Goal: Task Accomplishment & Management: Complete application form

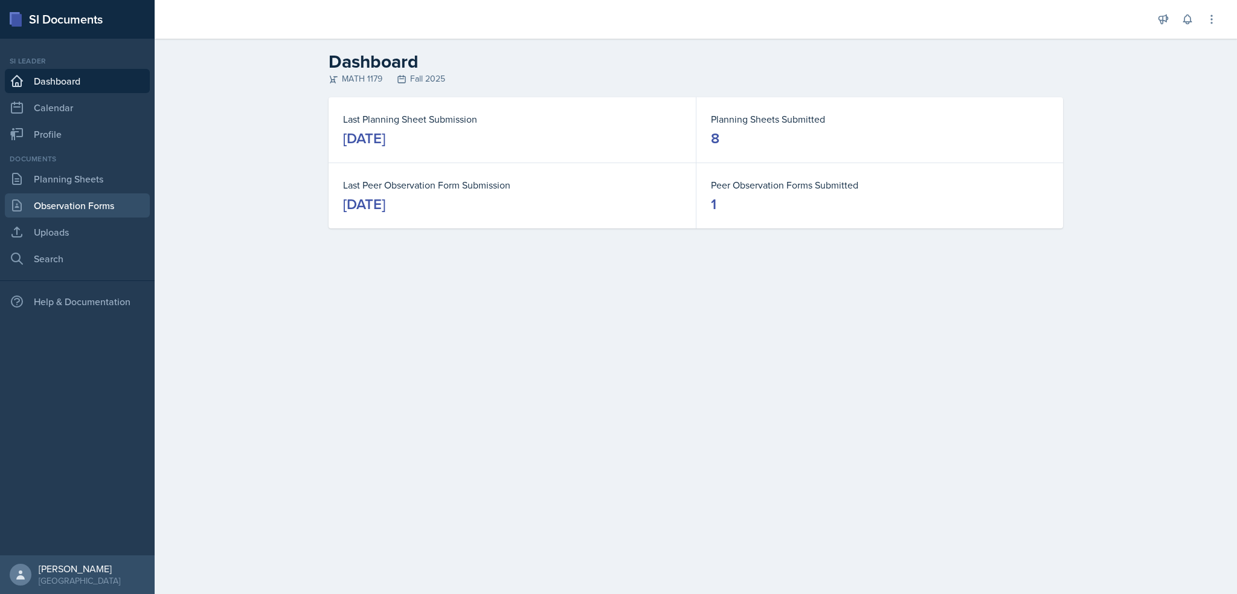
click at [56, 208] on link "Observation Forms" at bounding box center [77, 205] width 145 height 24
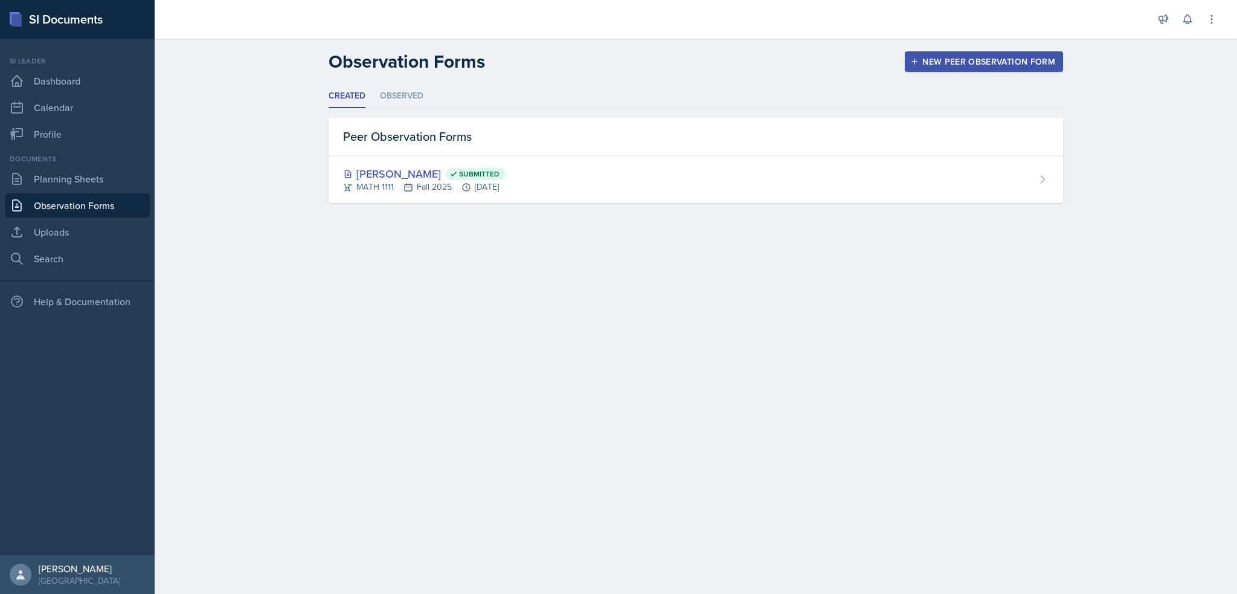
click at [55, 191] on div "Documents Planning Sheets Observation Forms Uploads Search" at bounding box center [77, 211] width 145 height 117
click at [62, 181] on link "Planning Sheets" at bounding box center [77, 179] width 145 height 24
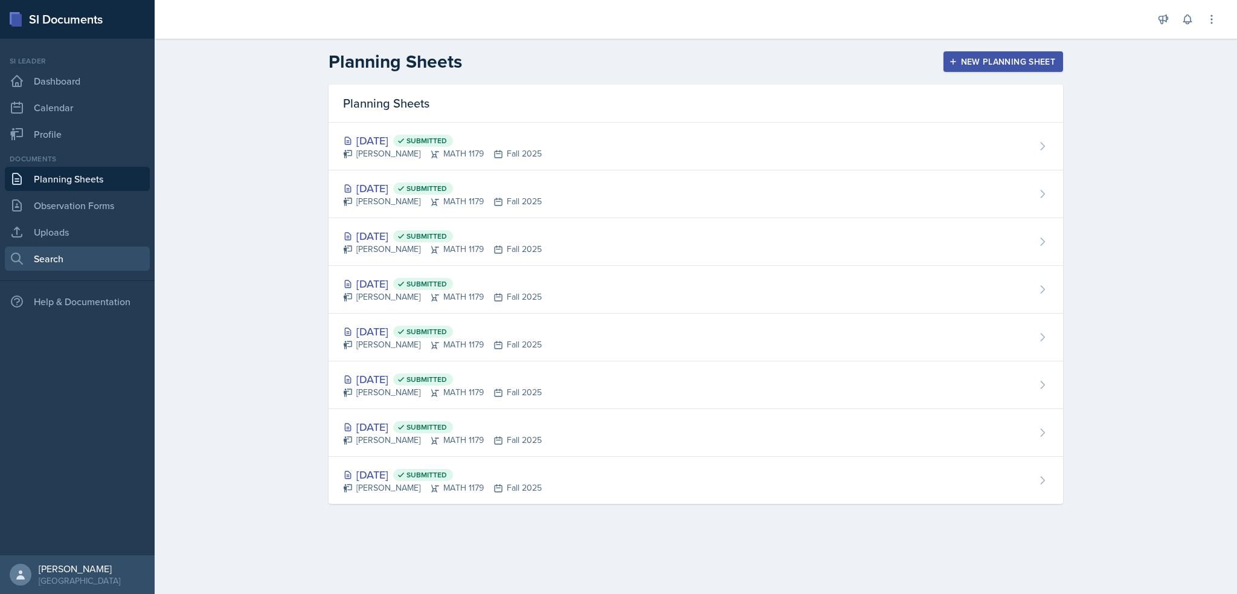
click at [26, 251] on link "Search" at bounding box center [77, 258] width 145 height 24
select select "all"
select select "1"
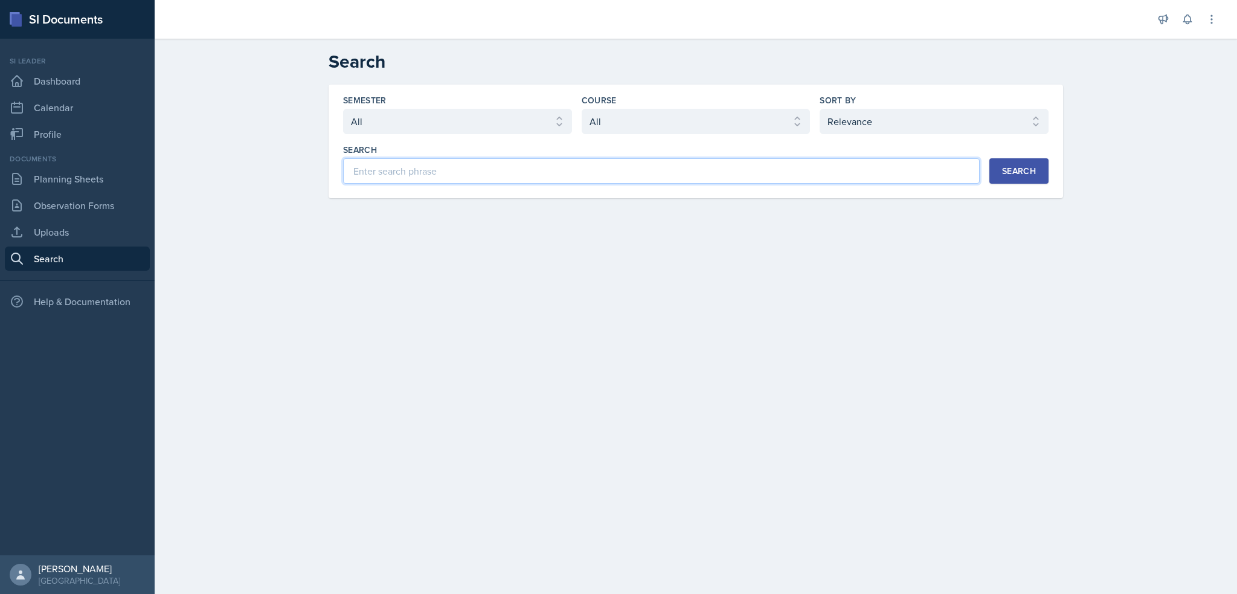
click at [503, 182] on input at bounding box center [661, 170] width 636 height 25
type input "chain rule"
click at [627, 124] on select "Select course All ACCT 2101 ACCT 2102 ACCT 4050 ANTH 1102 ANTH 3301 ARCH 1000 A…" at bounding box center [695, 121] width 229 height 25
select select "6e5c8252-121a-4327-ae83-c0302f4105b8"
click at [581, 109] on select "Select course All ACCT 2101 ACCT 2102 ACCT 4050 ANTH 1102 ANTH 3301 ARCH 1000 A…" at bounding box center [695, 121] width 229 height 25
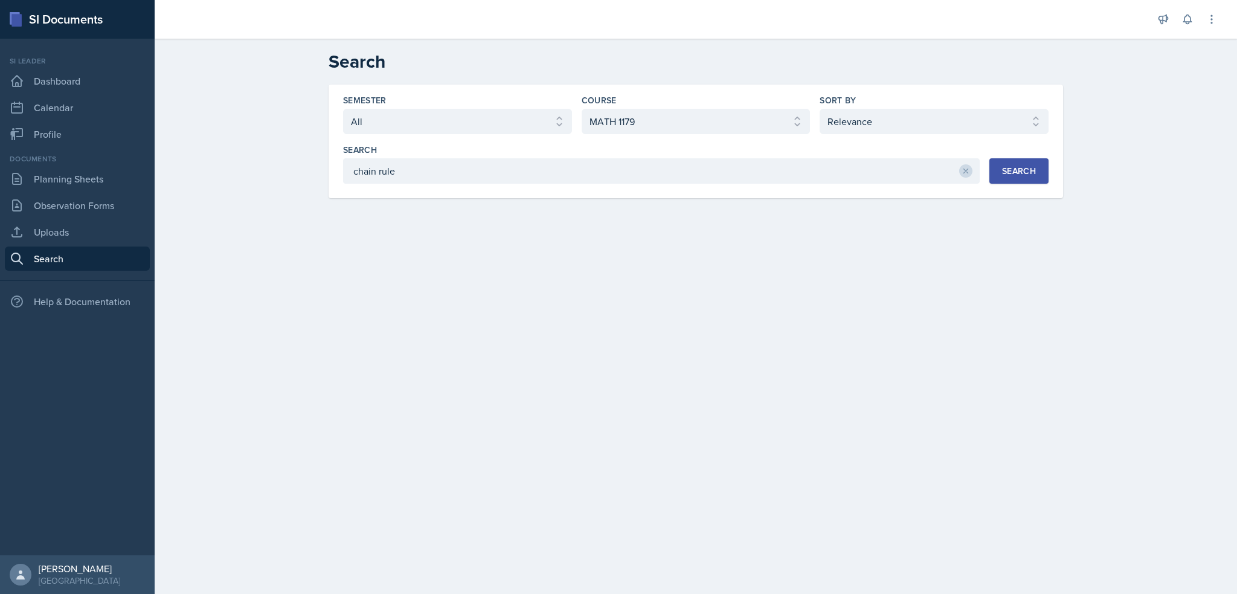
click at [1036, 173] on button "Search" at bounding box center [1018, 170] width 59 height 25
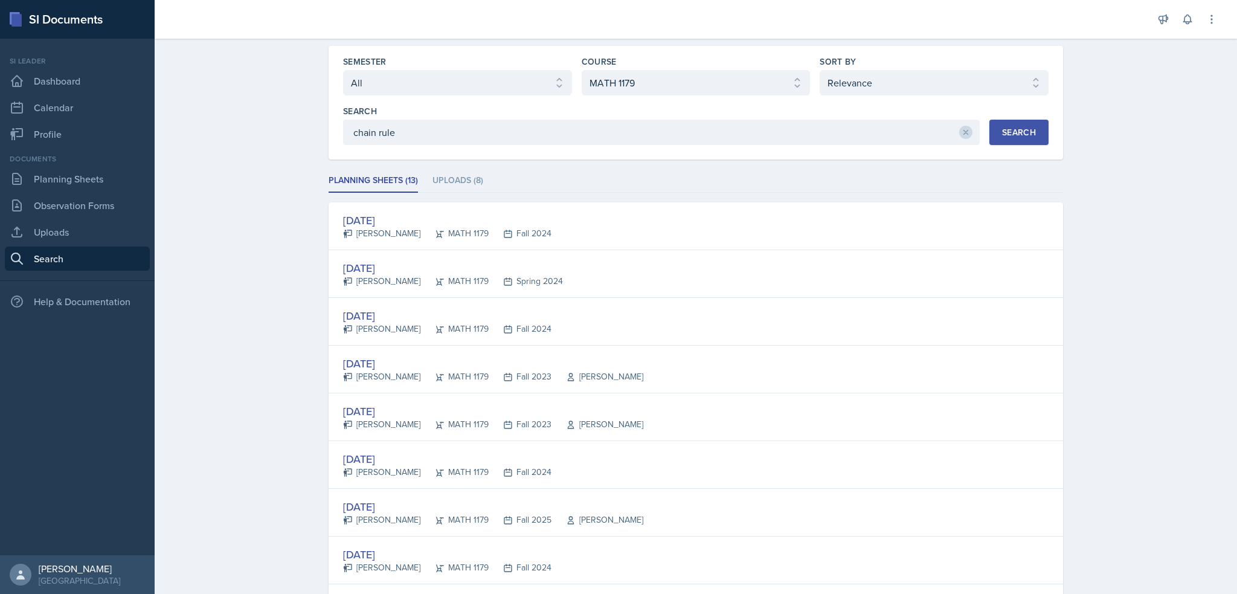
scroll to position [341, 0]
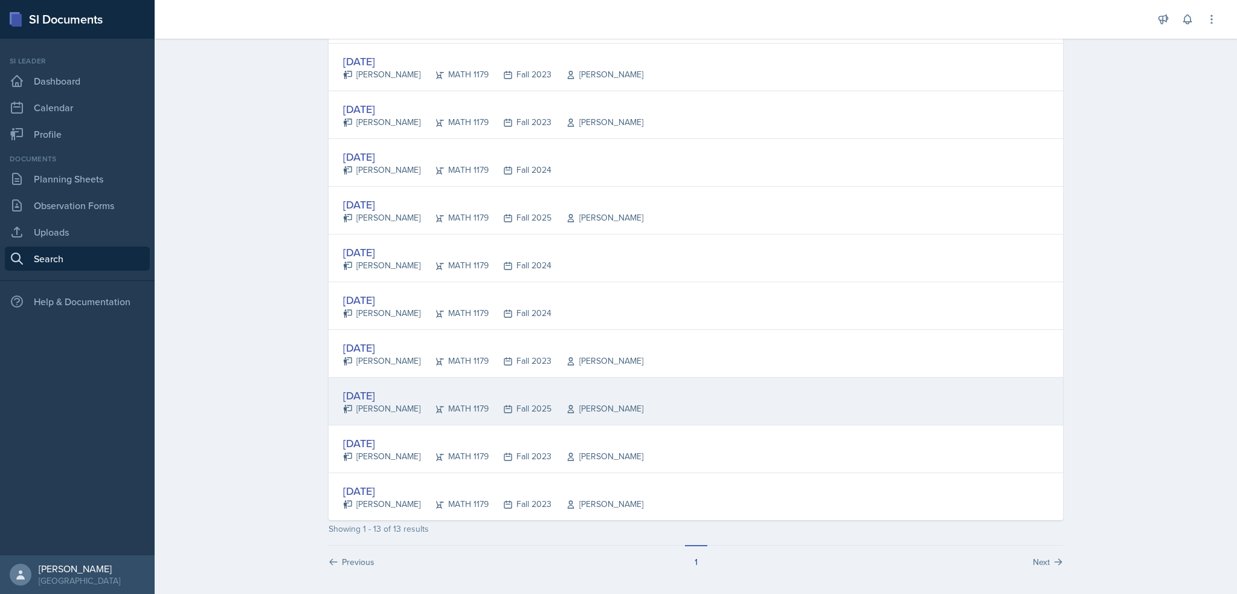
click at [379, 391] on div "[DATE]" at bounding box center [493, 395] width 300 height 16
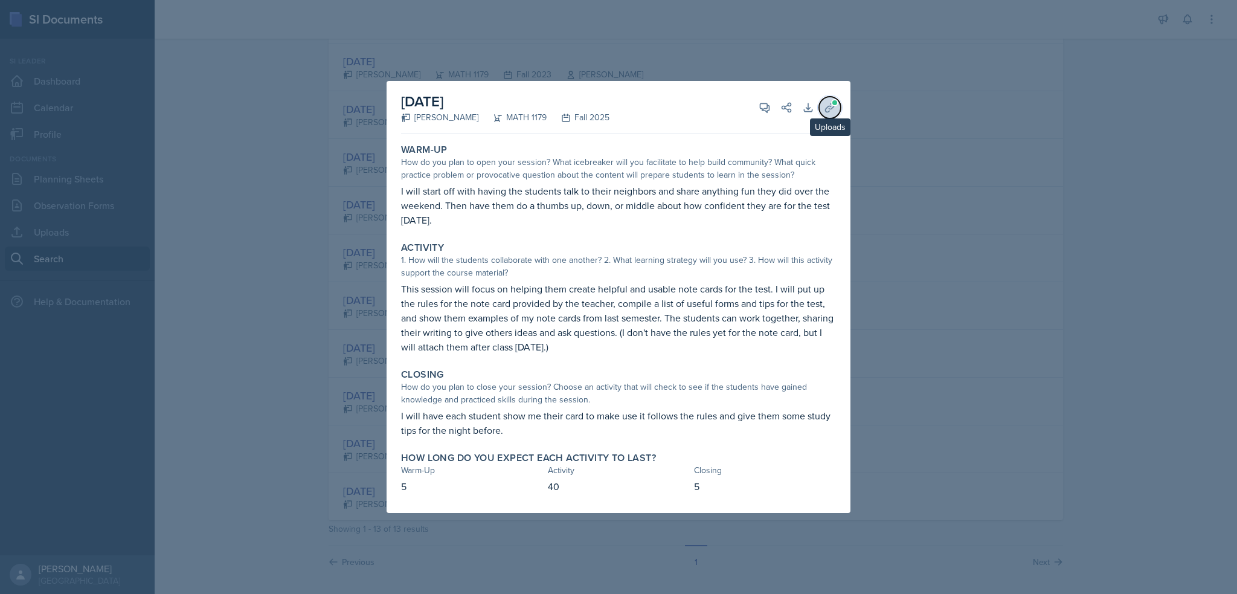
click at [827, 107] on icon at bounding box center [830, 107] width 12 height 12
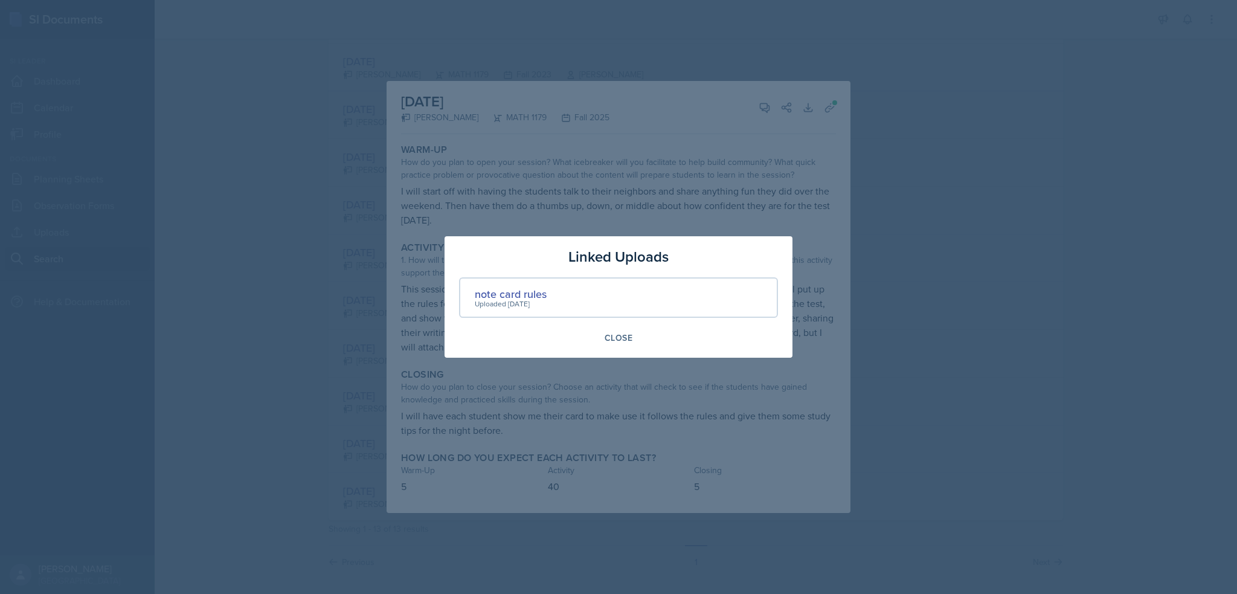
click at [548, 162] on div at bounding box center [618, 297] width 1237 height 594
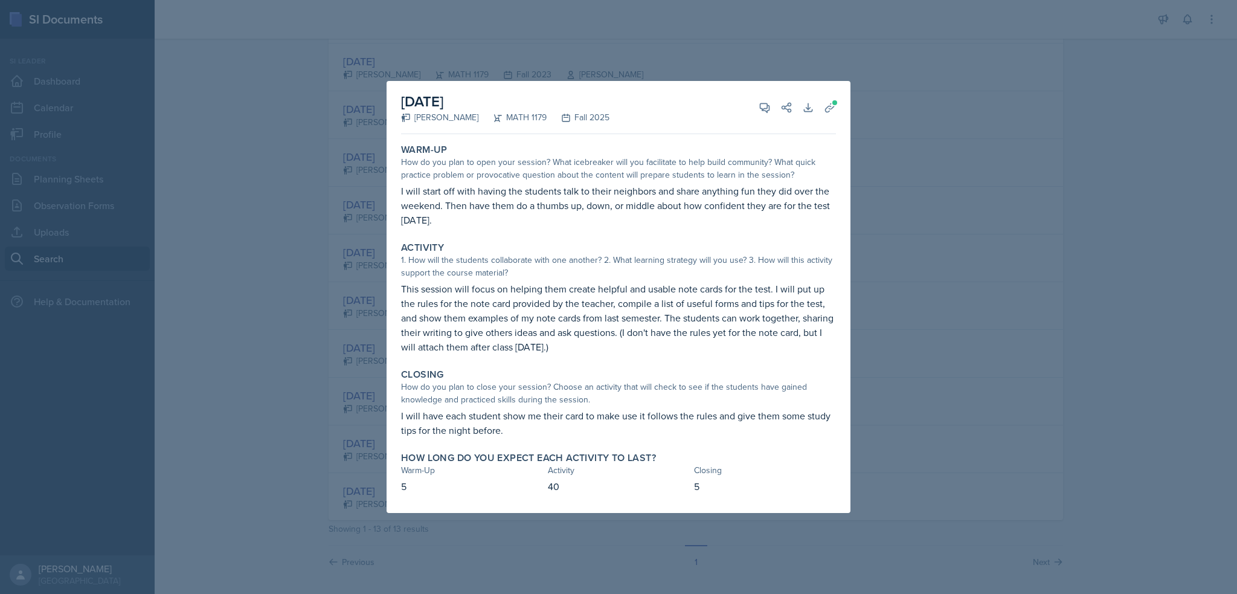
click at [191, 403] on div at bounding box center [618, 297] width 1237 height 594
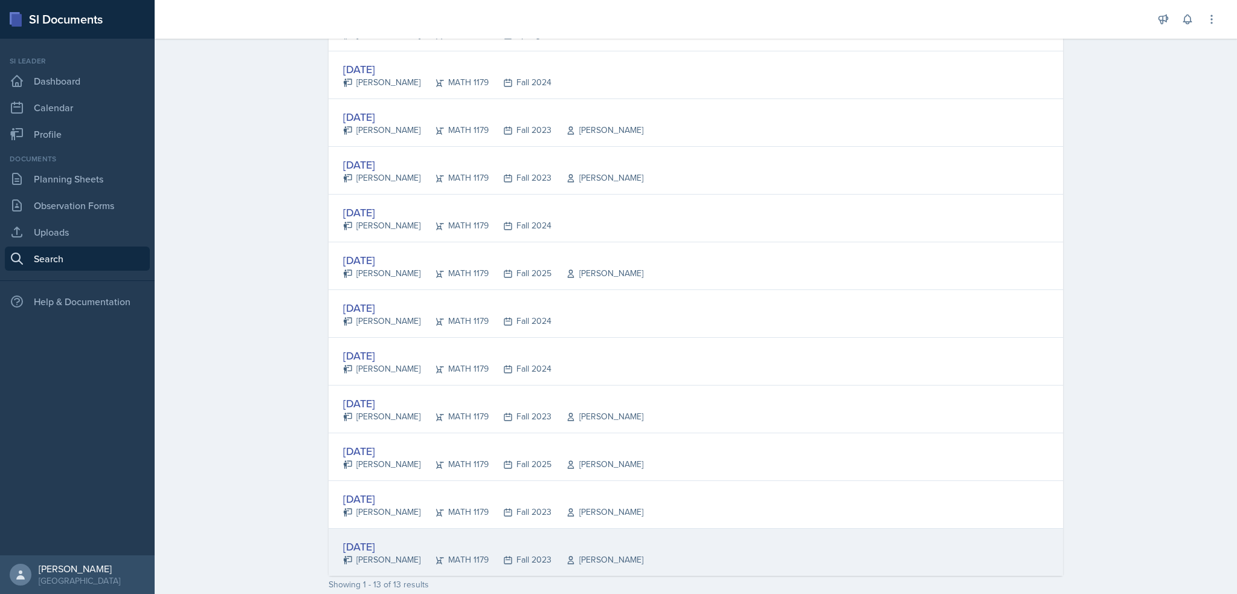
scroll to position [99, 0]
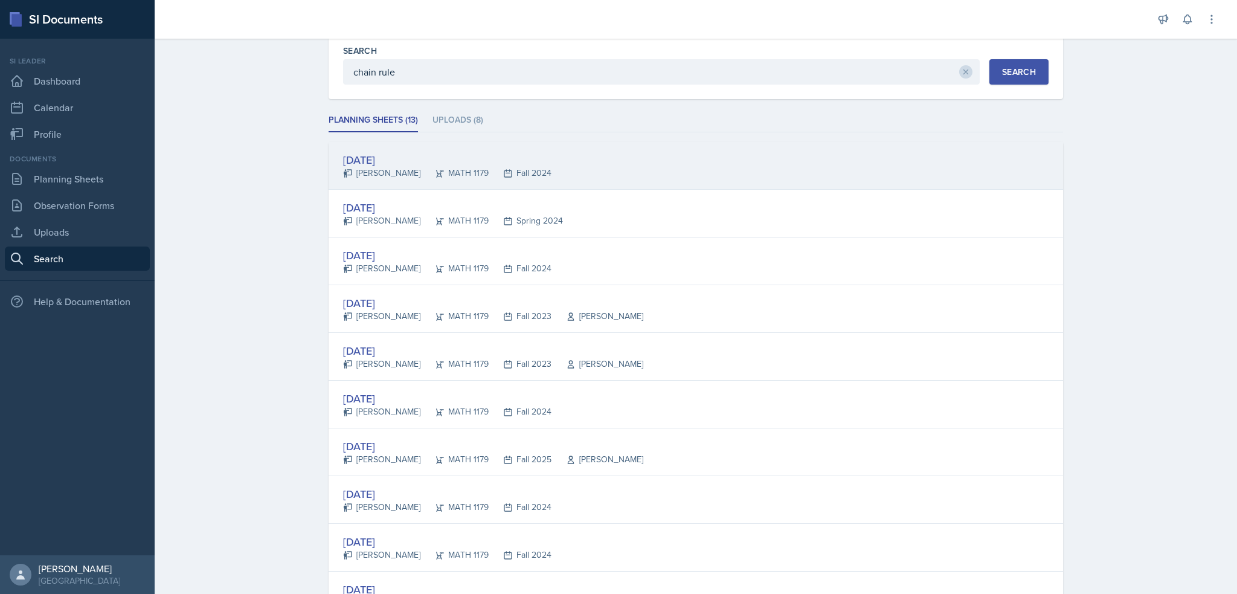
click at [358, 167] on div "[PERSON_NAME]" at bounding box center [381, 173] width 77 height 13
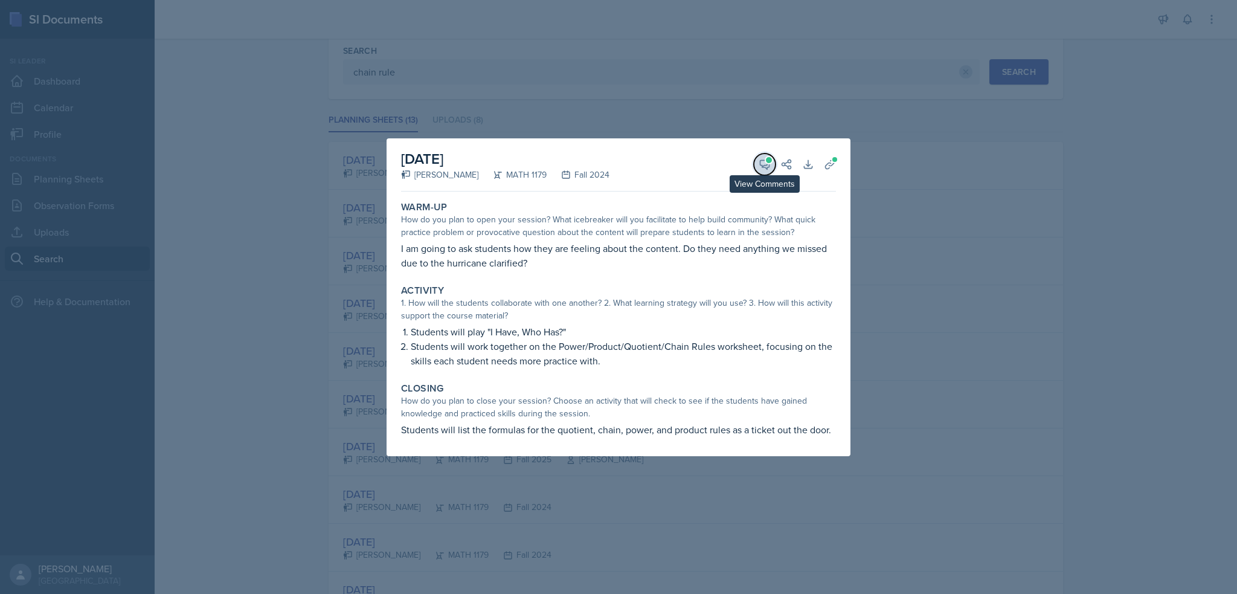
click at [773, 165] on button "View Comments" at bounding box center [765, 164] width 22 height 22
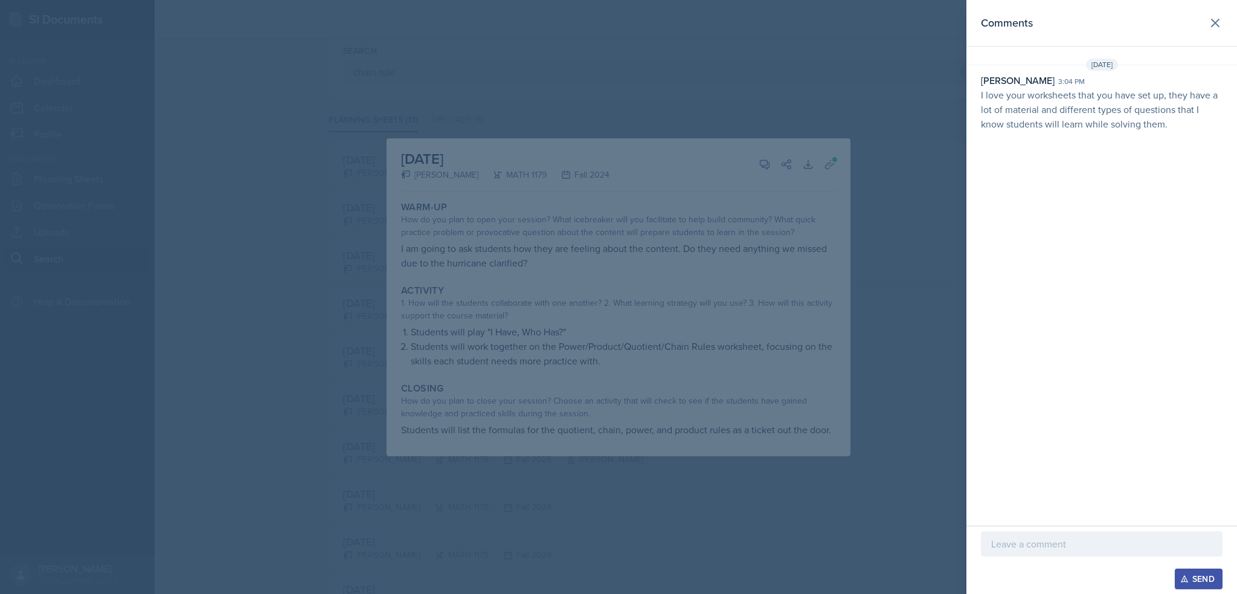
click at [749, 245] on div at bounding box center [618, 297] width 1237 height 594
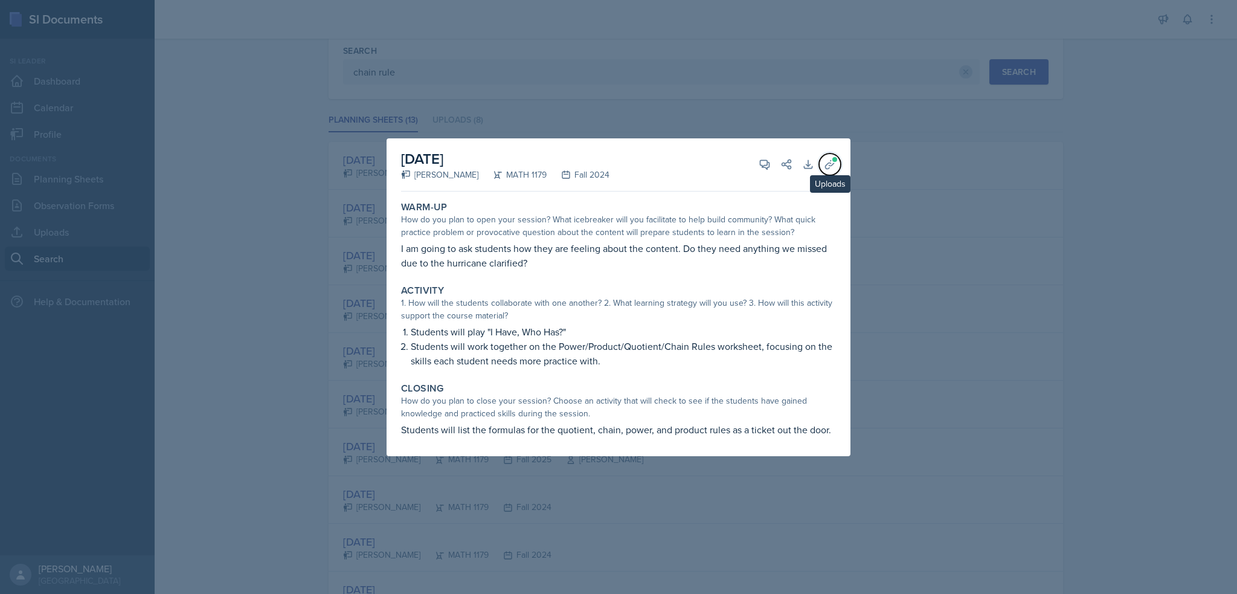
click at [821, 162] on button "Uploads" at bounding box center [830, 164] width 22 height 22
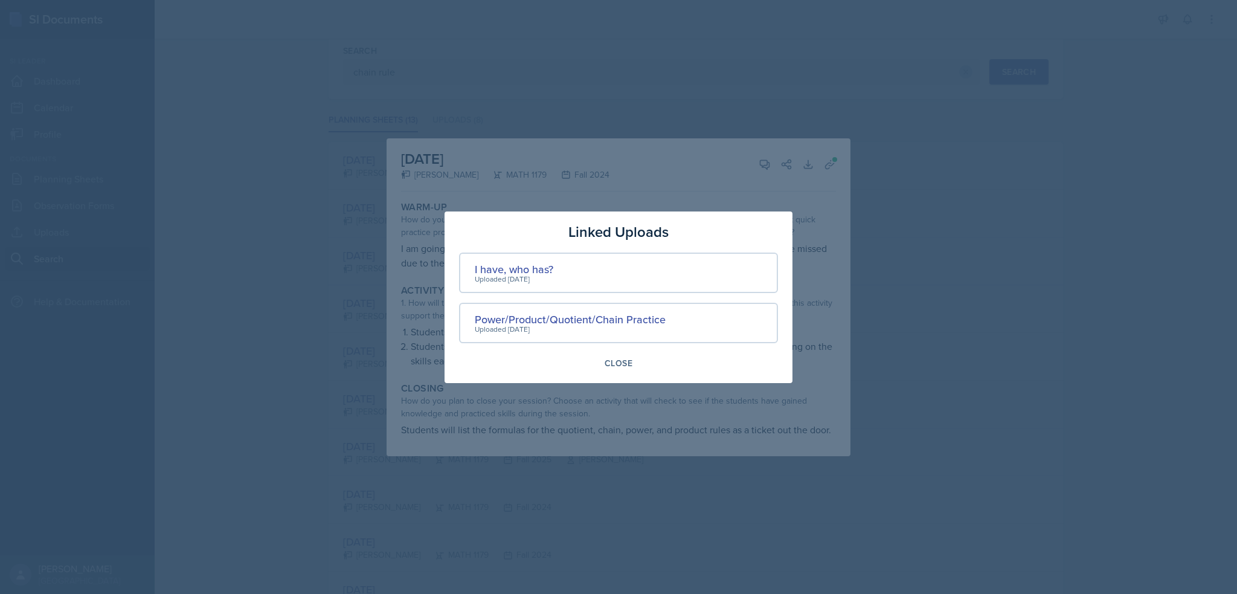
click at [595, 170] on div at bounding box center [618, 297] width 1237 height 594
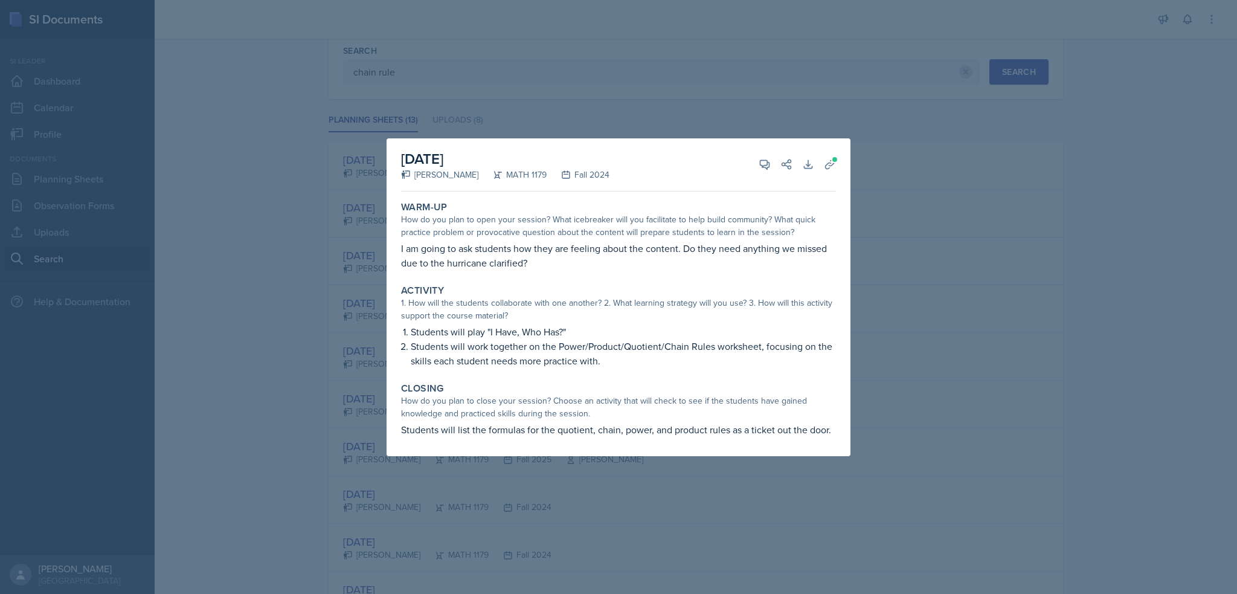
click at [339, 316] on div at bounding box center [618, 297] width 1237 height 594
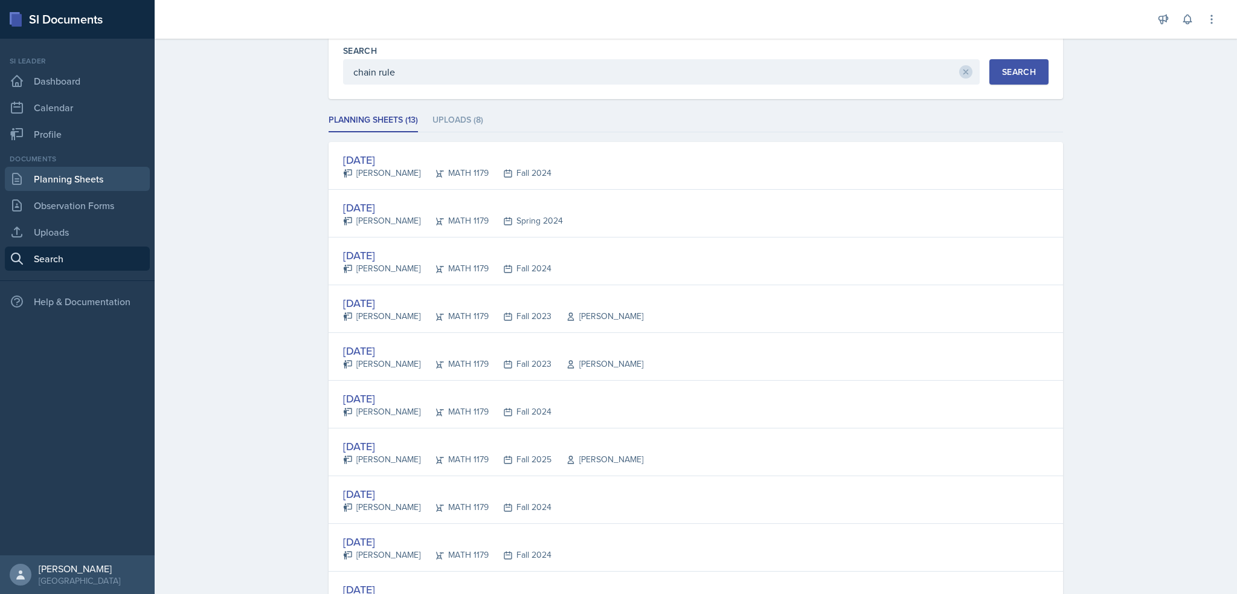
click at [69, 178] on link "Planning Sheets" at bounding box center [77, 179] width 145 height 24
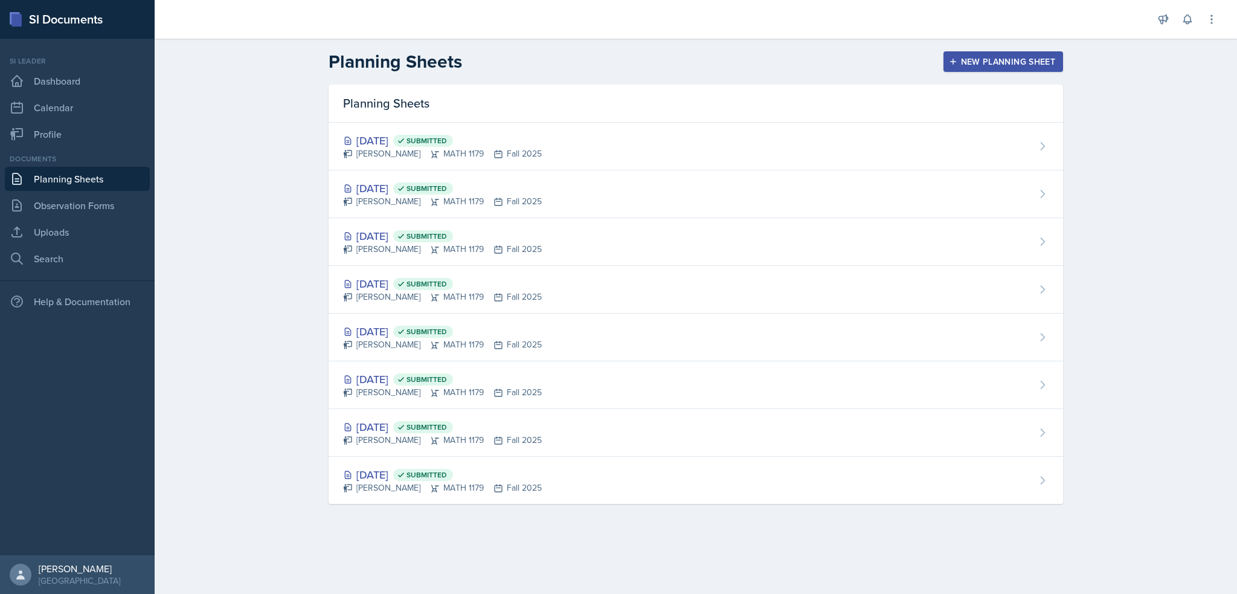
click at [987, 69] on button "New Planning Sheet" at bounding box center [1003, 61] width 120 height 21
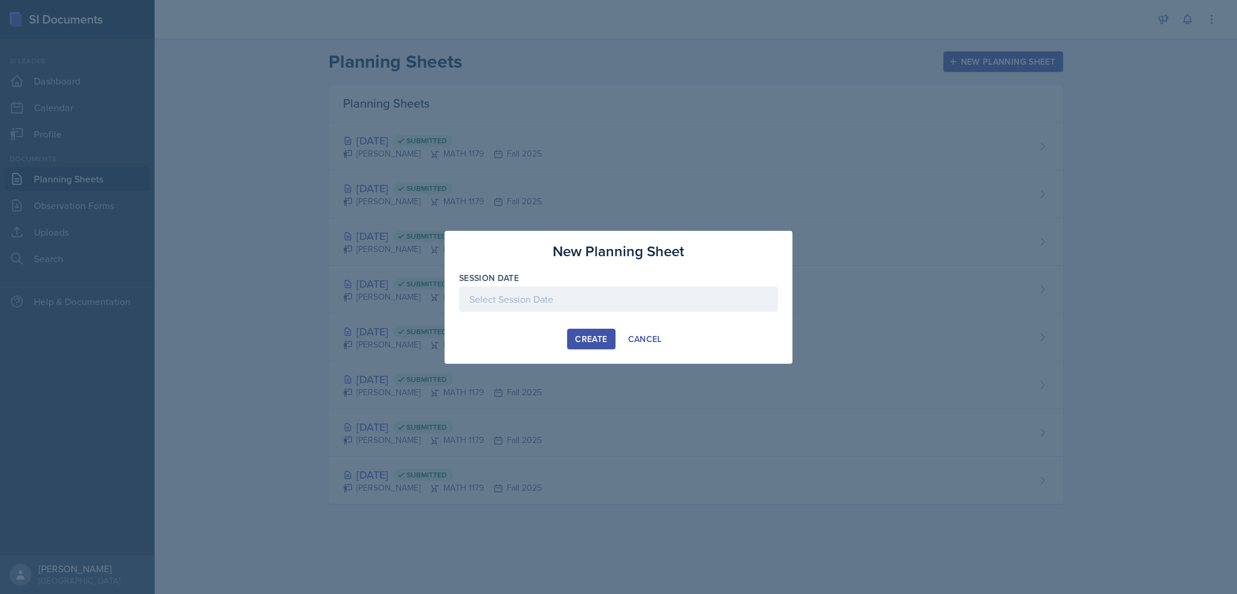
click at [14, 108] on div at bounding box center [618, 297] width 1237 height 594
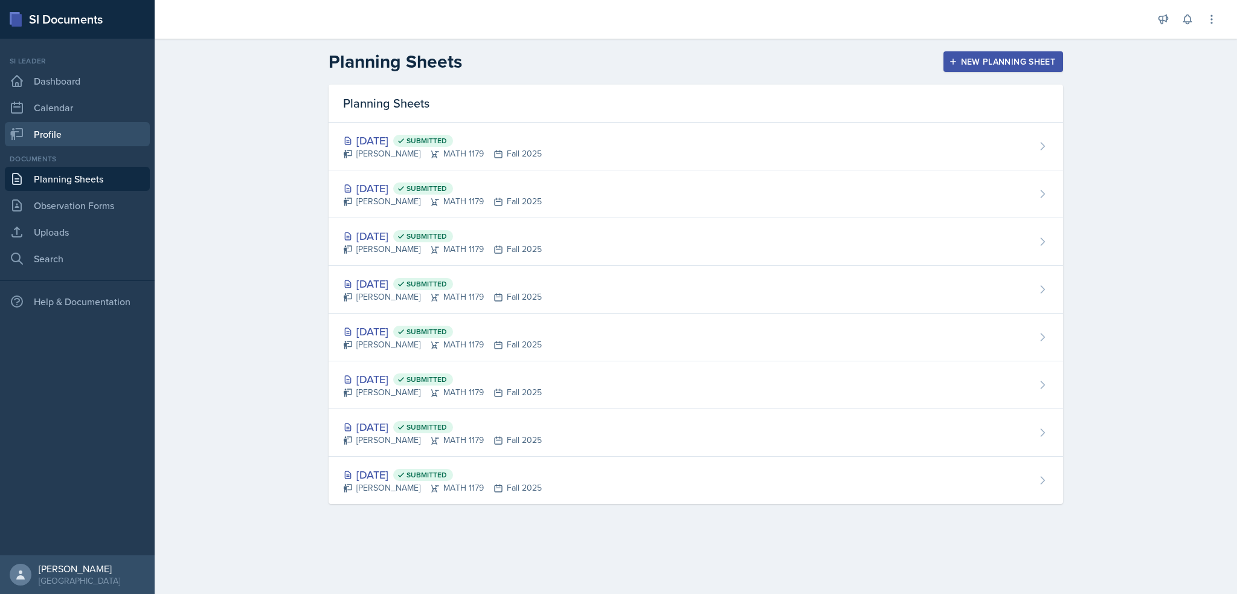
click at [36, 130] on link "Profile" at bounding box center [77, 134] width 145 height 24
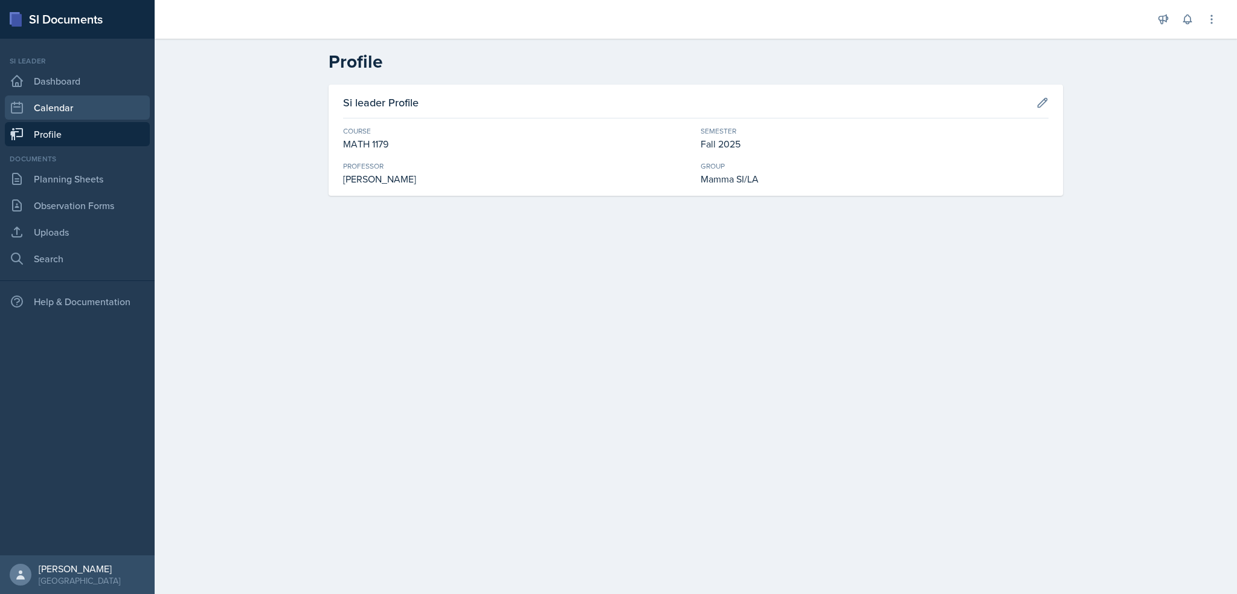
click at [46, 108] on link "Calendar" at bounding box center [77, 107] width 145 height 24
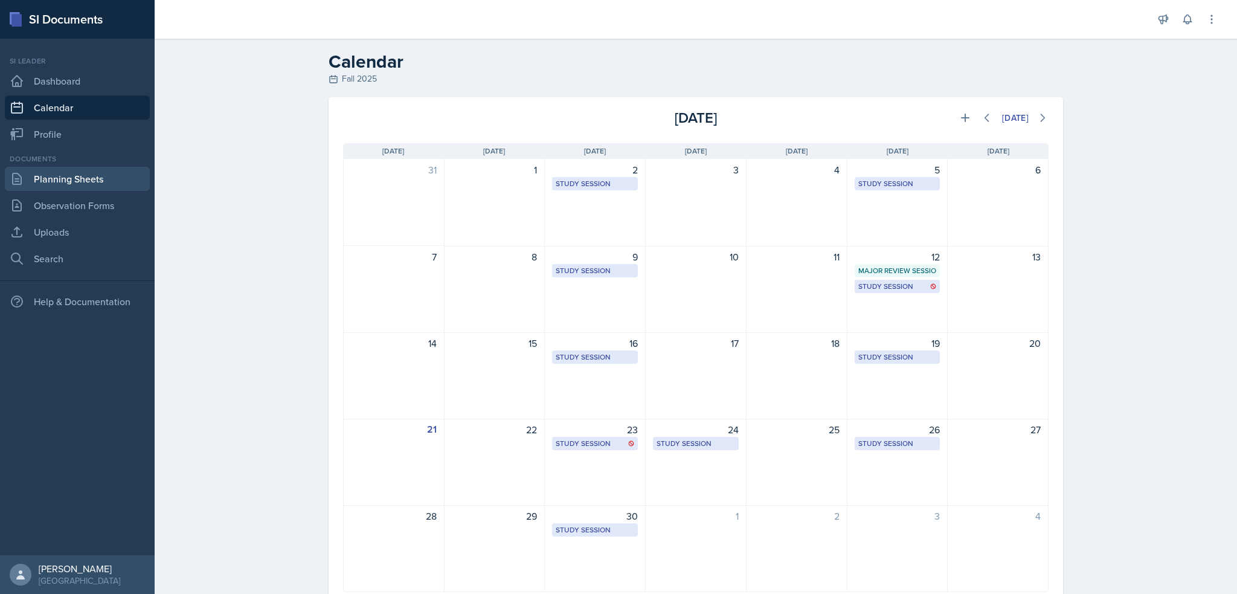
click at [89, 170] on link "Planning Sheets" at bounding box center [77, 179] width 145 height 24
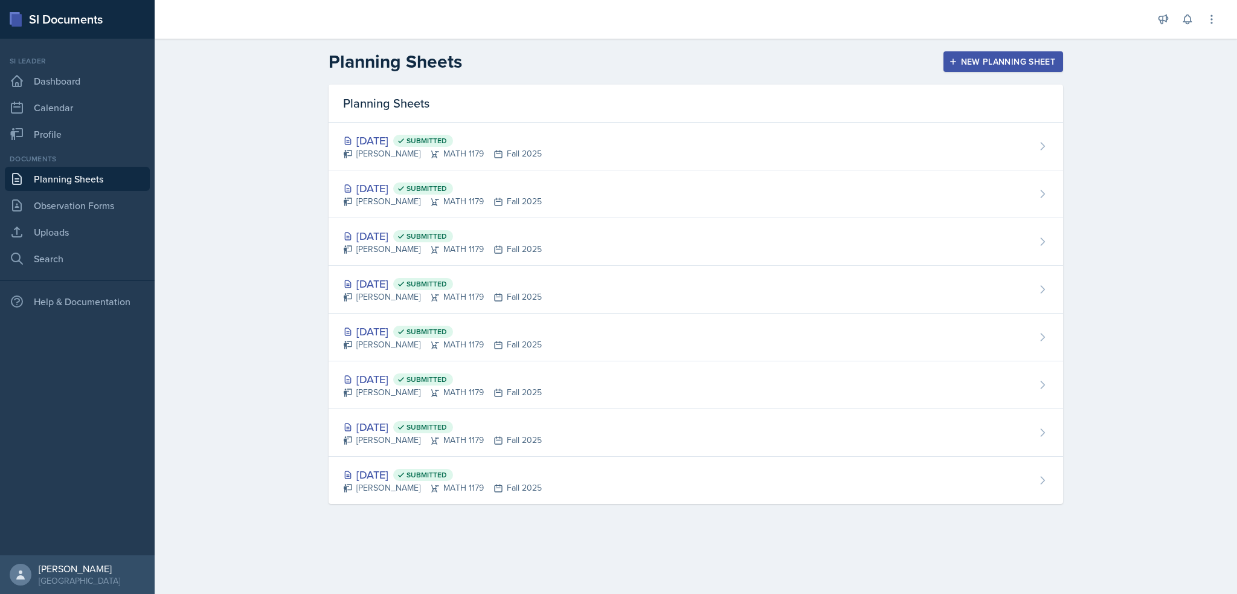
drag, startPoint x: 1000, startPoint y: 33, endPoint x: 999, endPoint y: 66, distance: 32.6
click at [1000, 36] on div at bounding box center [653, 19] width 978 height 39
click at [999, 66] on div "New Planning Sheet" at bounding box center [1003, 62] width 104 height 10
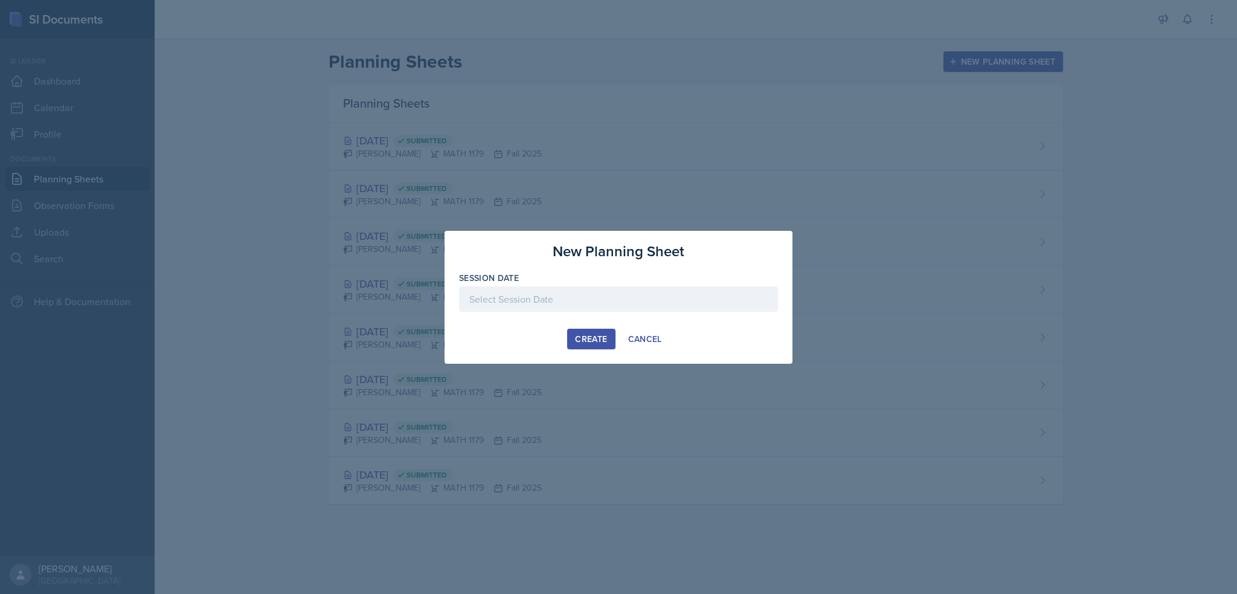
click at [507, 275] on label "Session Date" at bounding box center [489, 278] width 60 height 12
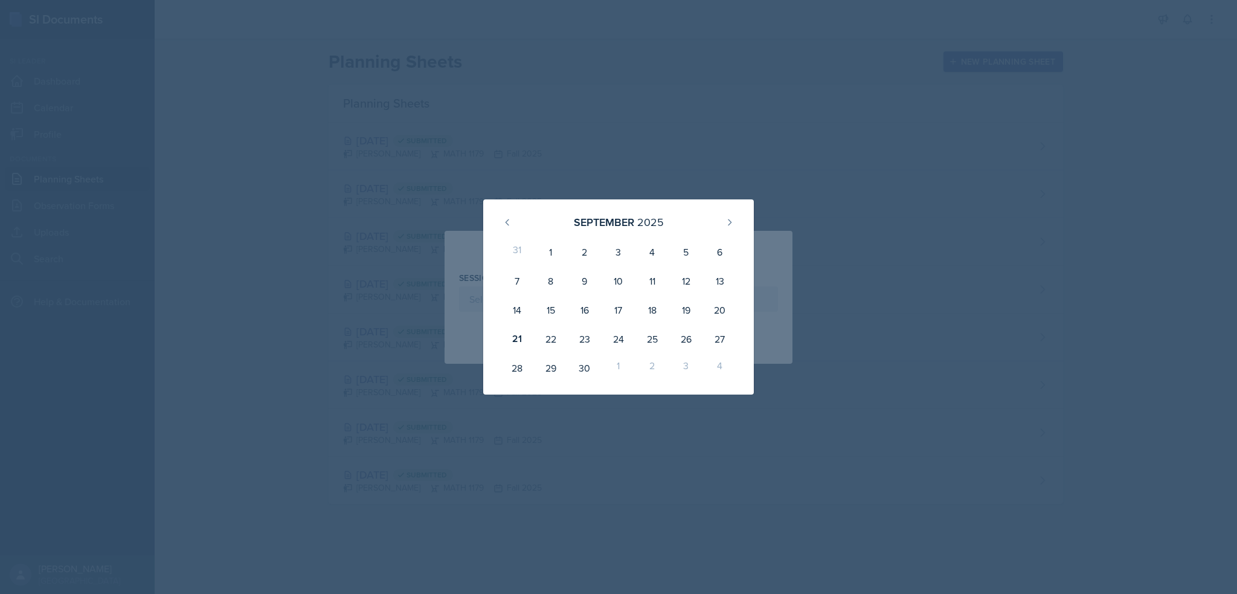
click at [494, 304] on div "[DATE] 31 1 2 3 4 5 6 7 8 9 10 11 12 13 14 15 16 17 18 19 20 21 22 23 24 25 26 …" at bounding box center [618, 296] width 270 height 195
click at [623, 338] on div "24" at bounding box center [618, 338] width 34 height 29
type input "[DATE]"
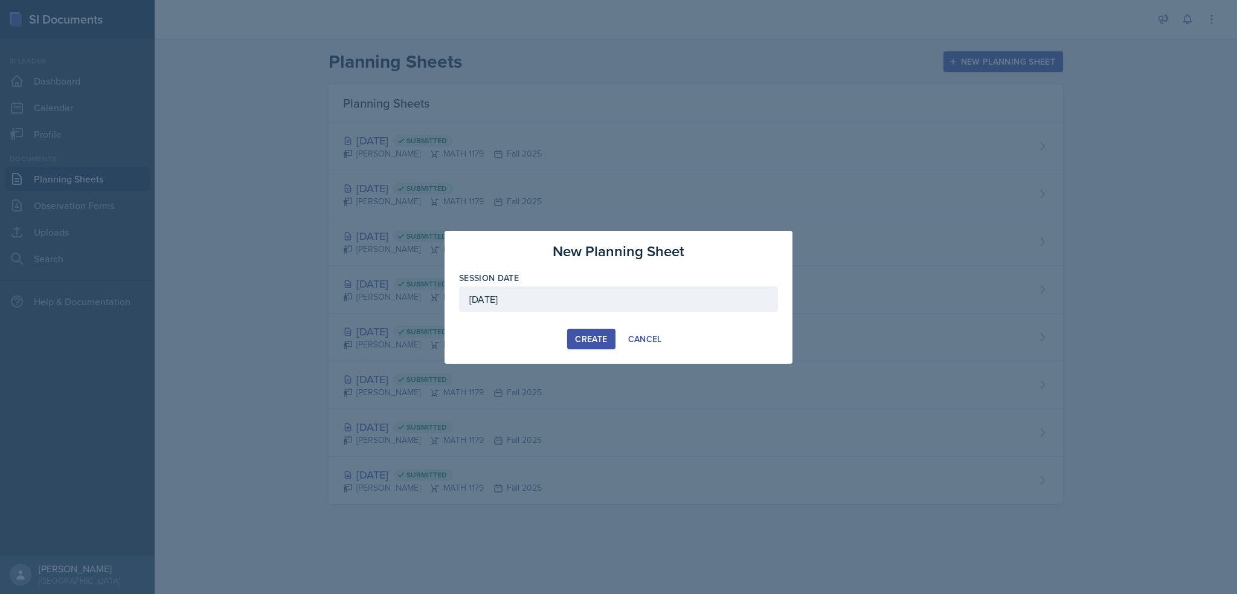
click at [601, 345] on button "Create" at bounding box center [591, 338] width 48 height 21
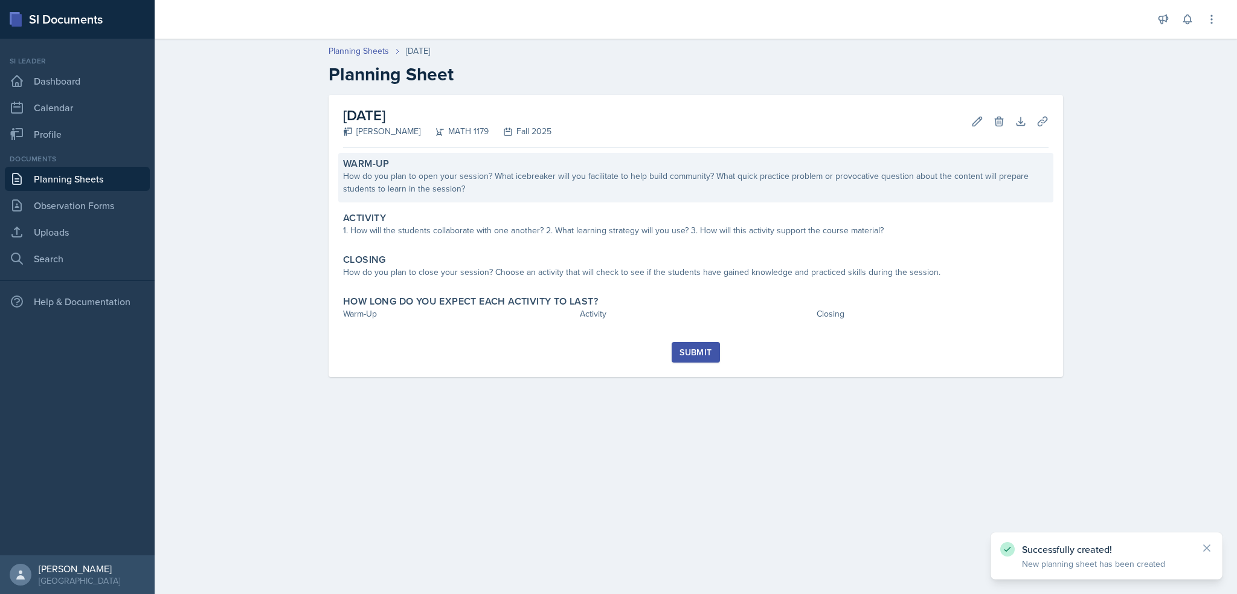
click at [408, 178] on div "How do you plan to open your session? What icebreaker will you facilitate to he…" at bounding box center [695, 182] width 705 height 25
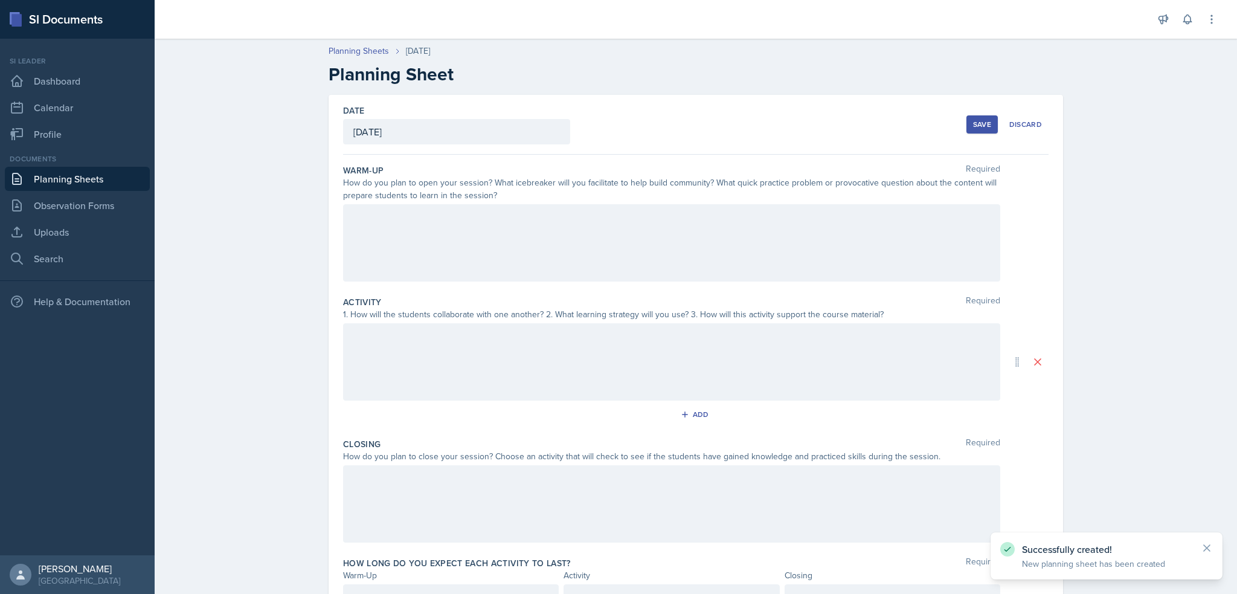
click at [411, 231] on div at bounding box center [671, 242] width 657 height 77
click at [411, 282] on div "Warm-Up Required How do you plan to open your session? What icebreaker will you…" at bounding box center [695, 225] width 705 height 132
click at [423, 242] on div at bounding box center [671, 242] width 657 height 77
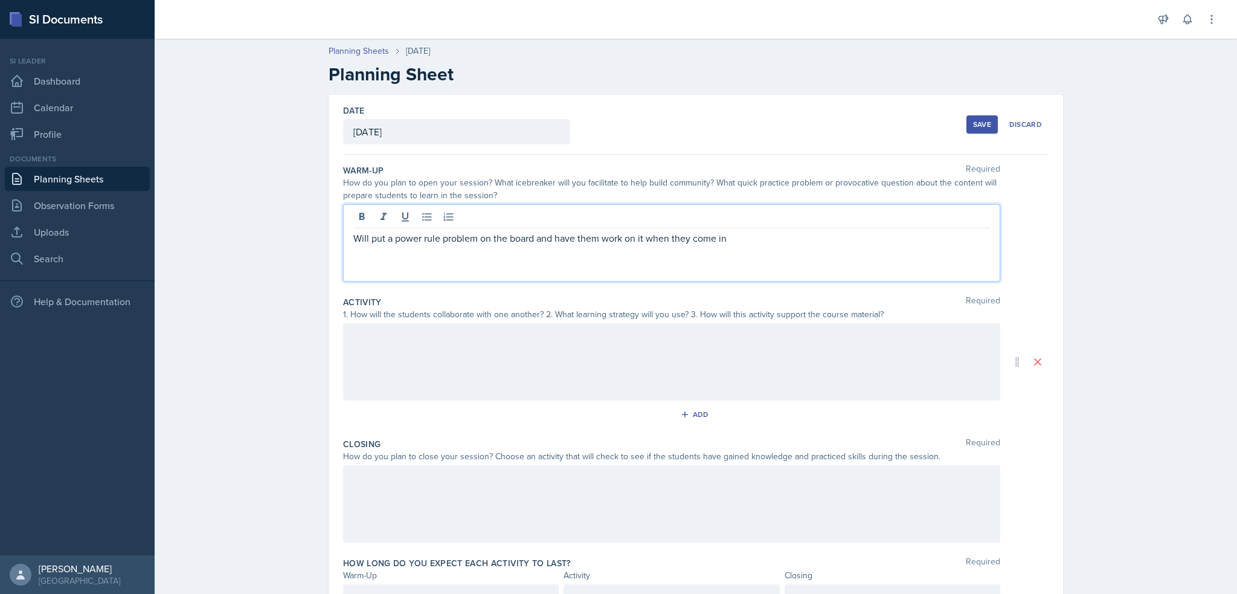
click at [388, 235] on p "Will put a power rule problem on the board and have them work on it when they c…" at bounding box center [671, 238] width 636 height 14
click at [434, 241] on p "Will put a few power rule problem on the board and have them work on it when th…" at bounding box center [671, 238] width 636 height 14
click at [397, 239] on p "Will put a few power rule problem on the board and have them work on it when th…" at bounding box center [671, 238] width 636 height 14
click at [419, 241] on p "Will put a power rule problem on the board and have them work on it when they c…" at bounding box center [671, 238] width 636 height 14
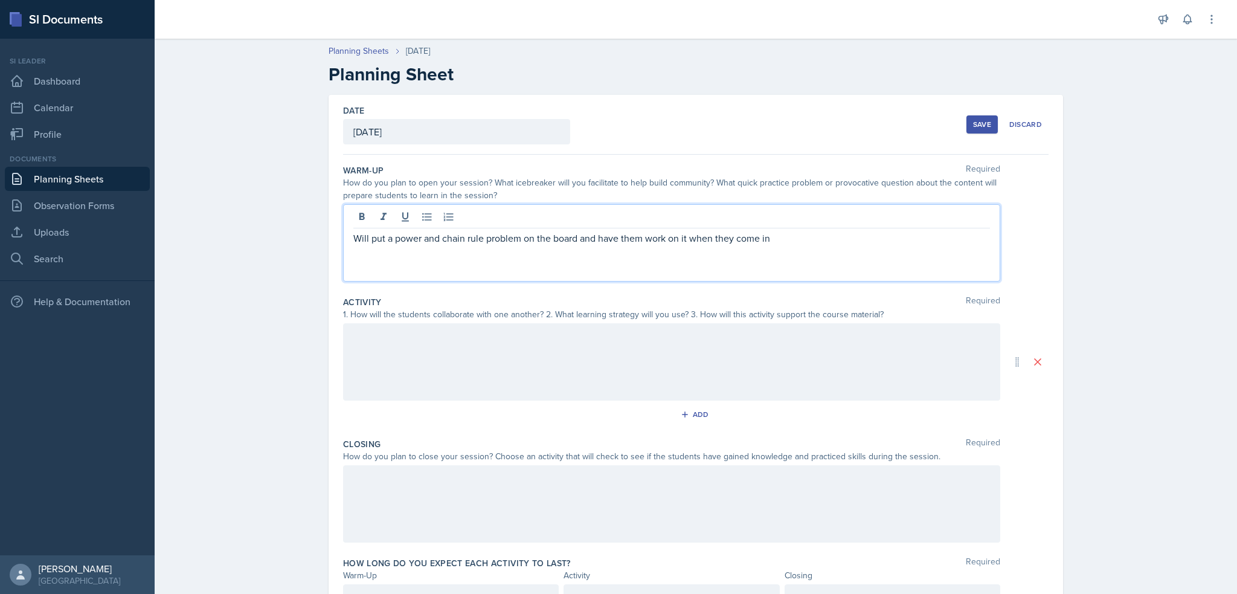
click at [787, 243] on p "Will put a power and chain rule problem on the board and have them work on it w…" at bounding box center [671, 238] width 636 height 14
click at [900, 239] on p "Will put a power and chain rule problem on the board and have them work on it w…" at bounding box center [671, 245] width 636 height 29
click at [371, 245] on p "Will put a power and chain rule problem on the board and have them work on it w…" at bounding box center [671, 245] width 636 height 29
click at [435, 255] on p "Will put a power and chain rule problem on the board and have them work on it w…" at bounding box center [671, 245] width 636 height 29
click at [464, 361] on div at bounding box center [671, 361] width 657 height 77
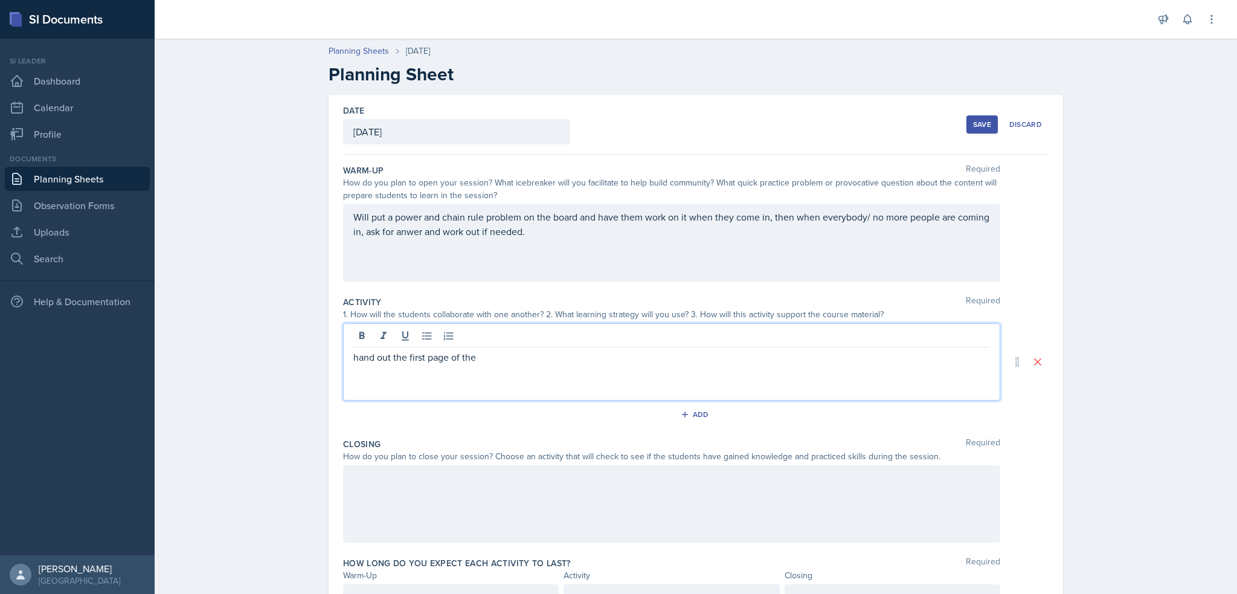
click at [522, 354] on p "hand out the first page of the" at bounding box center [671, 357] width 636 height 14
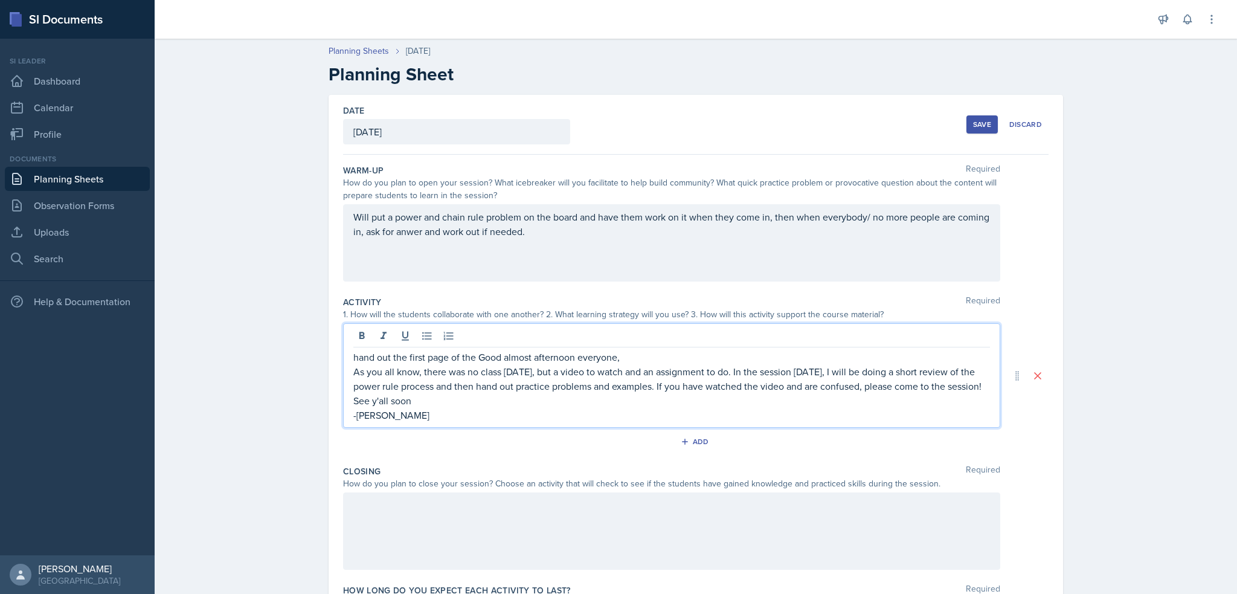
click at [522, 354] on p "hand out the first page of the Good almost afternoon everyone," at bounding box center [671, 357] width 636 height 14
drag, startPoint x: 475, startPoint y: 360, endPoint x: 519, endPoint y: 444, distance: 94.8
click at [519, 444] on div "Activity Required 1. How will the students collaborate with one another? 2. Wha…" at bounding box center [695, 375] width 705 height 169
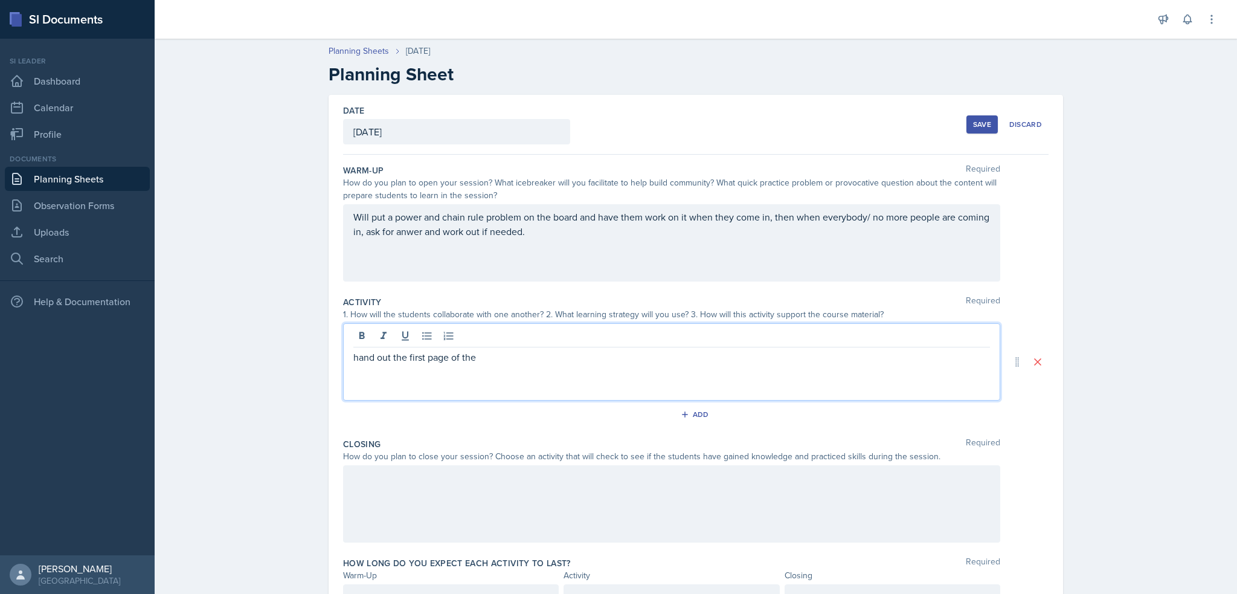
click at [517, 359] on p "hand out the first page of the" at bounding box center [671, 357] width 636 height 14
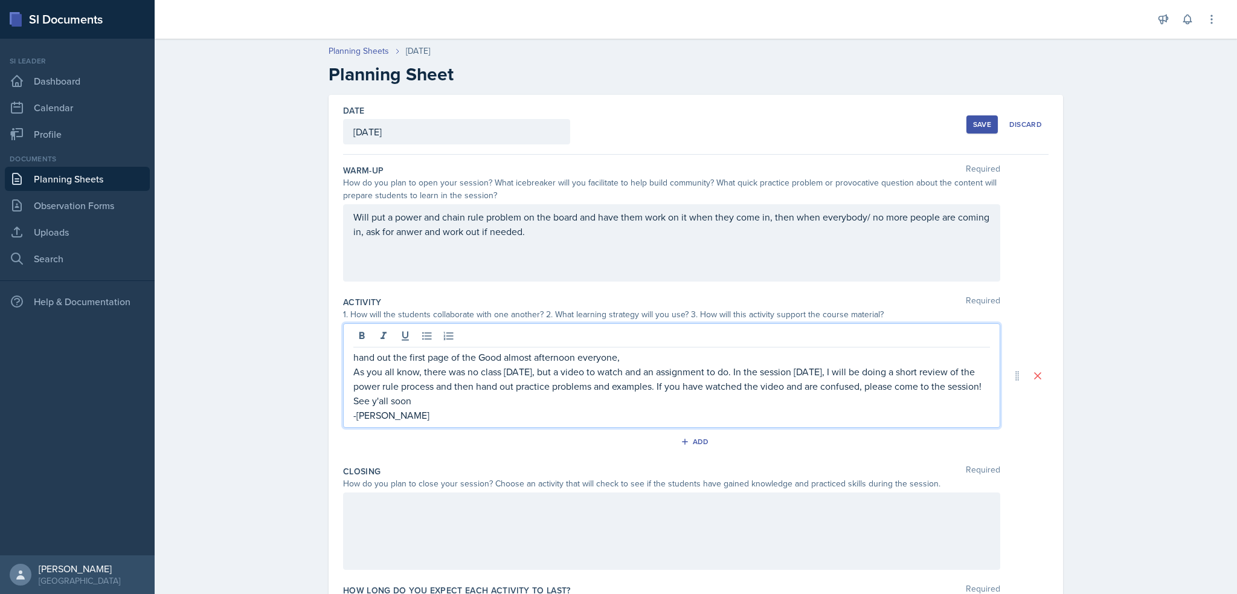
drag, startPoint x: 482, startPoint y: 374, endPoint x: 510, endPoint y: 423, distance: 56.5
click at [510, 423] on div "hand out the first page of the Good almost afternoon everyone, As you all know,…" at bounding box center [671, 375] width 657 height 104
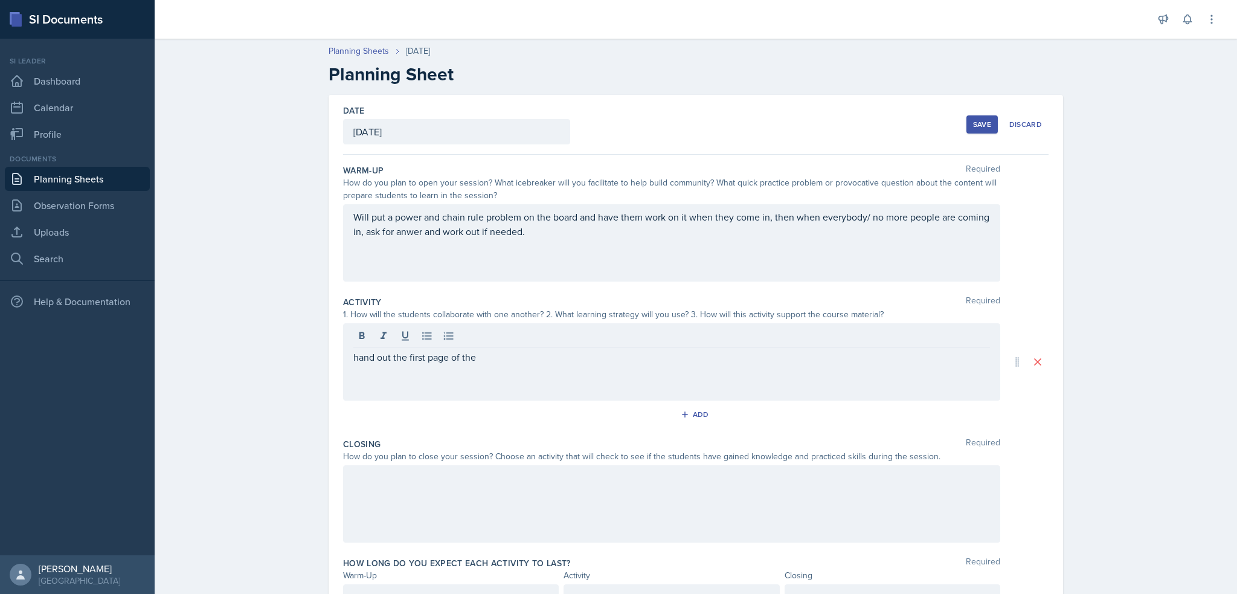
click at [512, 357] on p "hand out the first page of the" at bounding box center [671, 357] width 636 height 14
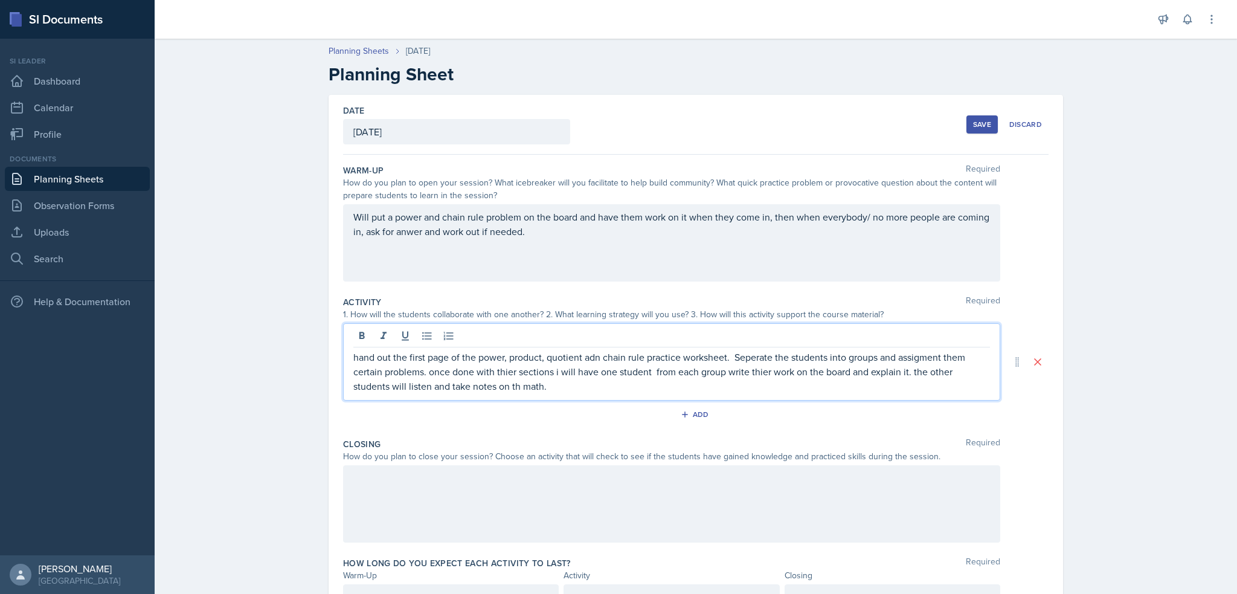
click at [514, 388] on p "hand out the first page of the power, product, quotient adn chain rule practice…" at bounding box center [671, 371] width 636 height 43
click at [353, 354] on p "hand out the first page of the power, product, quotient adn chain rule practice…" at bounding box center [671, 371] width 636 height 43
click at [603, 359] on p "i will hand out the first page of the power, product, quotient adn chain rule p…" at bounding box center [671, 371] width 636 height 43
click at [500, 374] on p "i will hand out the first page of the power, product, quotient and chain rule p…" at bounding box center [671, 371] width 636 height 43
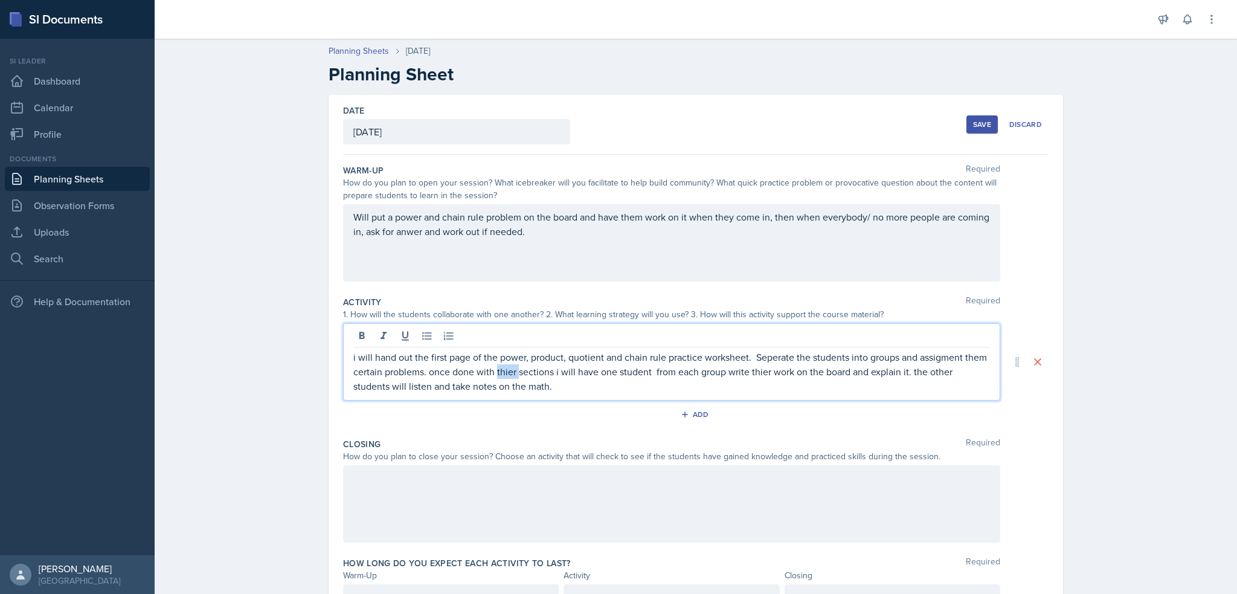
click at [500, 374] on p "i will hand out the first page of the power, product, quotient and chain rule p…" at bounding box center [671, 371] width 636 height 43
click at [761, 367] on p "i will hand out the first page of the power, product, quotient and chain rule p…" at bounding box center [671, 371] width 636 height 43
click at [430, 374] on p "i will hand out the first page of the power, product, quotient and chain rule p…" at bounding box center [671, 371] width 636 height 43
click at [917, 371] on p "i will hand out the first page of the power, product, quotient and chain rule p…" at bounding box center [671, 371] width 636 height 43
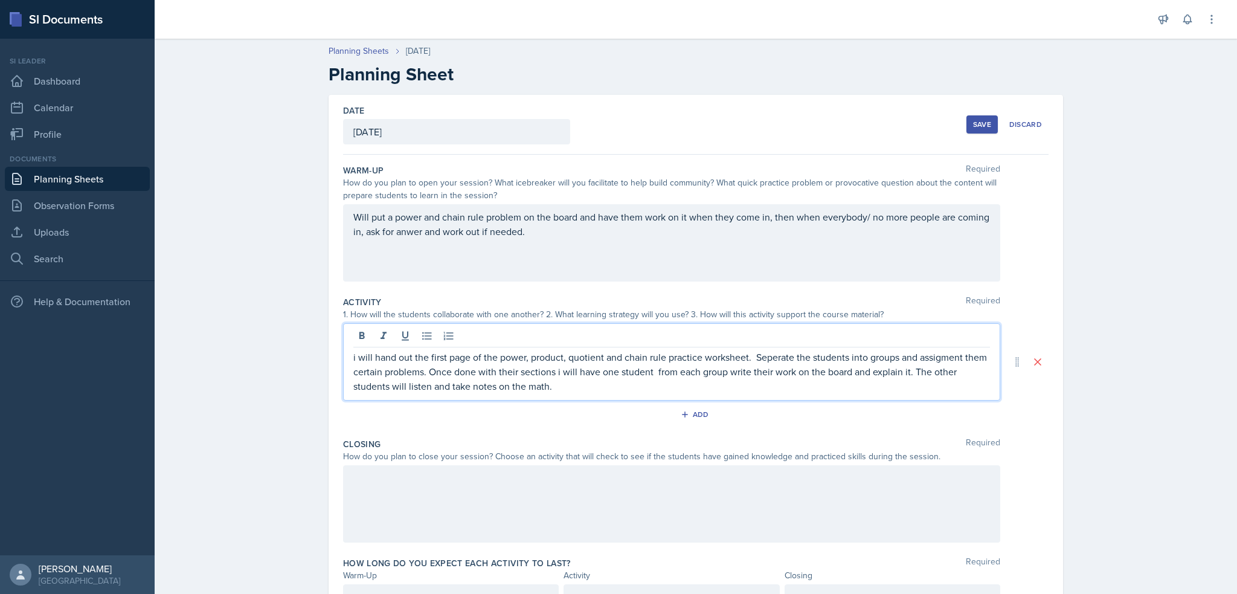
click at [353, 354] on p "i will hand out the first page of the power, product, quotient and chain rule p…" at bounding box center [671, 371] width 636 height 43
click at [372, 516] on div at bounding box center [671, 503] width 657 height 77
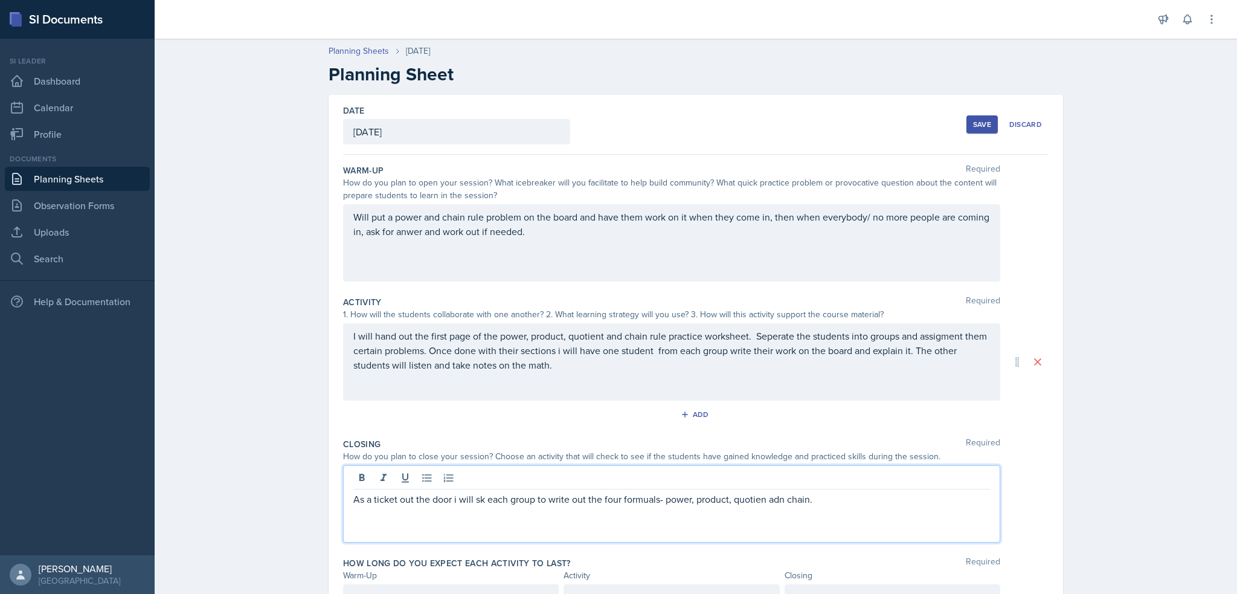
click at [773, 497] on p "As a ticket out the door i will sk each group to write out the four formuals- p…" at bounding box center [671, 498] width 636 height 14
click at [568, 336] on div "I will hand out the first page of the power, product, quotient and chain rule p…" at bounding box center [671, 361] width 657 height 77
click at [0, 0] on div at bounding box center [0, 0] width 0 height 0
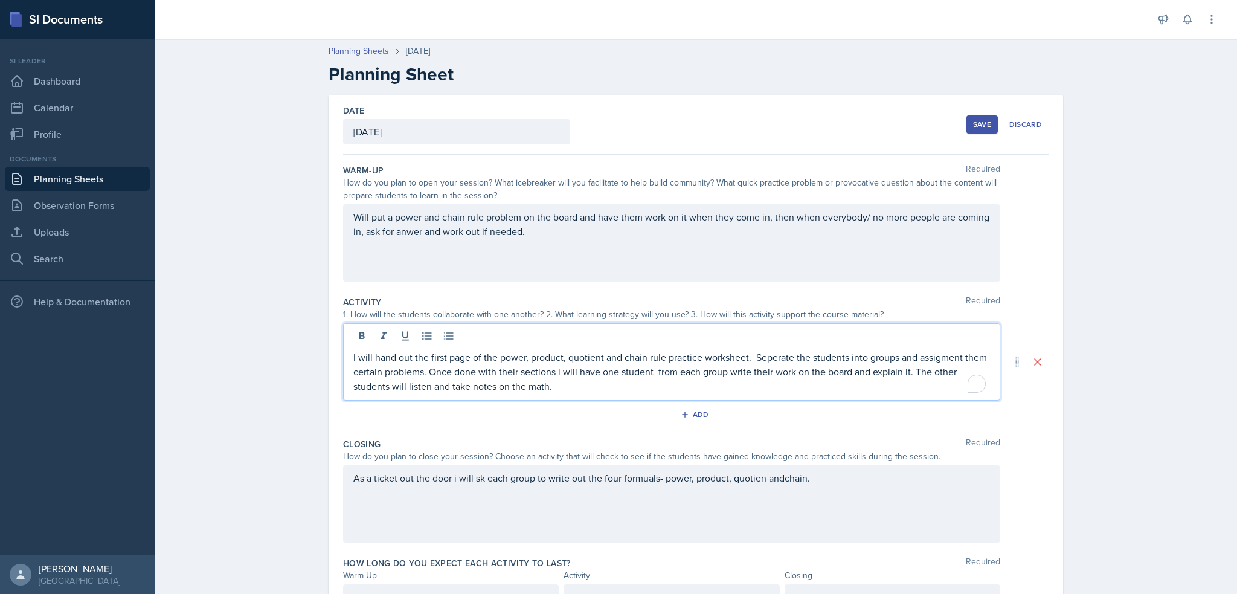
click at [568, 352] on p "I will hand out the first page of the power, product, quotient and chain rule p…" at bounding box center [671, 371] width 636 height 43
click at [570, 354] on p "I will hand out the first page of the power, product, quotient and chain rule p…" at bounding box center [671, 371] width 636 height 43
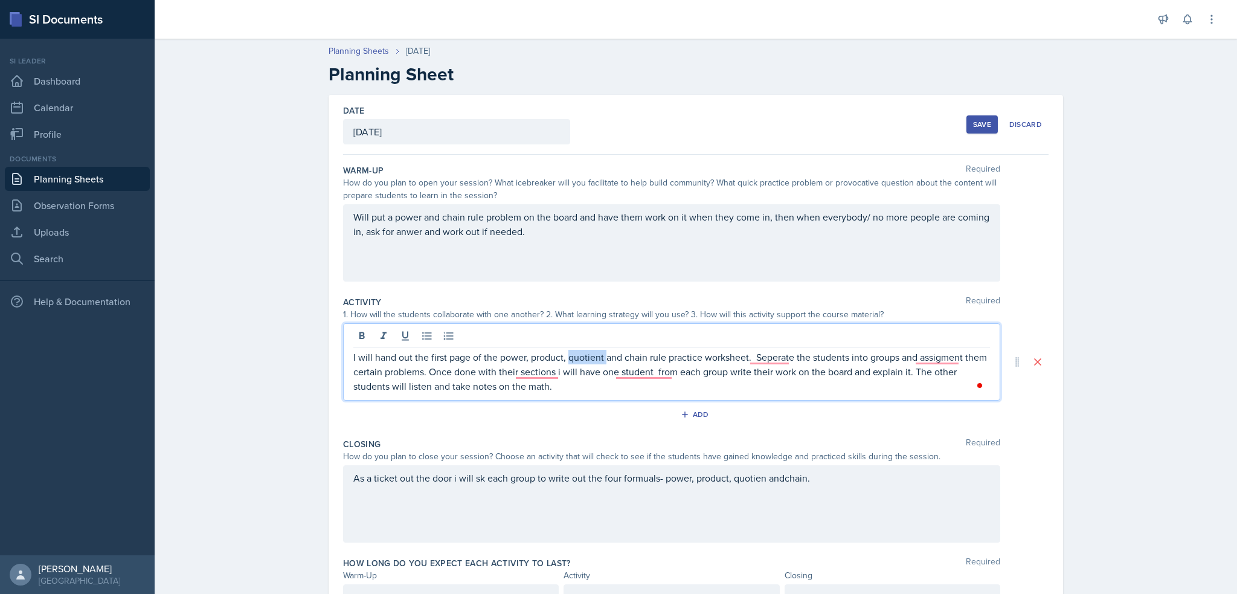
click at [572, 385] on p "I will hand out the first page of the power, product, quotient and chain rule p…" at bounding box center [671, 371] width 636 height 43
click at [572, 348] on div "I will hand out the first page of the power, product, quotient and chain rule p…" at bounding box center [671, 361] width 657 height 77
click at [573, 357] on p "I will hand out the first page of the power, product, quotient and chain rule p…" at bounding box center [671, 371] width 636 height 43
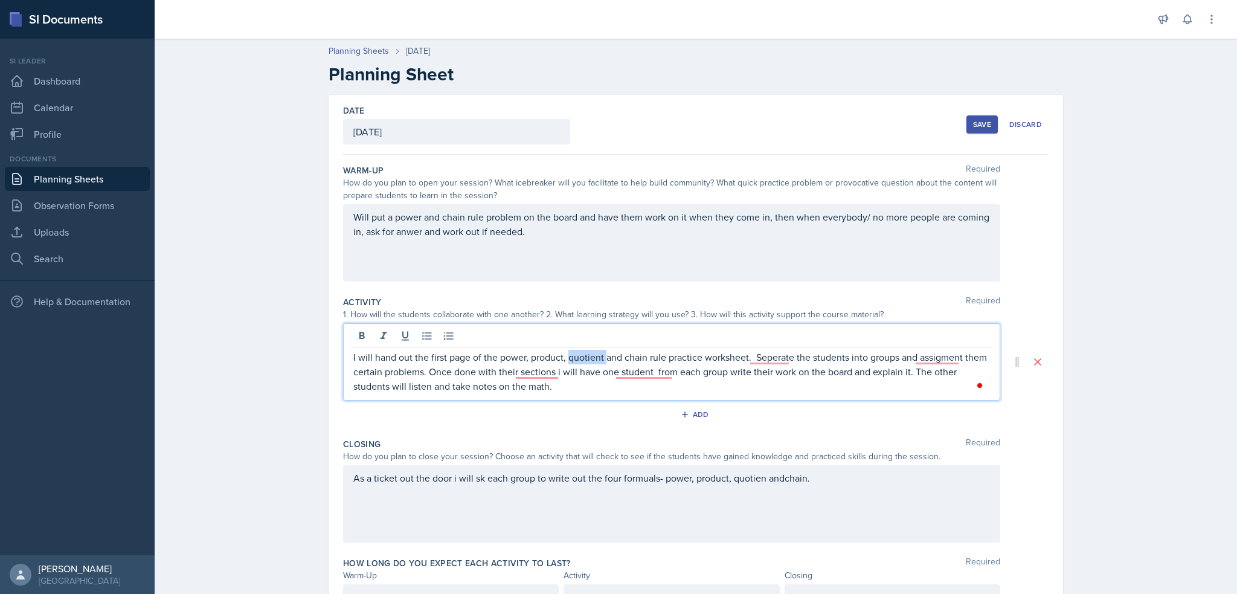
copy p "quotient"
click at [753, 473] on div "As a ticket out the door i will sk each group to write out the four formuals- p…" at bounding box center [671, 503] width 657 height 77
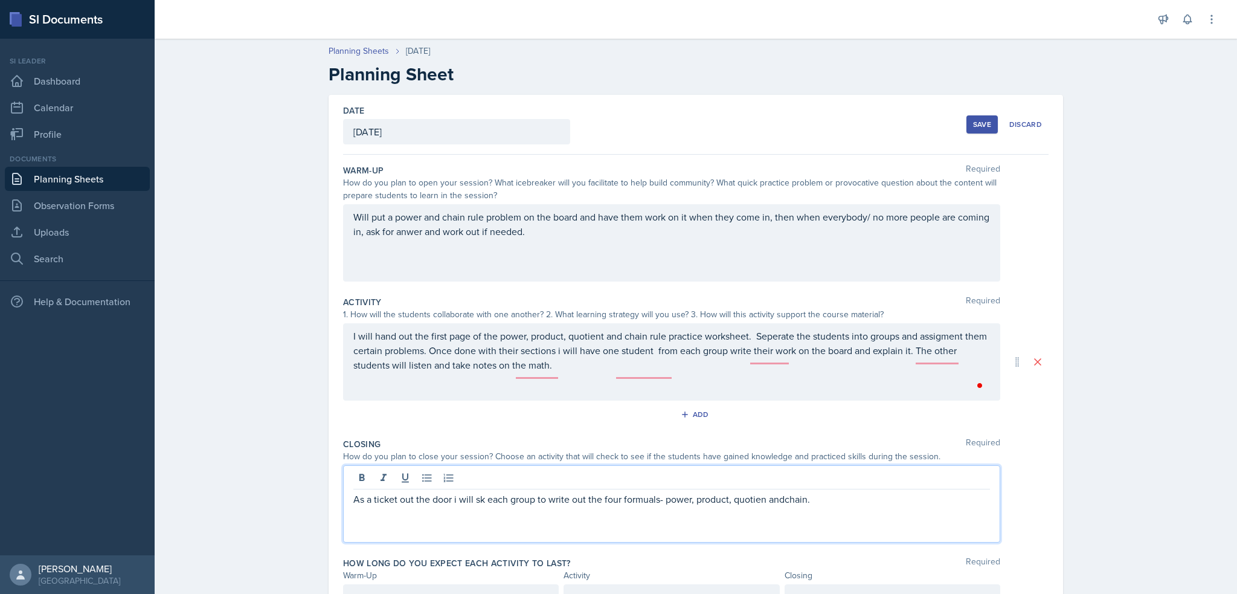
click at [753, 473] on div at bounding box center [671, 479] width 636 height 20
click at [749, 491] on p "As a ticket out the door i will sk each group to write out the four formuals- p…" at bounding box center [671, 498] width 636 height 14
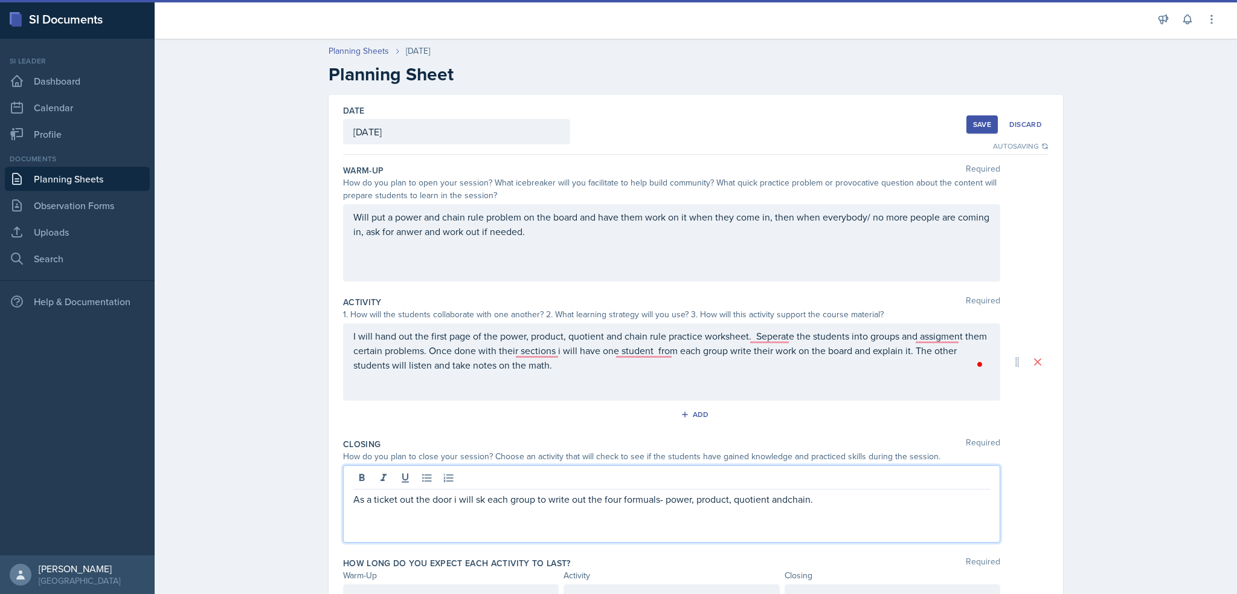
click at [779, 495] on p "As a ticket out the door i will sk each group to write out the four formuals- p…" at bounding box center [671, 498] width 636 height 14
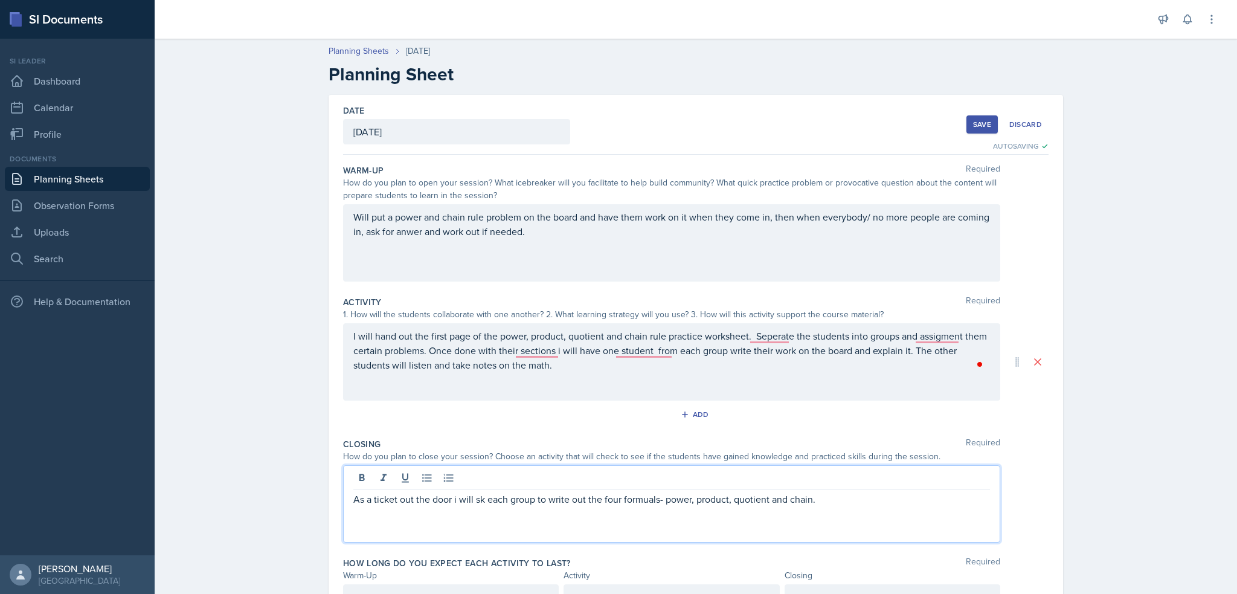
click at [474, 495] on p "As a ticket out the door i will sk each group to write out the four formuals- p…" at bounding box center [671, 498] width 636 height 14
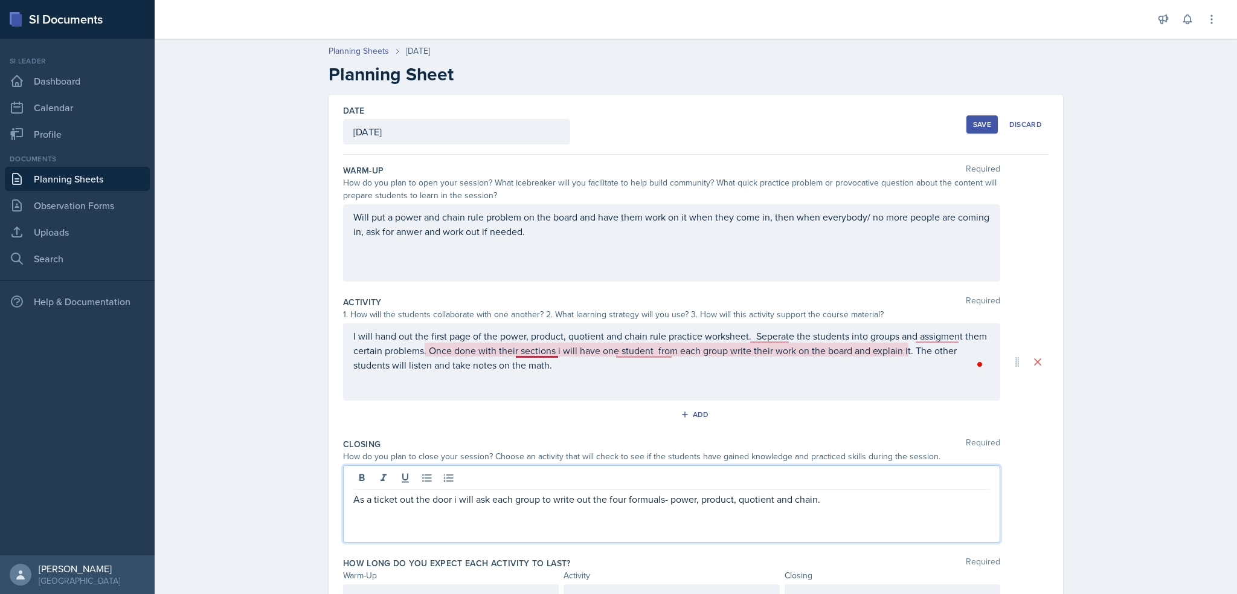
click at [520, 347] on div "I will hand out the first page of the power, product, quotient and chain rule p…" at bounding box center [671, 361] width 657 height 77
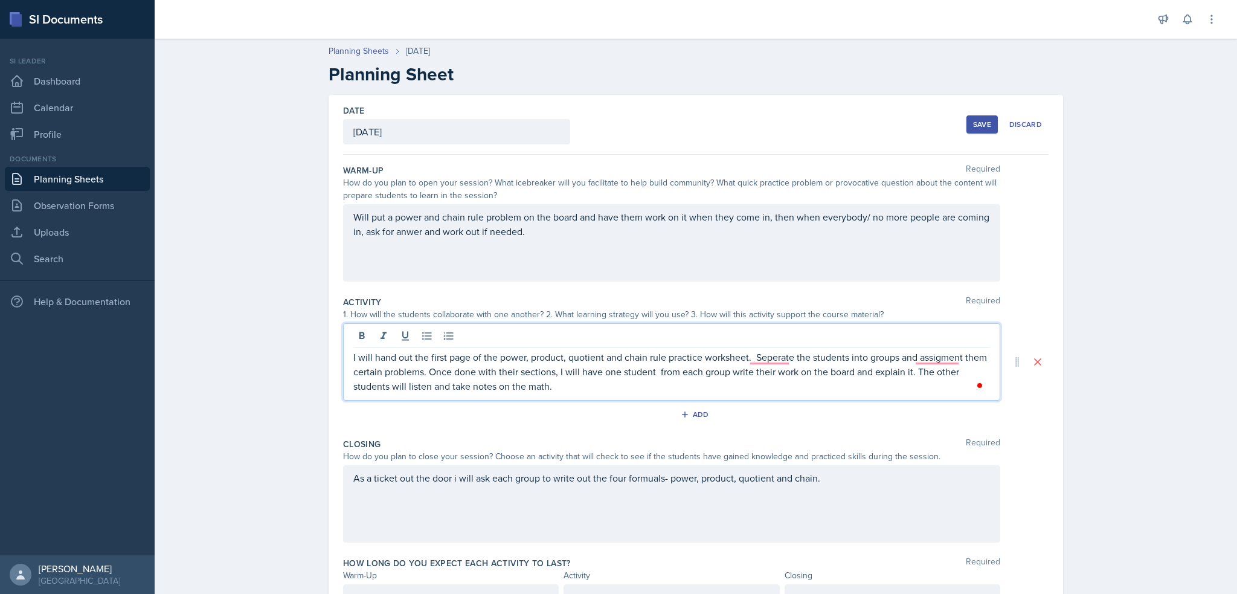
click at [650, 371] on p "I will hand out the first page of the power, product, quotient and chain rule p…" at bounding box center [671, 371] width 636 height 43
click at [778, 386] on p "I will hand out the first page of the power, product, quotient and chain rule p…" at bounding box center [671, 371] width 636 height 43
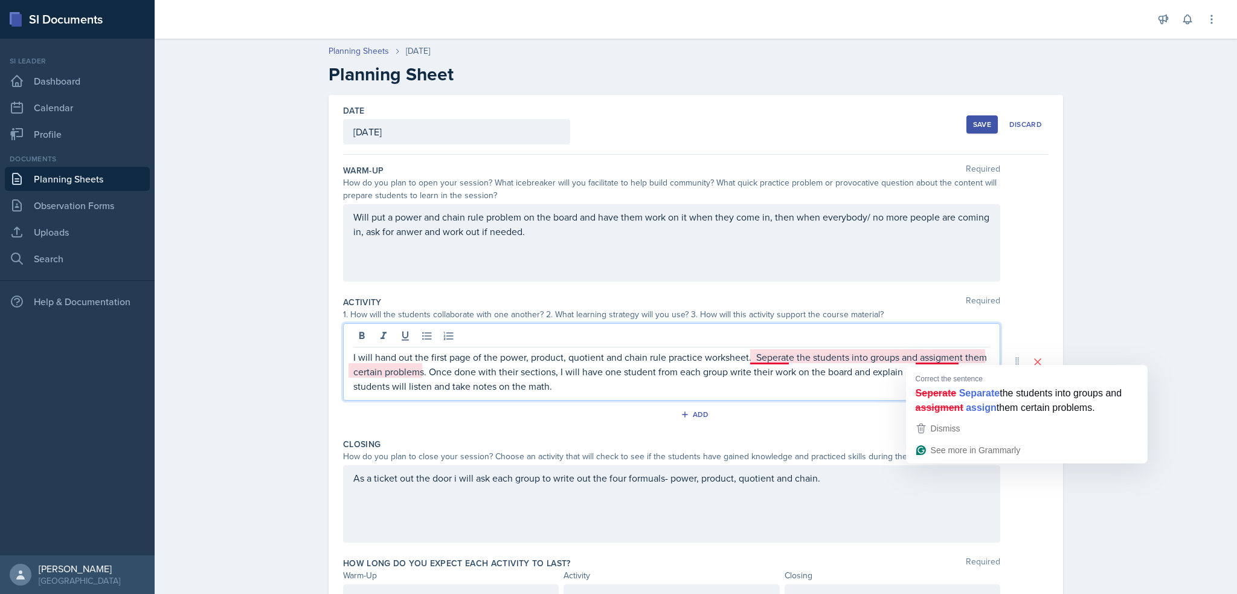
click at [950, 357] on p "I will hand out the first page of the power, product, quotient and chain rule p…" at bounding box center [671, 371] width 636 height 43
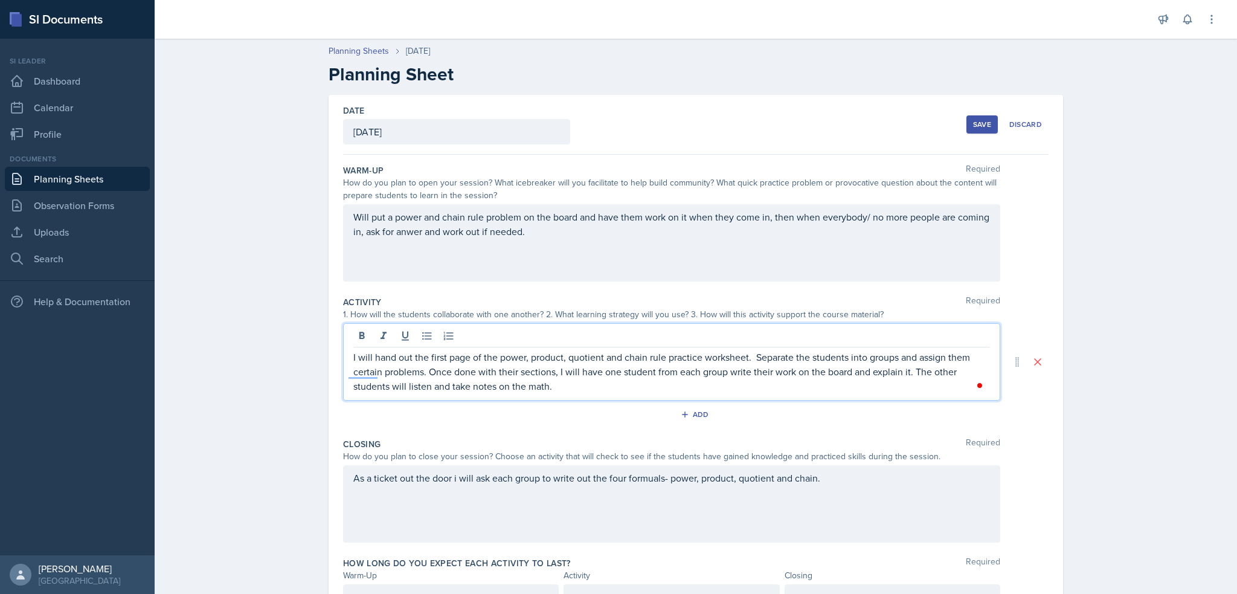
click at [694, 384] on p "I will hand out the first page of the power, product, quotient and chain rule p…" at bounding box center [671, 371] width 636 height 43
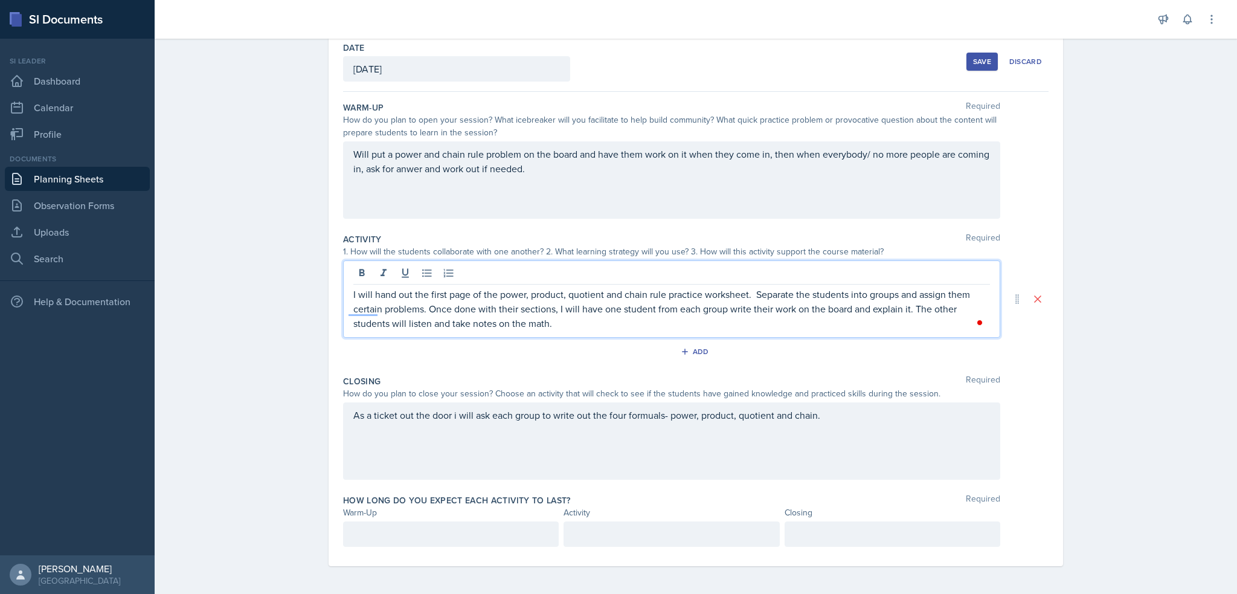
click at [359, 533] on p at bounding box center [450, 534] width 195 height 14
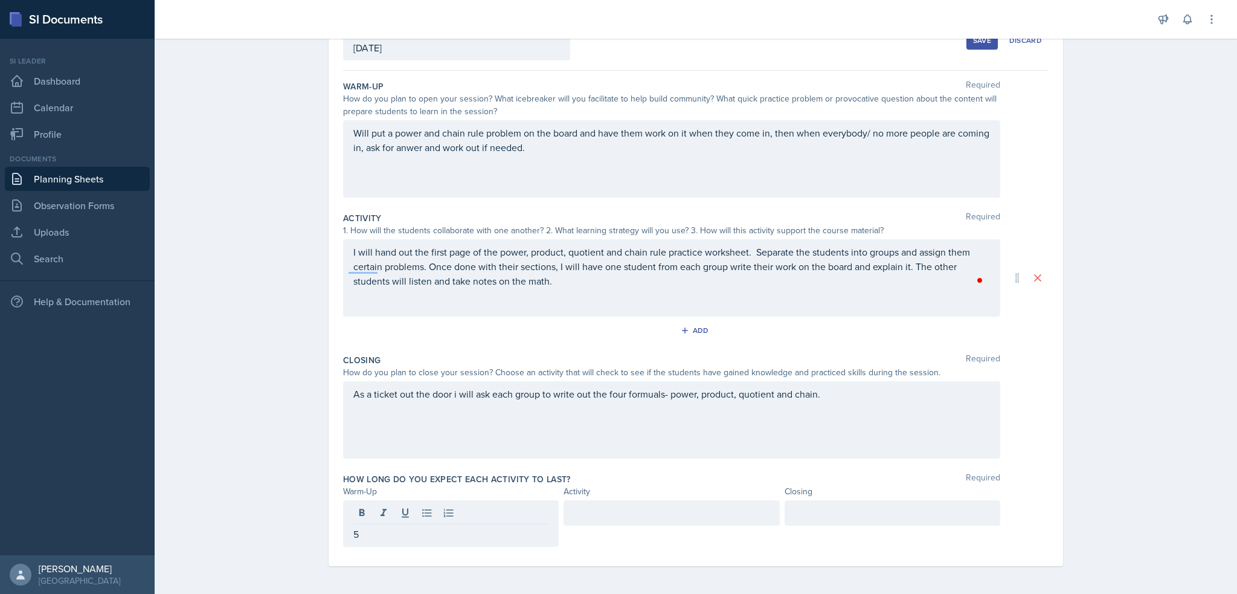
click at [816, 523] on div at bounding box center [892, 512] width 216 height 25
click at [737, 525] on div at bounding box center [671, 523] width 216 height 46
click at [728, 536] on p at bounding box center [671, 534] width 195 height 14
click at [375, 268] on p "I will hand out the first page of the power, product, quotient and chain rule p…" at bounding box center [671, 266] width 636 height 43
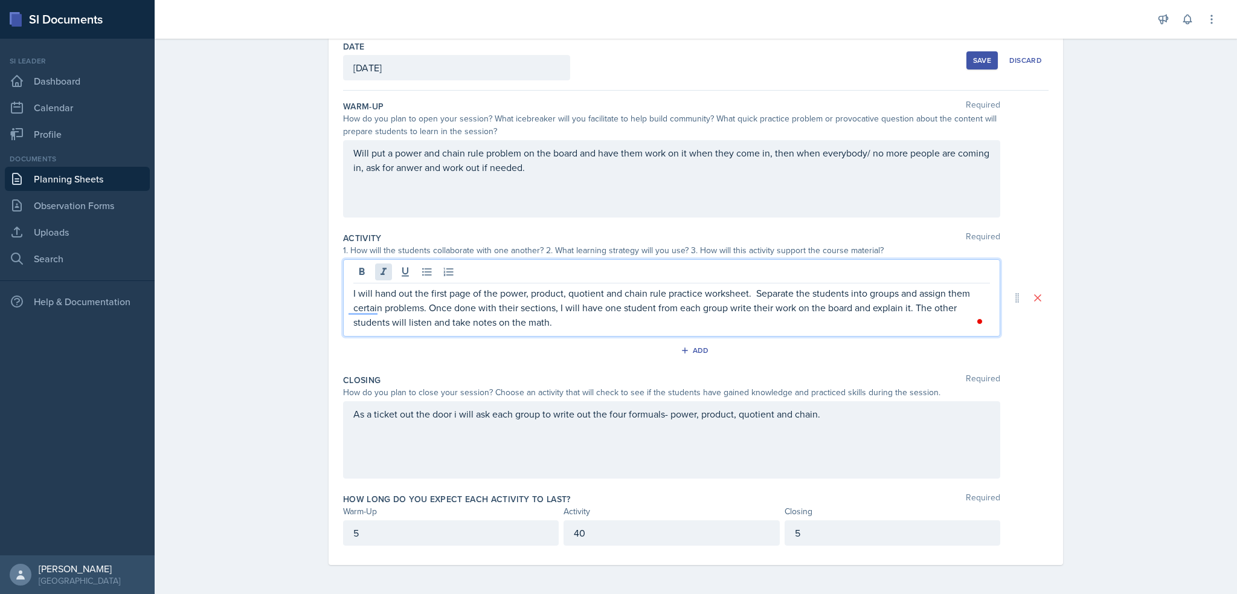
scroll to position [63, 0]
click at [365, 307] on p "I will hand out the first page of the power, product, quotient and chain rule p…" at bounding box center [671, 308] width 636 height 43
click at [981, 60] on div "Save" at bounding box center [982, 62] width 18 height 10
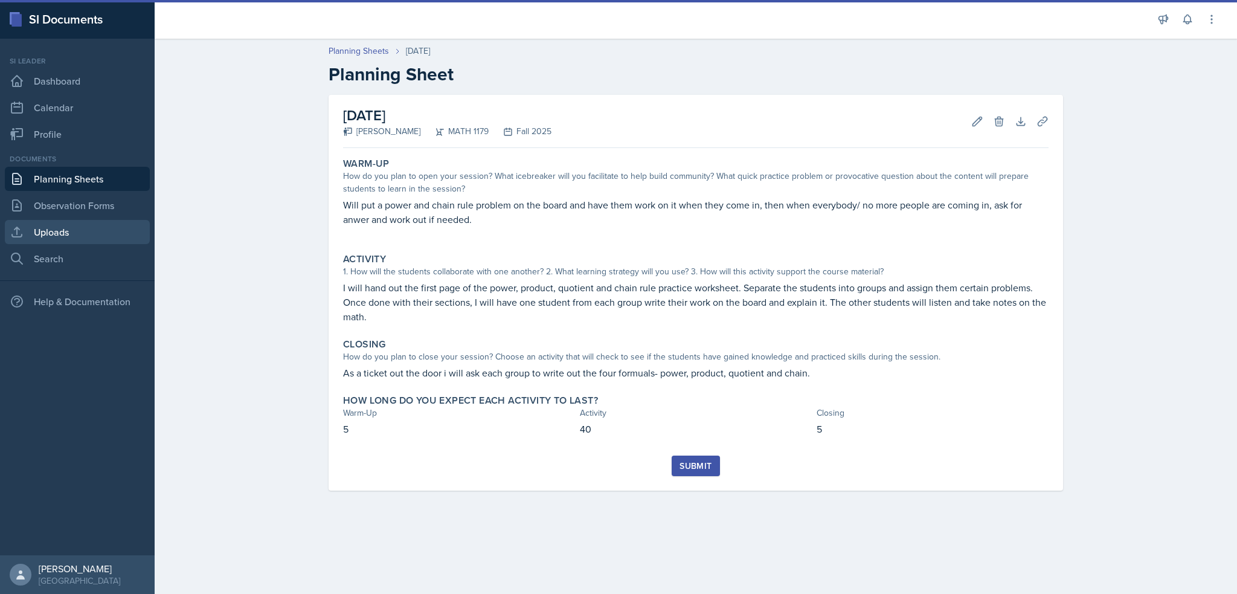
scroll to position [0, 0]
click at [84, 230] on link "Uploads" at bounding box center [77, 232] width 145 height 24
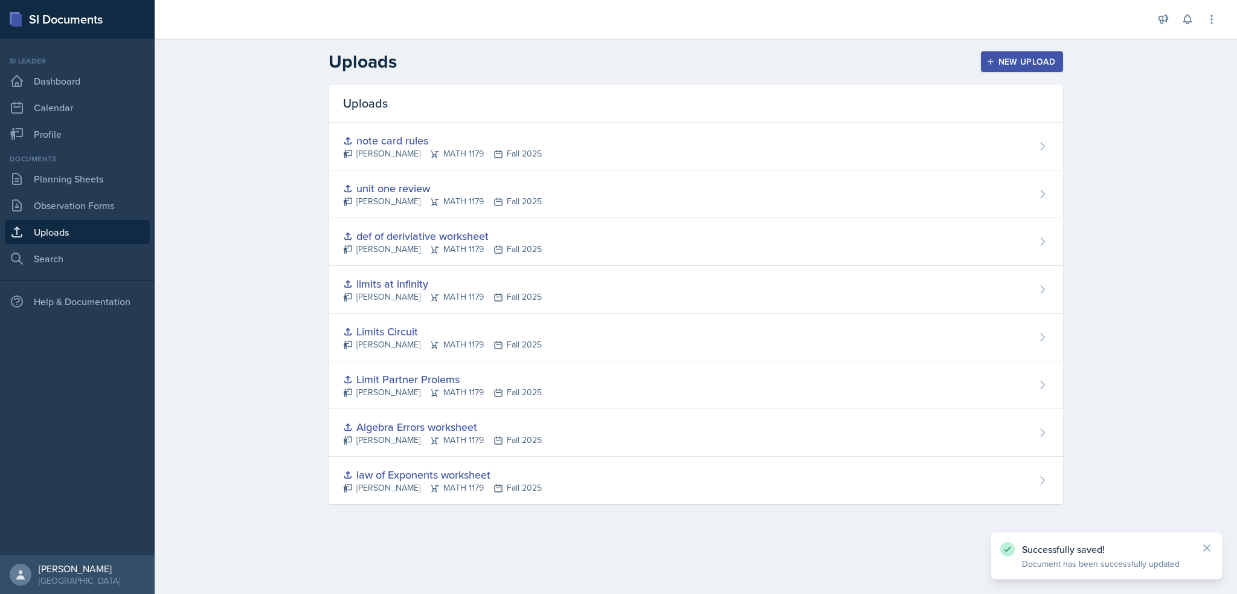
click at [1063, 66] on div "Uploads New Upload" at bounding box center [695, 62] width 773 height 22
click at [1036, 59] on div "New Upload" at bounding box center [1021, 62] width 67 height 10
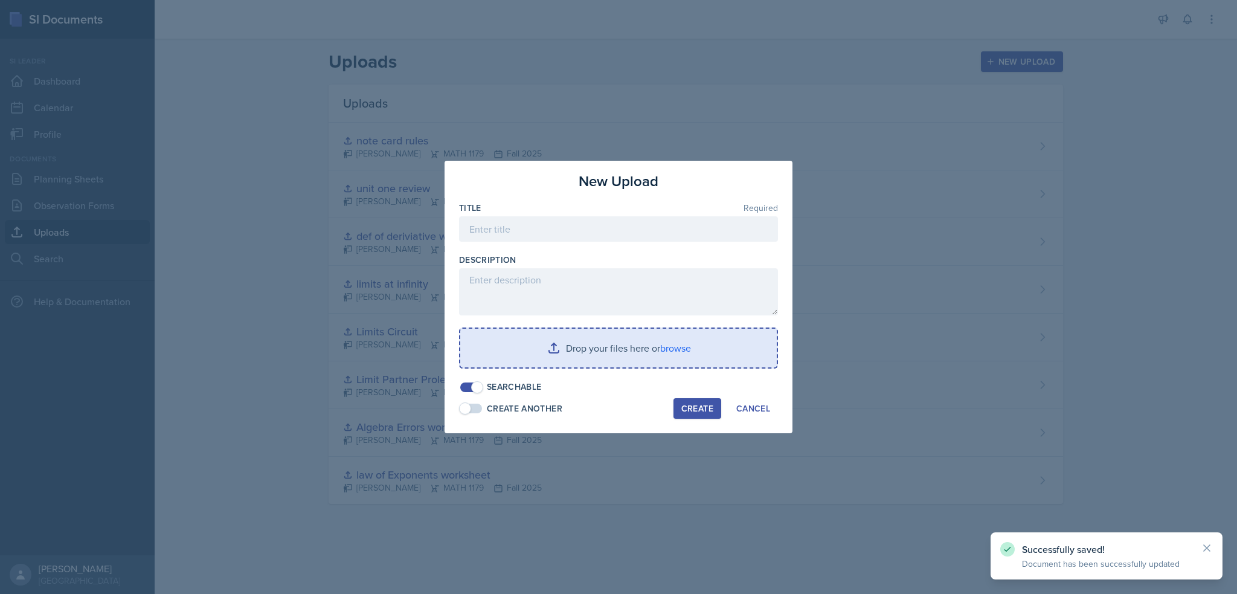
click at [679, 341] on input "file" at bounding box center [618, 347] width 316 height 39
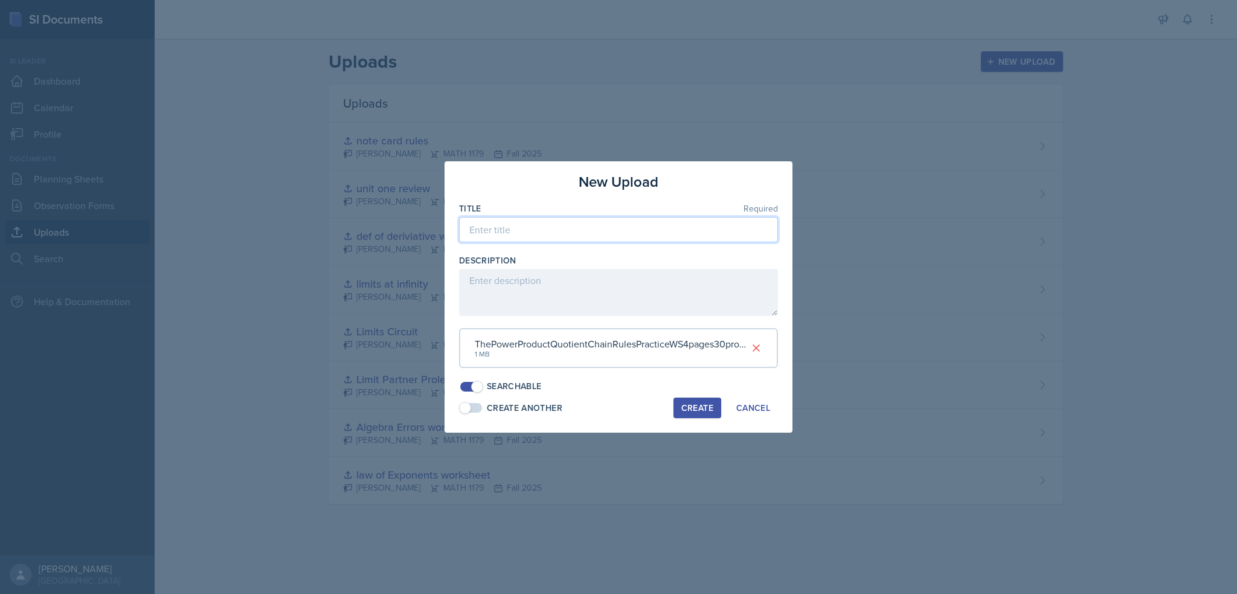
click at [496, 227] on input at bounding box center [618, 229] width 319 height 25
type input "finding deriviative practice"
click at [705, 403] on div "Create" at bounding box center [697, 408] width 32 height 10
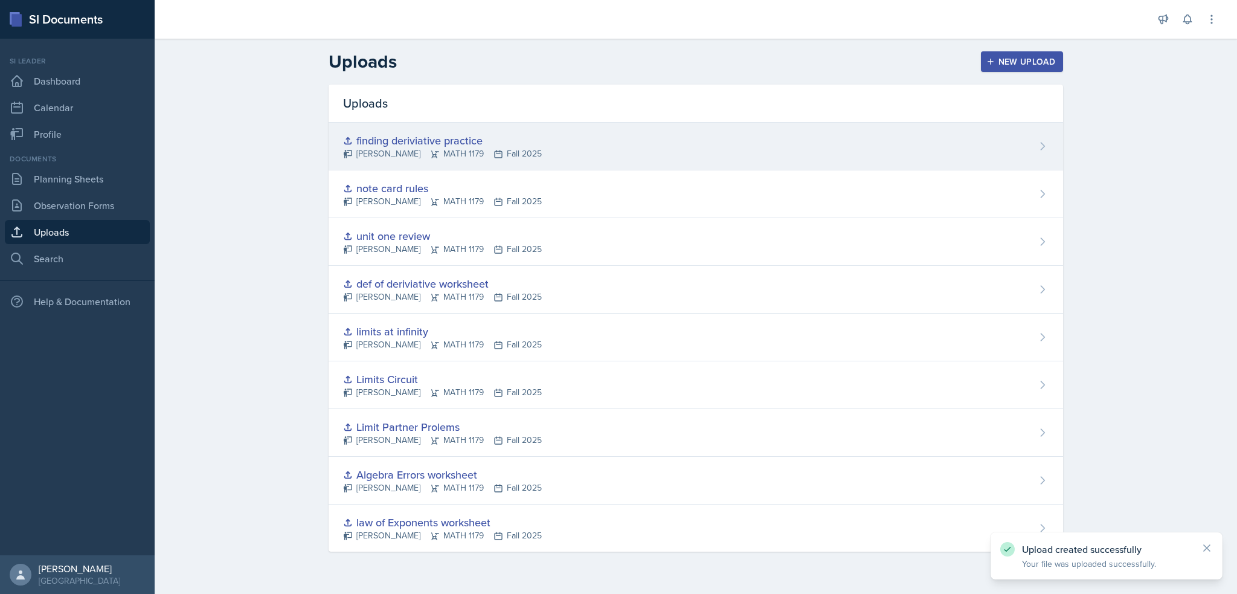
click at [452, 144] on div "finding deriviative practice" at bounding box center [442, 140] width 199 height 16
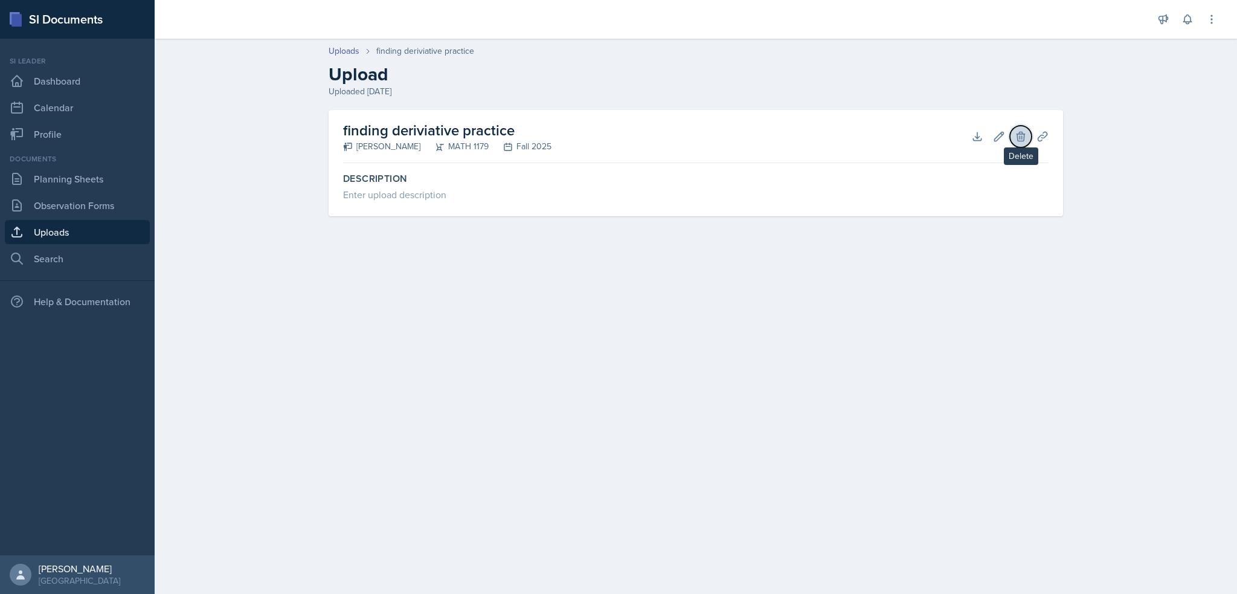
click at [1030, 133] on button "Delete" at bounding box center [1021, 137] width 22 height 22
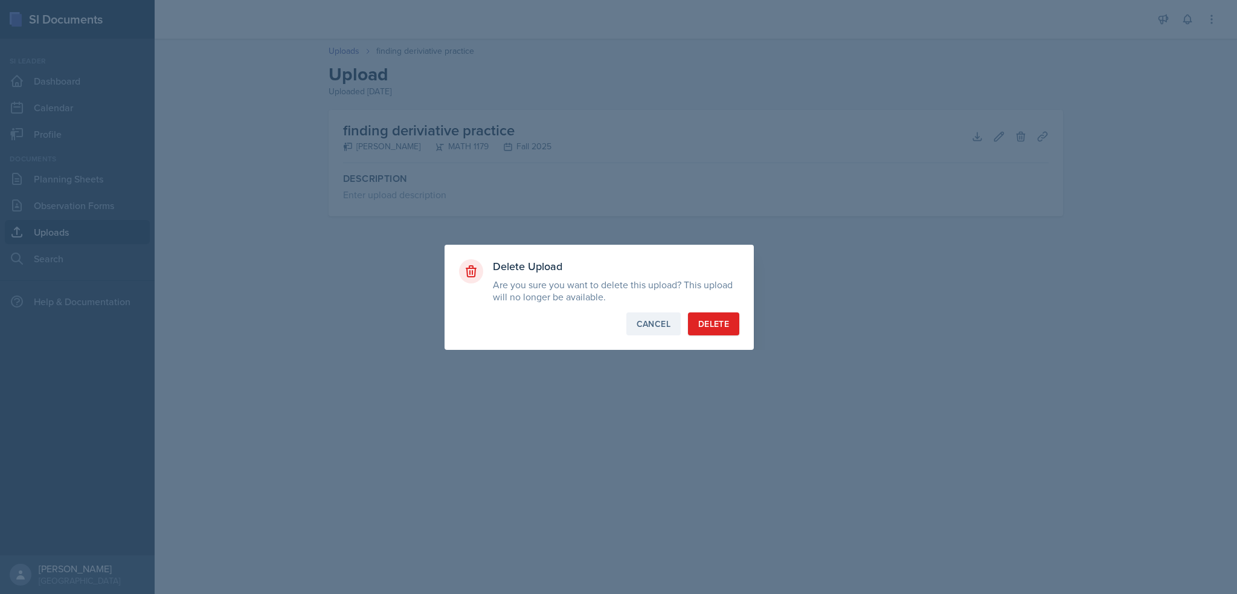
click at [653, 326] on div "Cancel" at bounding box center [653, 324] width 34 height 12
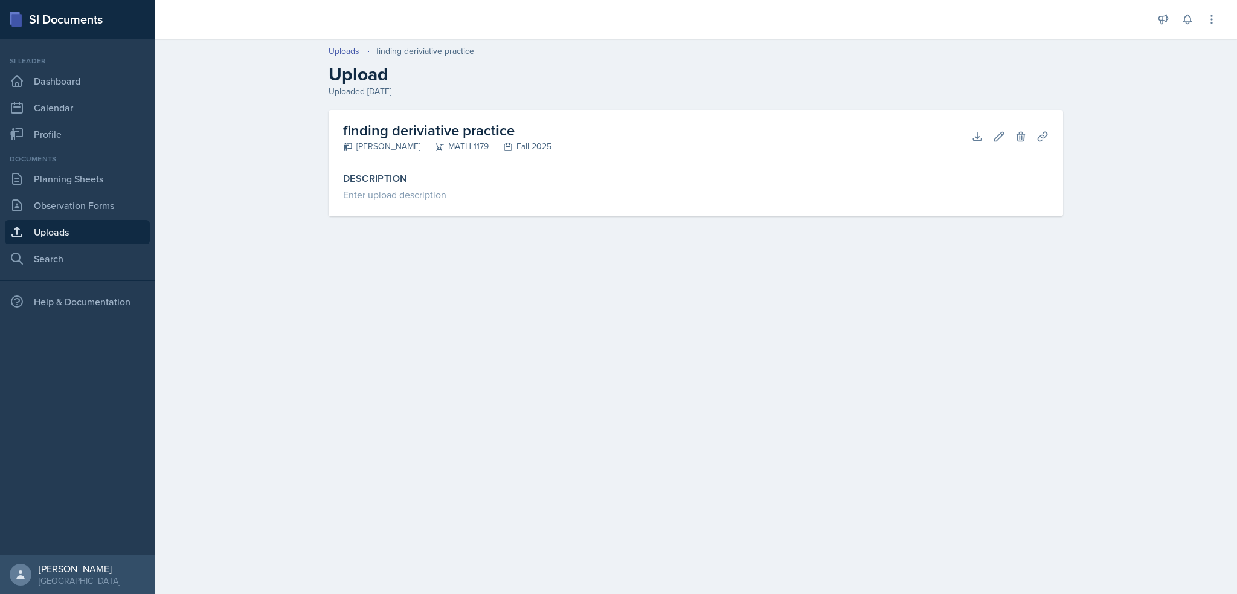
click at [1042, 120] on div "finding deriviative practice [PERSON_NAME] MATH 1179 Fall 2025 Download Edit De…" at bounding box center [695, 136] width 705 height 53
click at [1046, 138] on icon at bounding box center [1042, 136] width 12 height 12
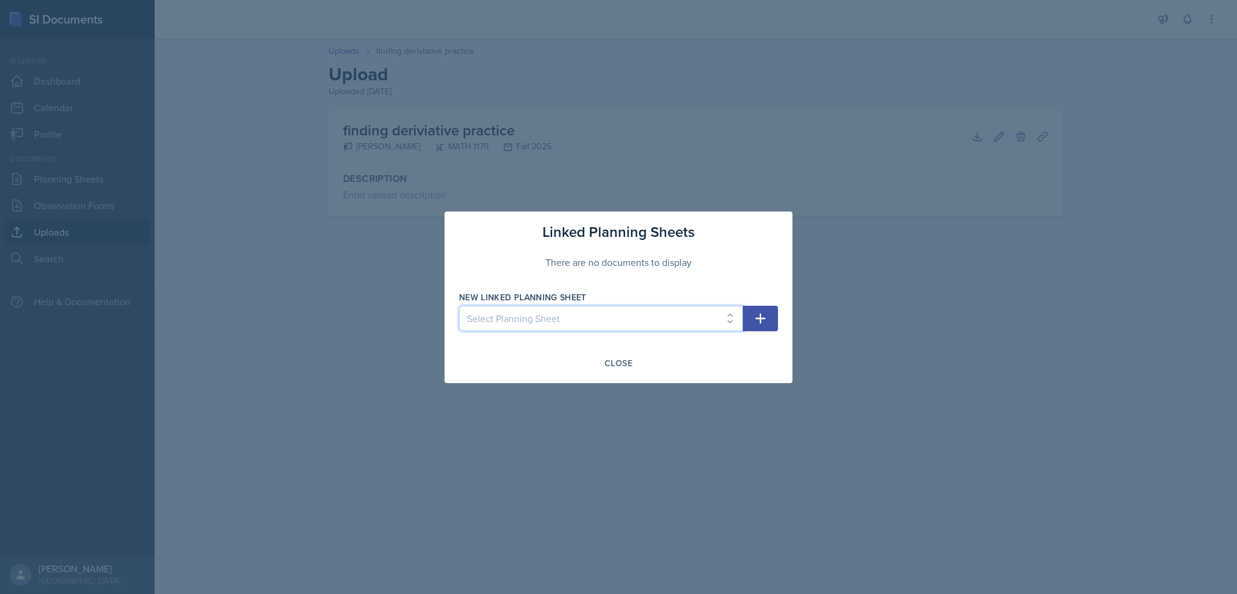
click at [682, 315] on select "Select Planning Sheet [DATE] [DATE] [DATE] [DATE] [DATE] [DATE] [DATE] [DATE] […" at bounding box center [601, 318] width 284 height 25
select select "48a19fc4-d6ee-458f-95d6-1f8dd0f3825d"
click at [459, 306] on select "Select Planning Sheet [DATE] [DATE] [DATE] [DATE] [DATE] [DATE] [DATE] [DATE] […" at bounding box center [601, 318] width 284 height 25
click at [769, 318] on button "button" at bounding box center [760, 318] width 35 height 25
select select
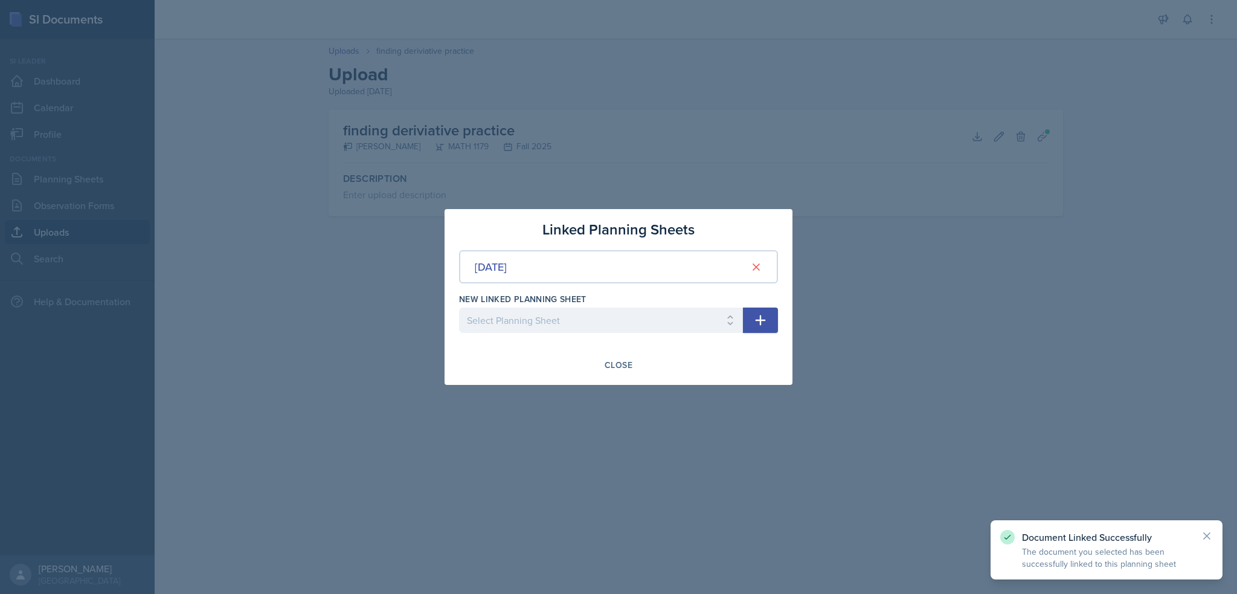
click at [141, 222] on div at bounding box center [618, 297] width 1237 height 594
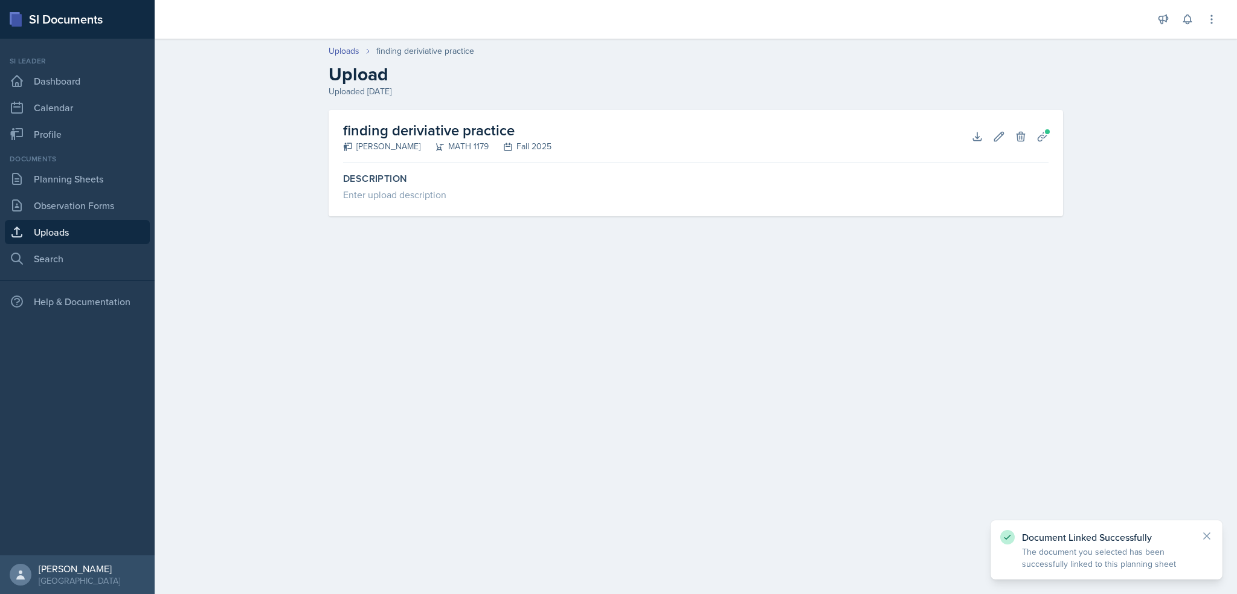
click at [82, 165] on div "Documents Planning Sheets Observation Forms Uploads Search" at bounding box center [77, 211] width 145 height 117
click at [68, 181] on link "Planning Sheets" at bounding box center [77, 179] width 145 height 24
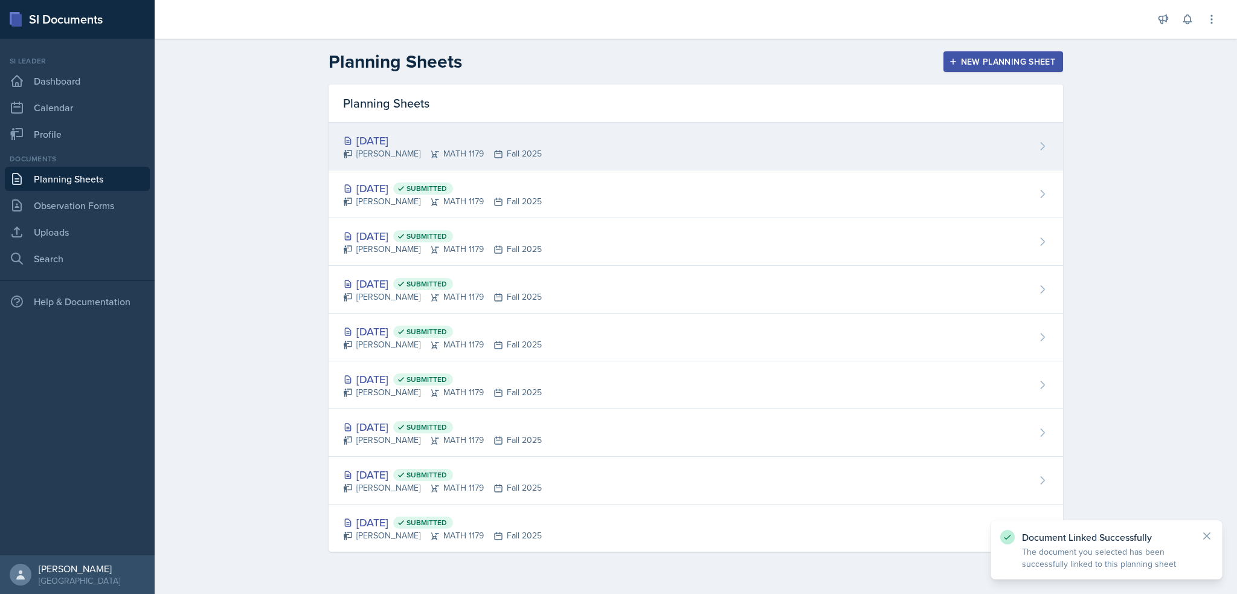
click at [500, 143] on div "[DATE]" at bounding box center [442, 140] width 199 height 16
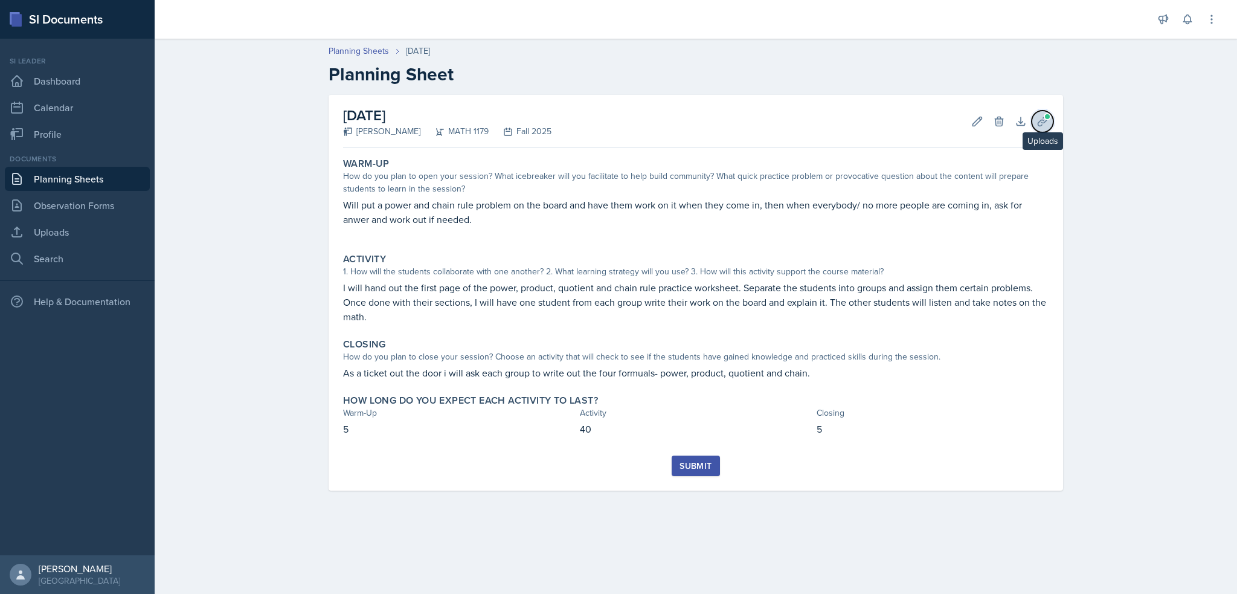
click at [1043, 124] on icon at bounding box center [1042, 121] width 12 height 12
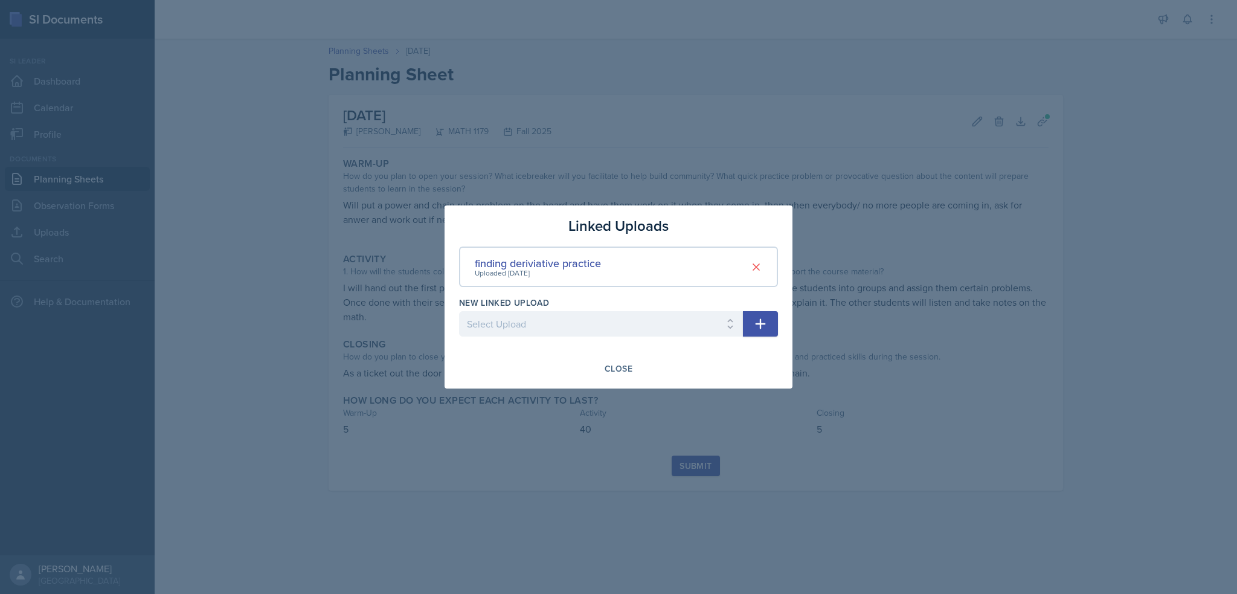
click at [560, 405] on div at bounding box center [618, 297] width 1237 height 594
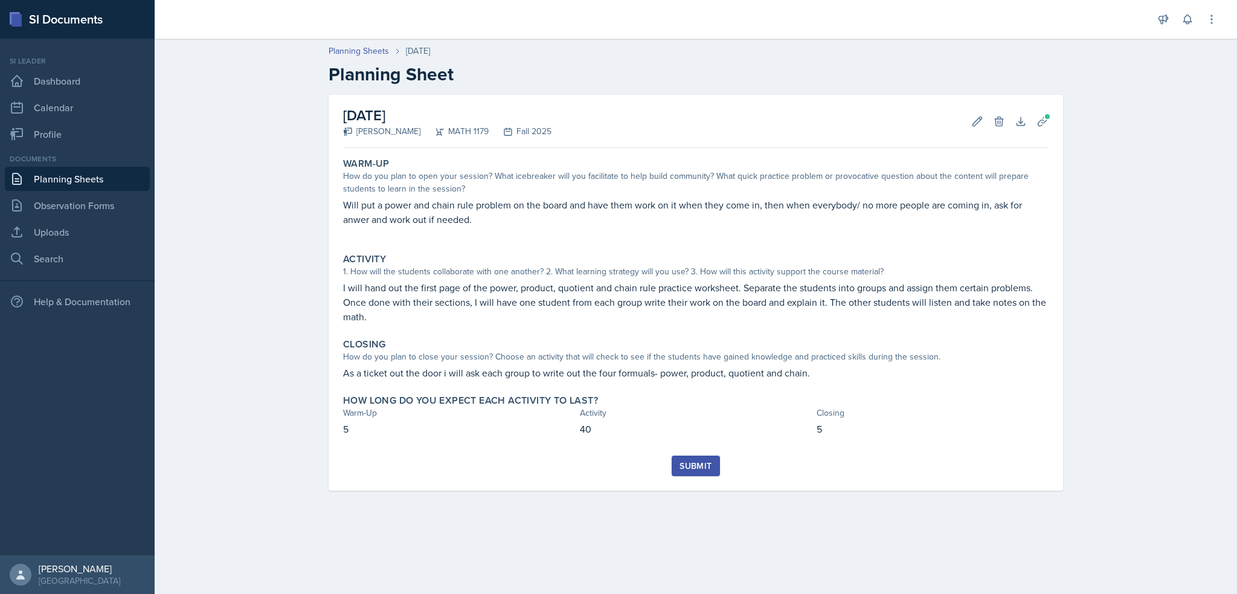
click at [694, 468] on div "Submit" at bounding box center [695, 466] width 32 height 10
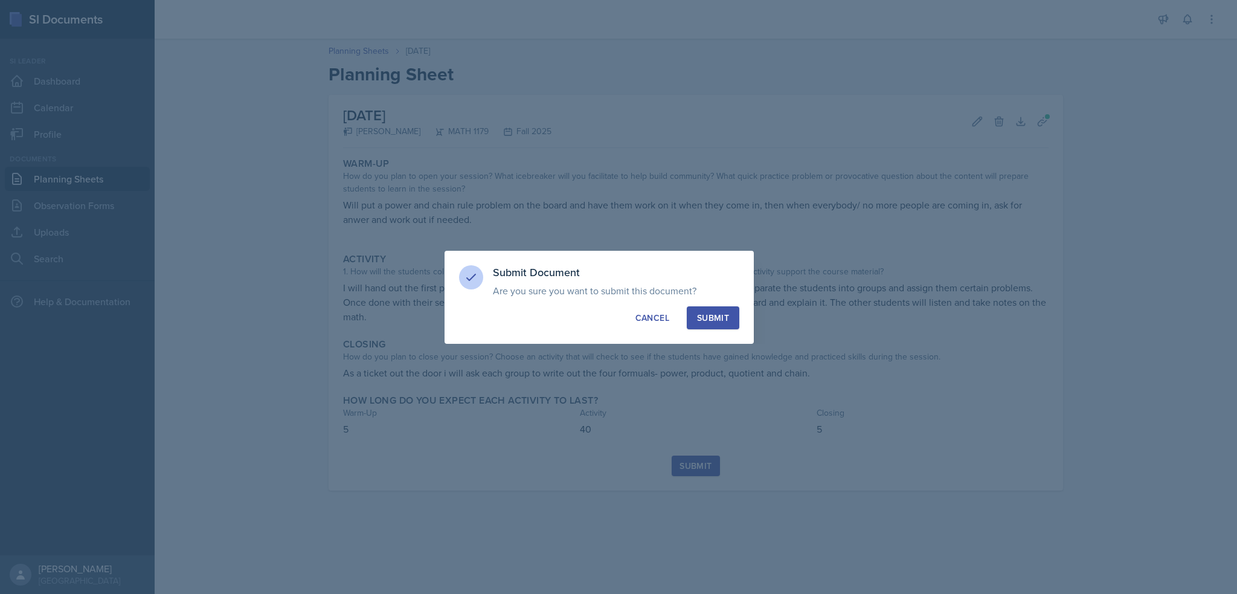
click at [714, 321] on div "Submit" at bounding box center [713, 318] width 32 height 12
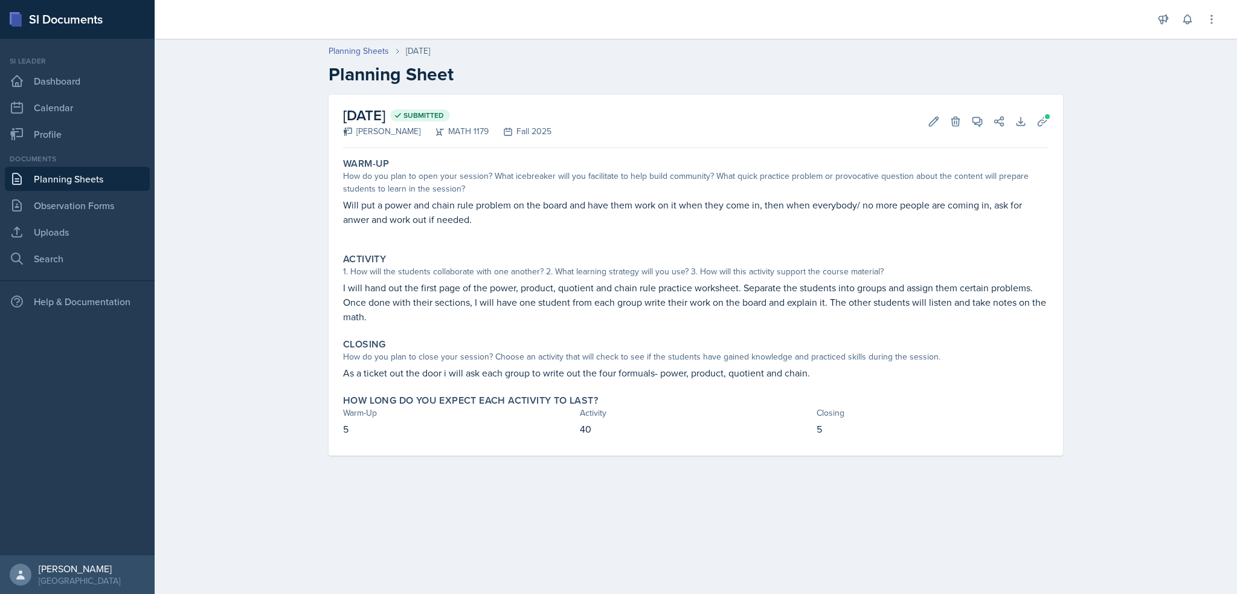
click at [71, 185] on link "Planning Sheets" at bounding box center [77, 179] width 145 height 24
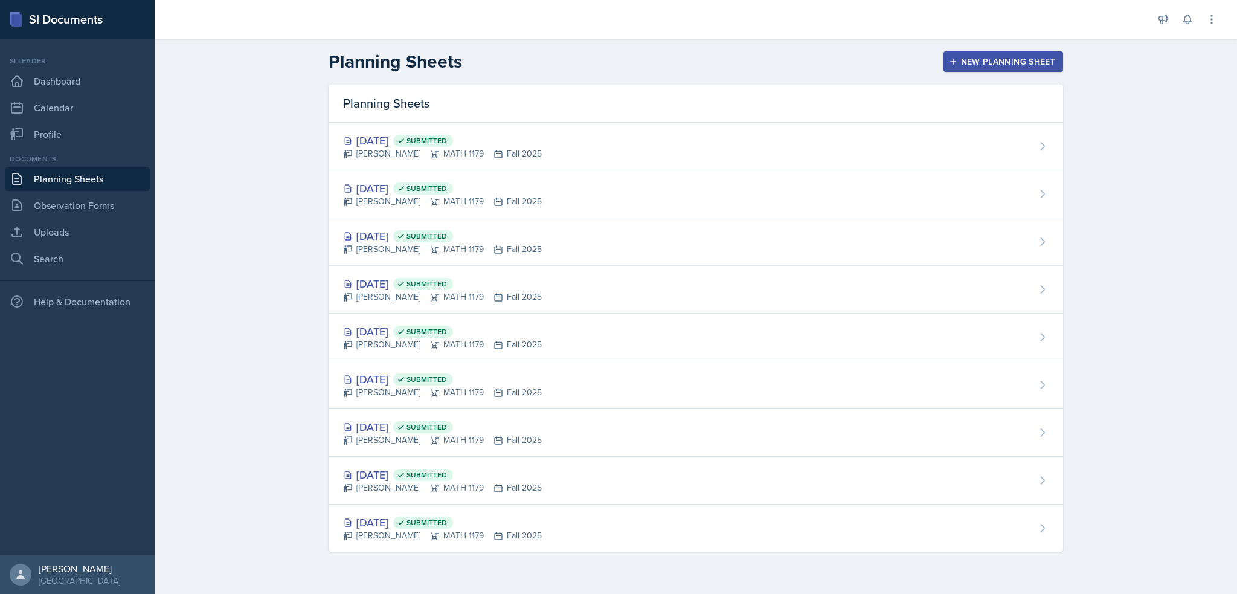
click at [1012, 69] on button "New Planning Sheet" at bounding box center [1003, 61] width 120 height 21
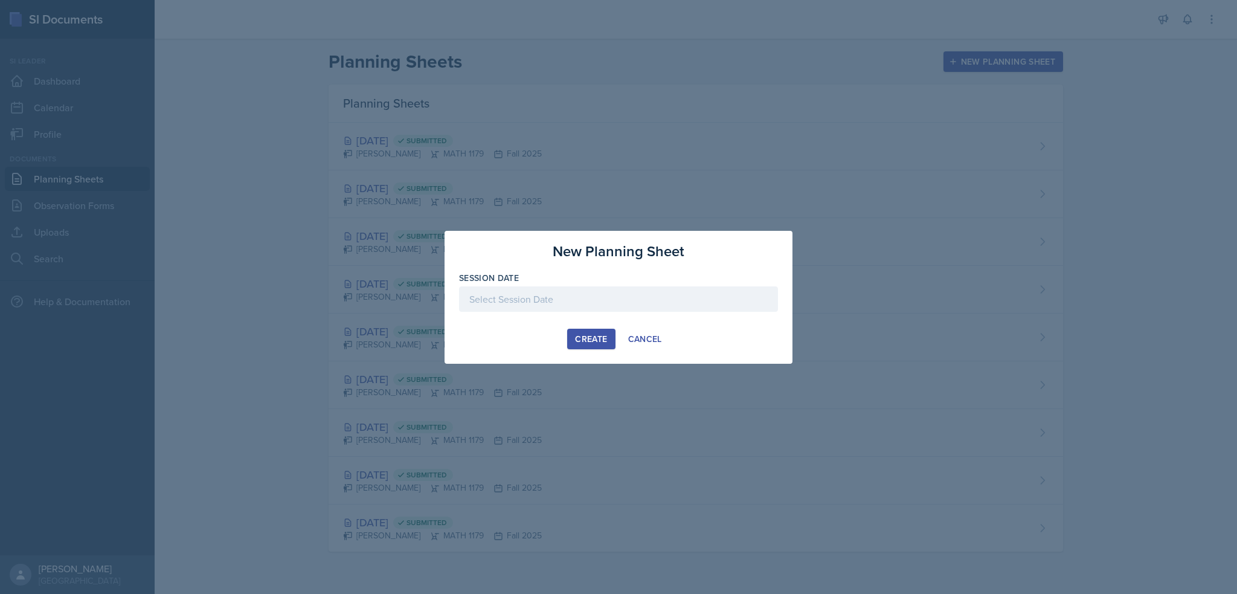
click at [572, 291] on div at bounding box center [618, 298] width 319 height 25
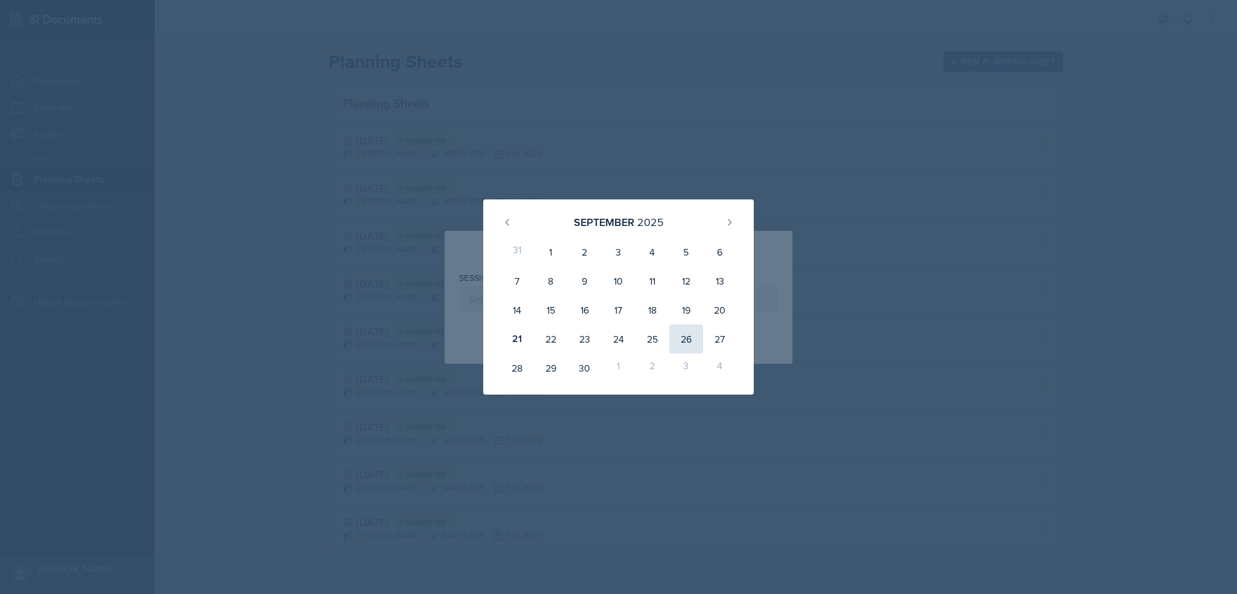
click at [688, 336] on div "26" at bounding box center [686, 338] width 34 height 29
type input "[DATE]"
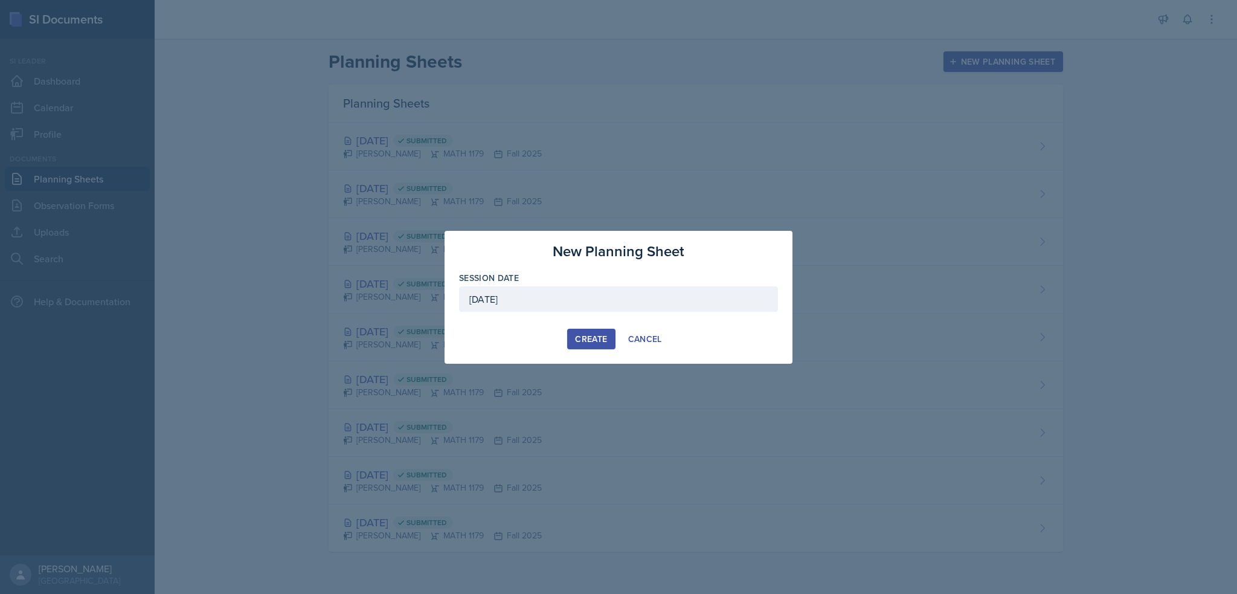
click at [587, 331] on button "Create" at bounding box center [591, 338] width 48 height 21
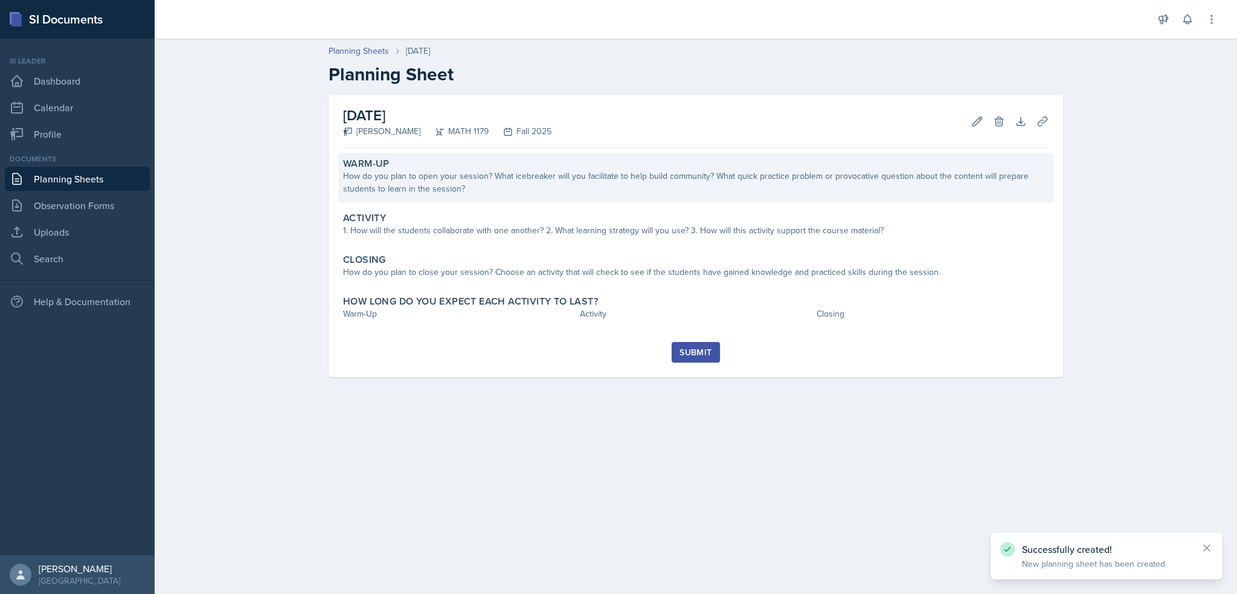
click at [589, 194] on div "How do you plan to open your session? What icebreaker will you facilitate to he…" at bounding box center [695, 182] width 705 height 25
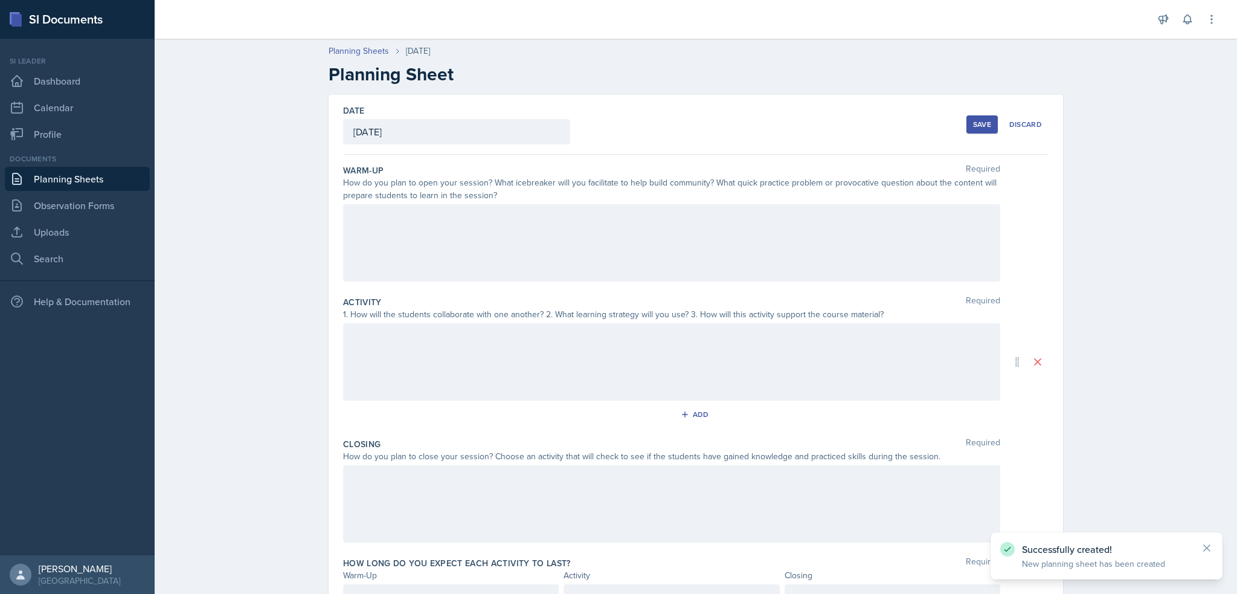
click at [582, 229] on div at bounding box center [671, 242] width 657 height 77
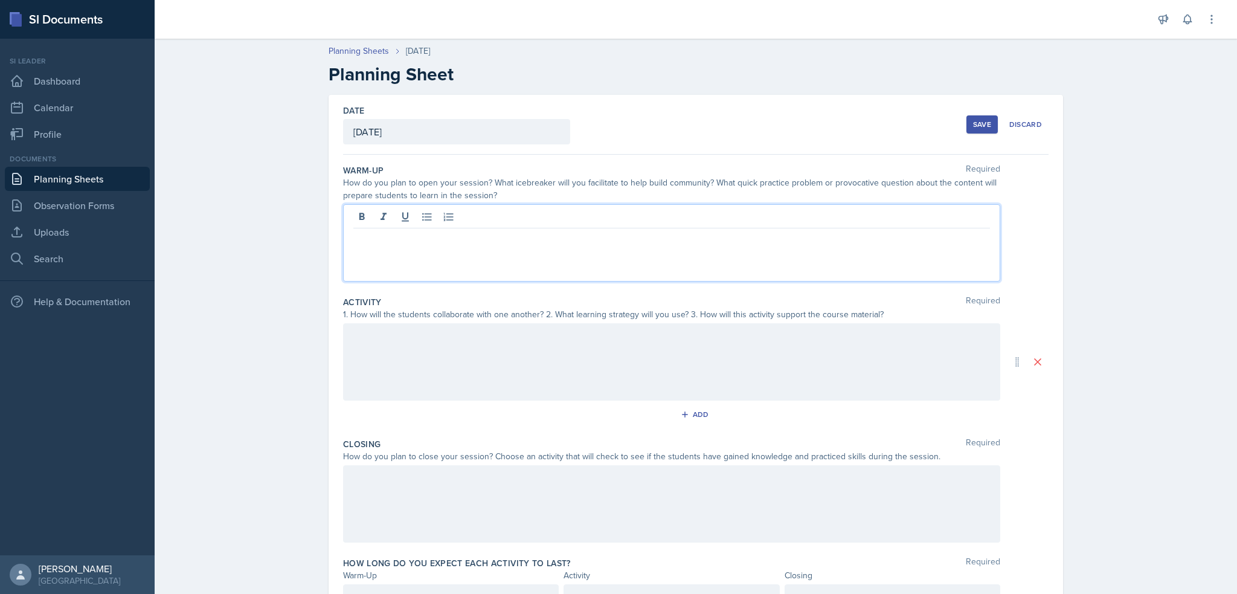
click at [394, 254] on div at bounding box center [671, 242] width 657 height 77
click at [581, 231] on p "i will put up a trig derivative example and ask the studnets to verabally expal…" at bounding box center [671, 238] width 636 height 14
click at [668, 234] on p "i will put up a trig derivative example and ask the students to verabally expal…" at bounding box center [671, 238] width 636 height 14
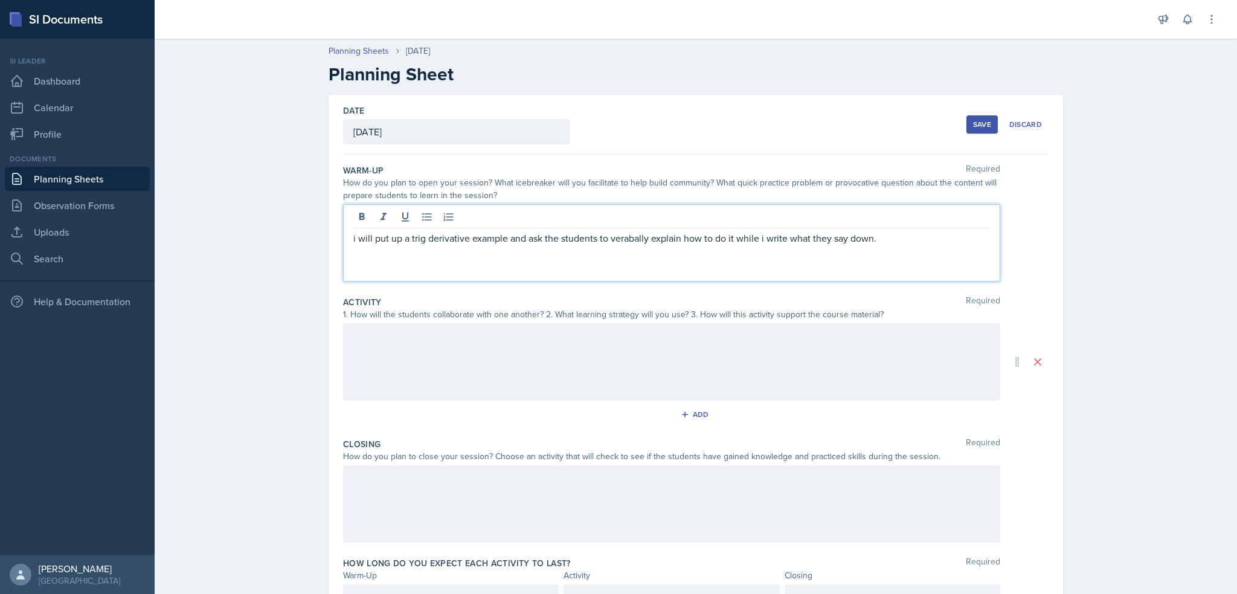
click at [687, 351] on div at bounding box center [671, 361] width 657 height 77
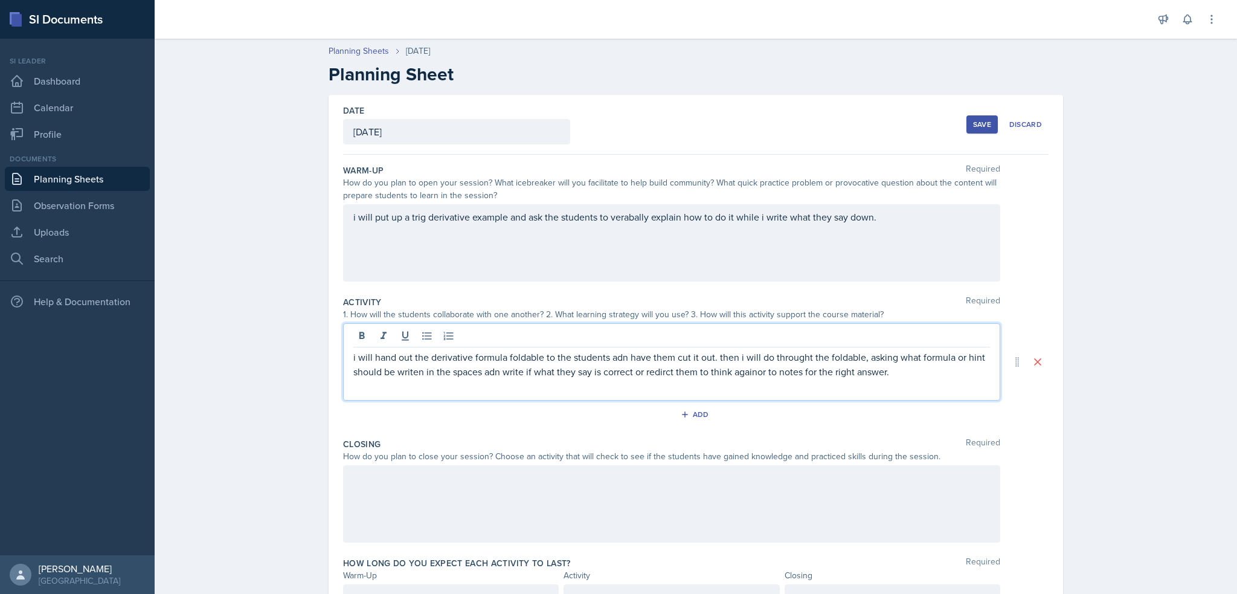
click at [664, 373] on p "i will hand out the derivative formula foldable to the students adn have them c…" at bounding box center [671, 364] width 636 height 29
click at [744, 369] on p "i will hand out the derivative formula foldable to the students adn have them c…" at bounding box center [671, 364] width 636 height 29
click at [749, 369] on p "i will hand out the derivative formula foldable to the students adn have them c…" at bounding box center [671, 364] width 636 height 29
click at [751, 374] on p "i will hand out the derivative formula foldable to the students adn have them c…" at bounding box center [671, 364] width 636 height 29
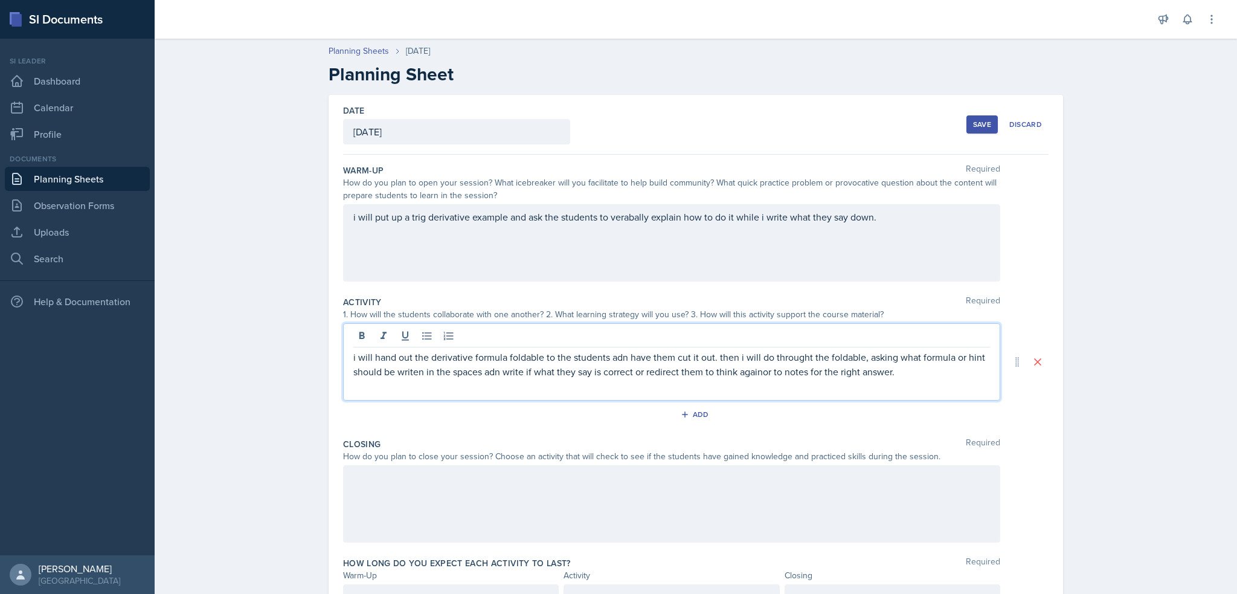
click at [757, 373] on p "i will hand out the derivative formula foldable to the students adn have them c…" at bounding box center [671, 364] width 636 height 29
click at [776, 371] on p "i will hand out the derivative formula foldable to the students adn have them c…" at bounding box center [671, 364] width 636 height 29
click at [493, 375] on p "i will hand out the derivative formula foldable to the students adn have them c…" at bounding box center [671, 364] width 636 height 29
click at [920, 364] on p "i will hand out the derivative formula foldable to the students adn have them c…" at bounding box center [671, 364] width 636 height 29
click at [869, 478] on div at bounding box center [671, 503] width 657 height 77
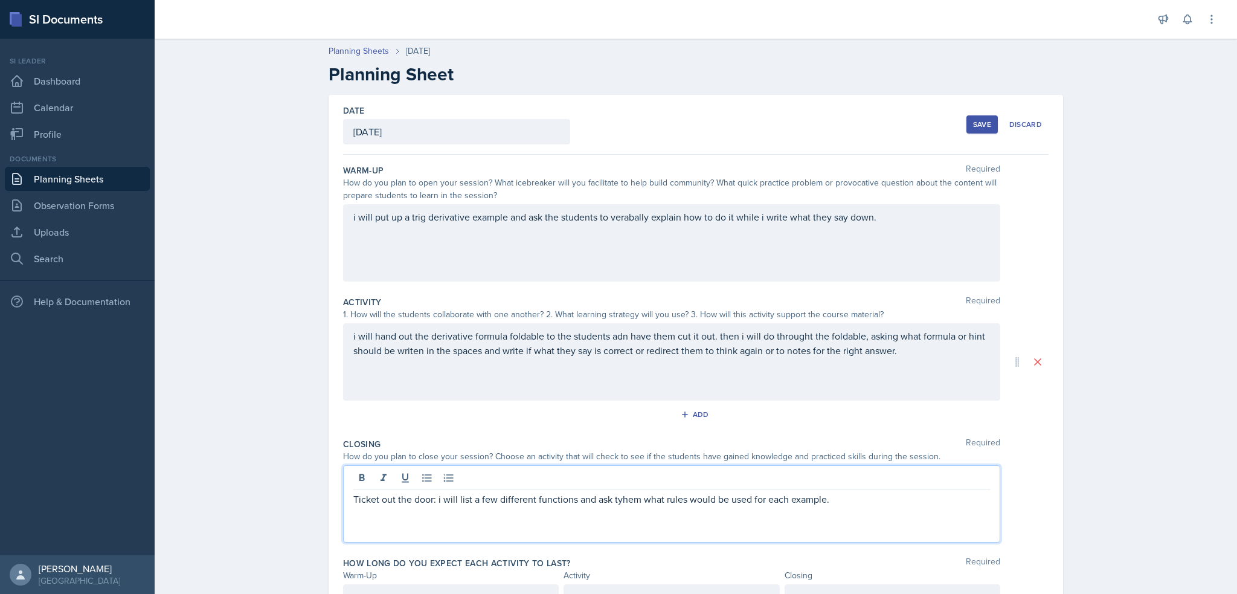
click at [620, 495] on p "Ticket out the door: i will list a few different functions and ask tyhem what r…" at bounding box center [671, 498] width 636 height 14
click at [600, 502] on p "Ticket out the door: i will list a few different functions and ask tyhem what r…" at bounding box center [671, 498] width 636 height 14
click at [615, 494] on p "Ticket out the door: i will list a few different functions and ask tyhem what r…" at bounding box center [671, 498] width 636 height 14
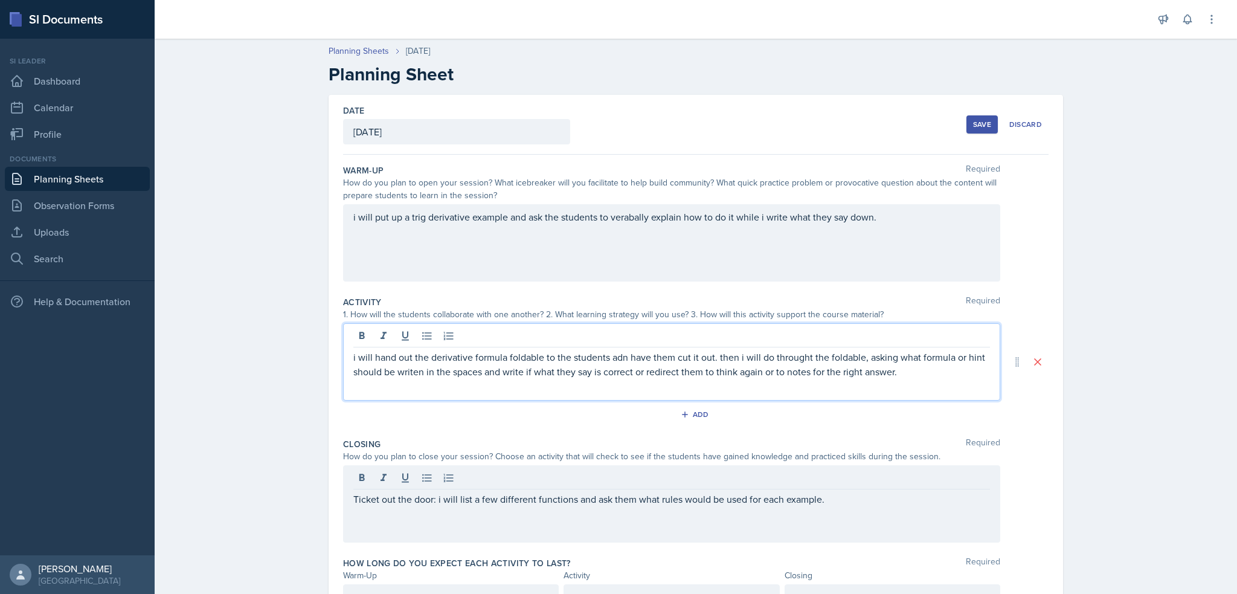
click at [619, 335] on div "i will hand out the derivative formula foldable to the students adn have them c…" at bounding box center [671, 361] width 657 height 77
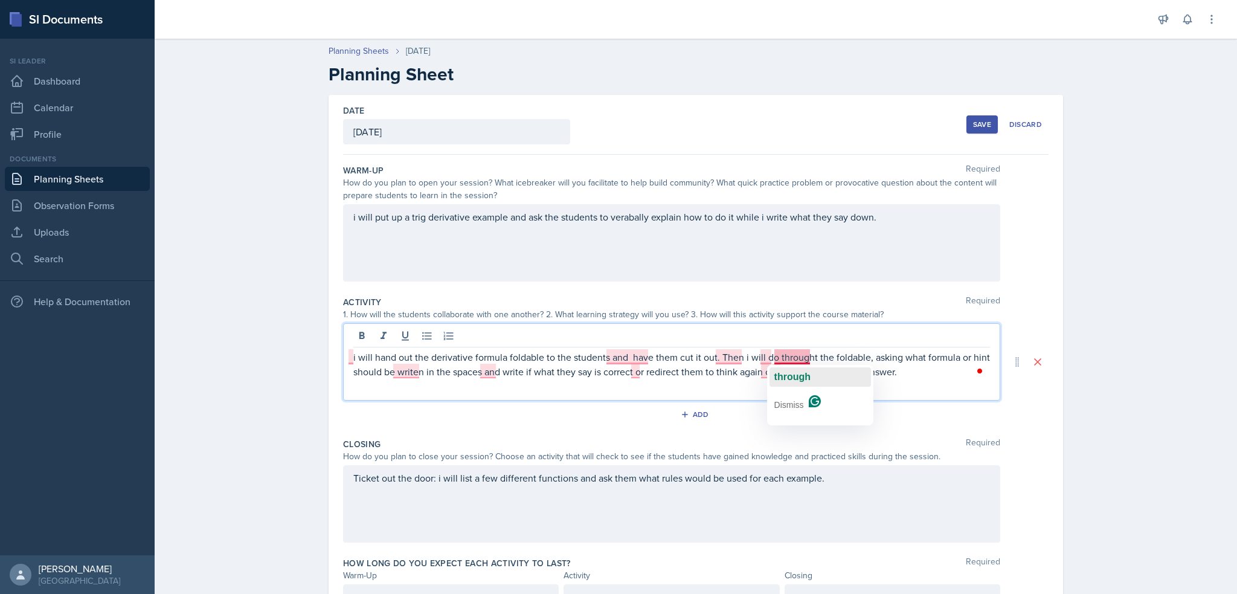
click at [792, 371] on span "through" at bounding box center [792, 376] width 36 height 10
click at [773, 372] on button "go" at bounding box center [805, 376] width 101 height 19
click at [729, 374] on span "Then I" at bounding box center [729, 376] width 28 height 10
click at [778, 386] on span "take" at bounding box center [781, 391] width 19 height 10
click at [777, 370] on p "i will hand out the derivative formula foldable to the students and have them c…" at bounding box center [671, 364] width 636 height 29
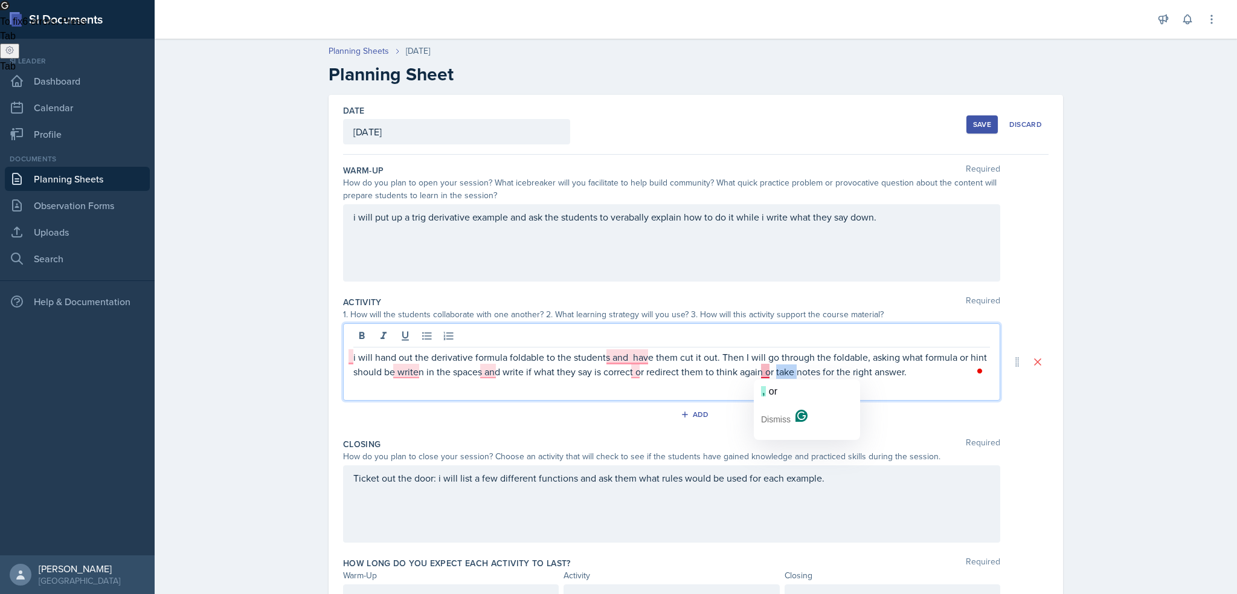
click at [777, 370] on p "i will hand out the derivative formula foldable to the students and have them c…" at bounding box center [671, 364] width 636 height 29
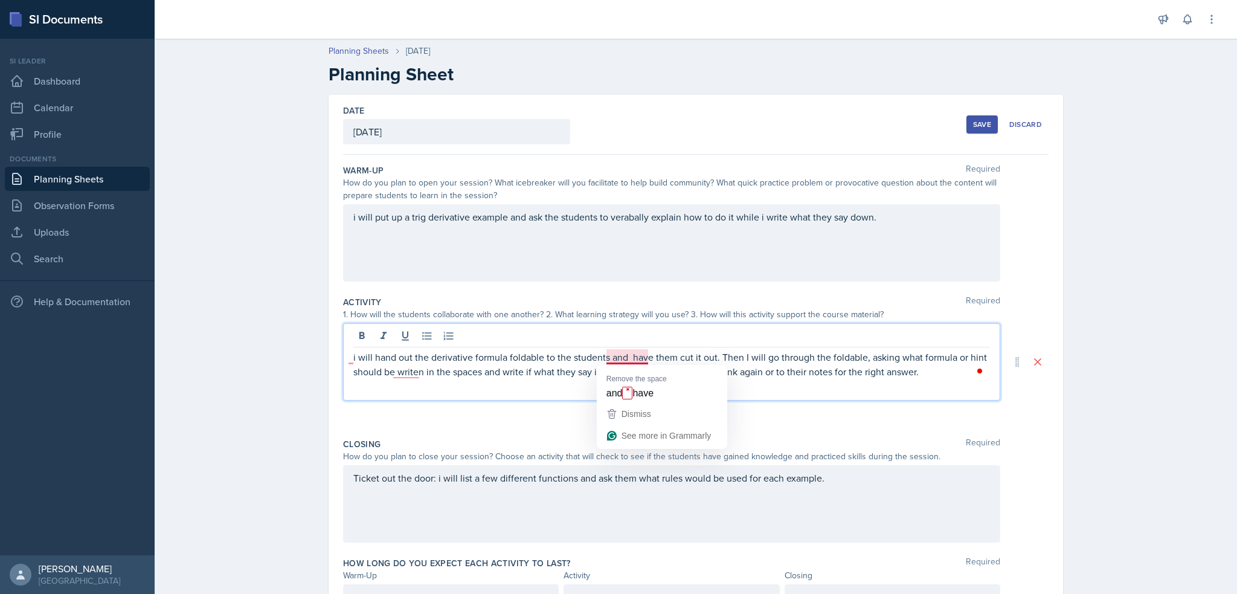
click at [630, 357] on p "i will hand out the derivative formula foldable to the students and have them c…" at bounding box center [671, 364] width 636 height 29
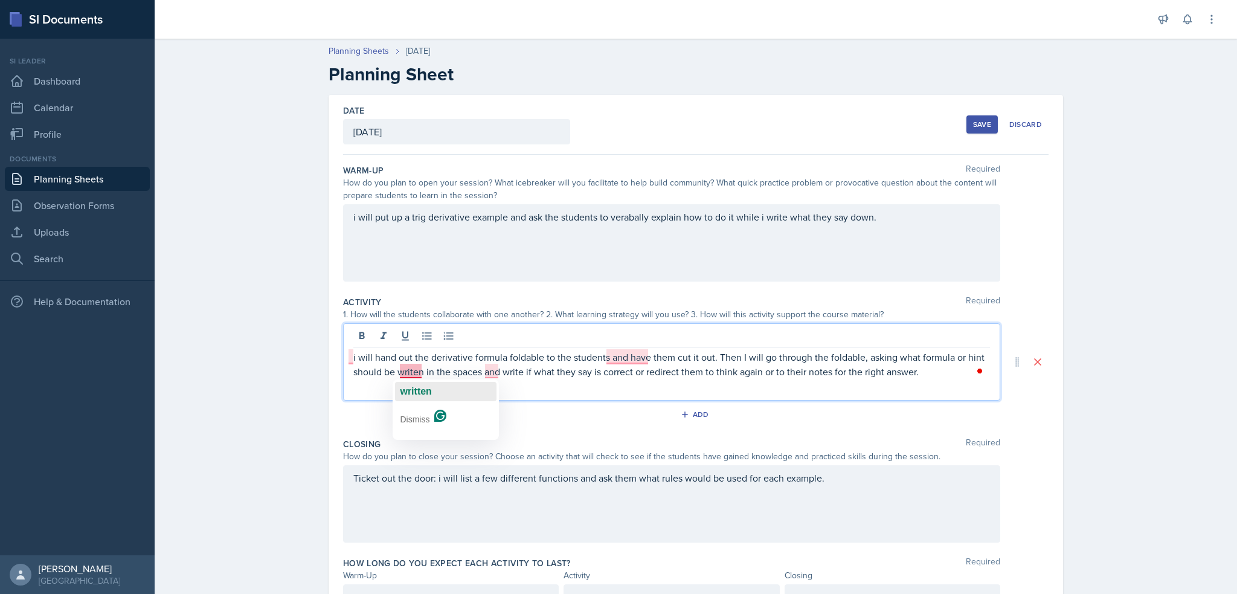
click at [414, 383] on div "written" at bounding box center [415, 391] width 31 height 19
click at [350, 364] on div "I Dismiss" at bounding box center [394, 394] width 106 height 61
click at [350, 376] on span "I" at bounding box center [349, 376] width 2 height 10
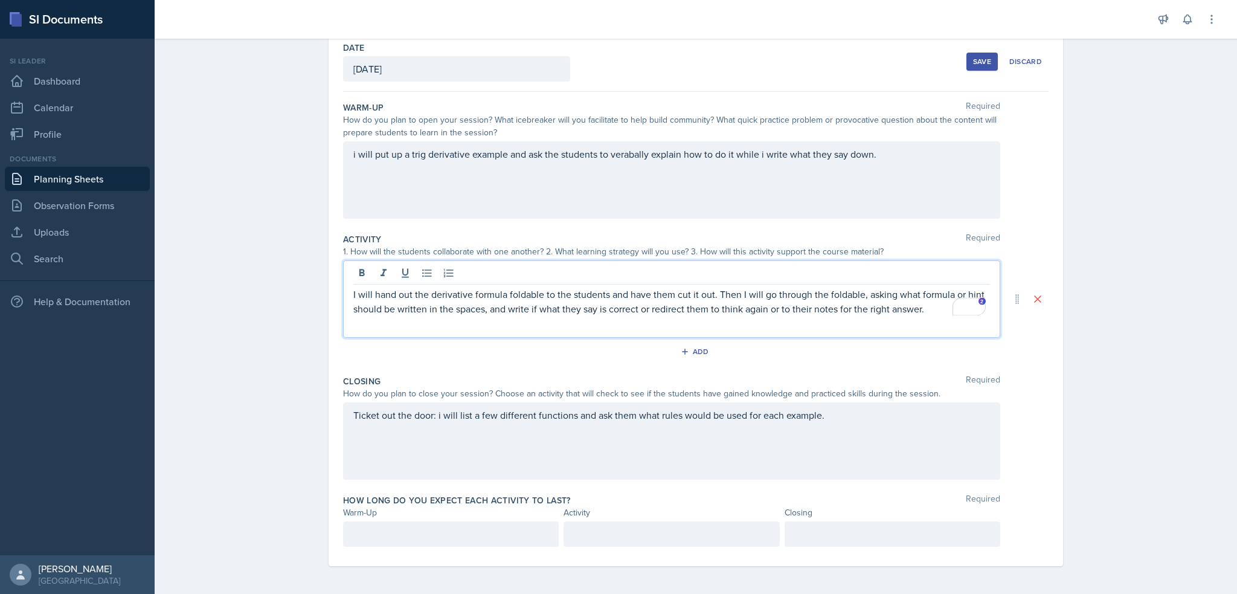
scroll to position [63, 0]
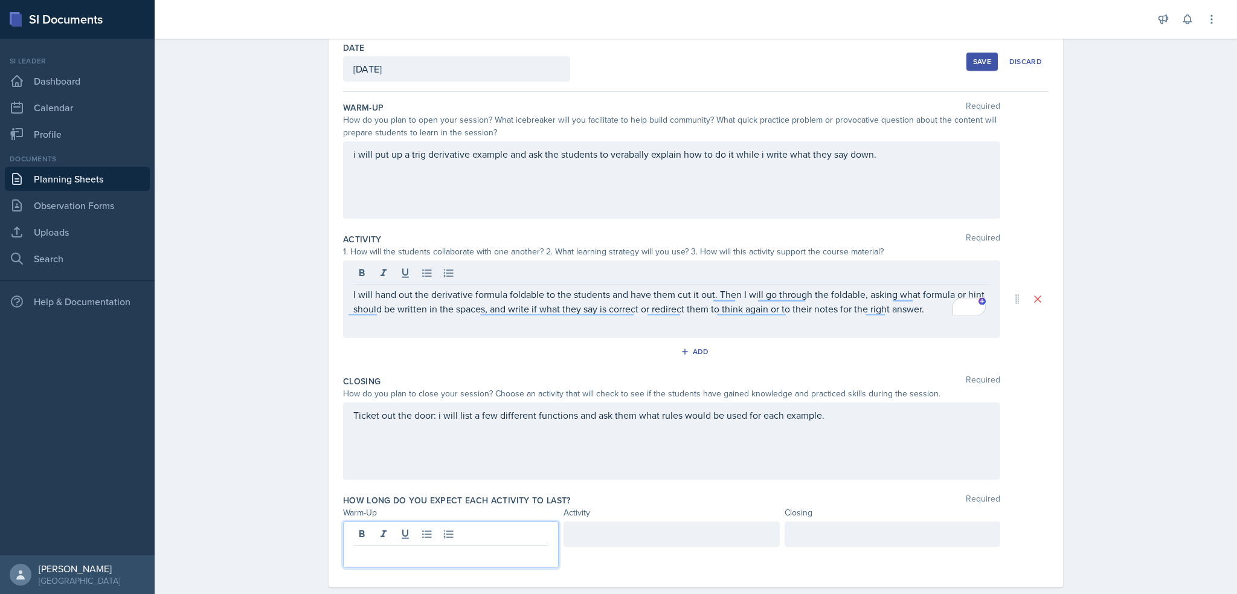
click at [443, 537] on div at bounding box center [451, 544] width 216 height 46
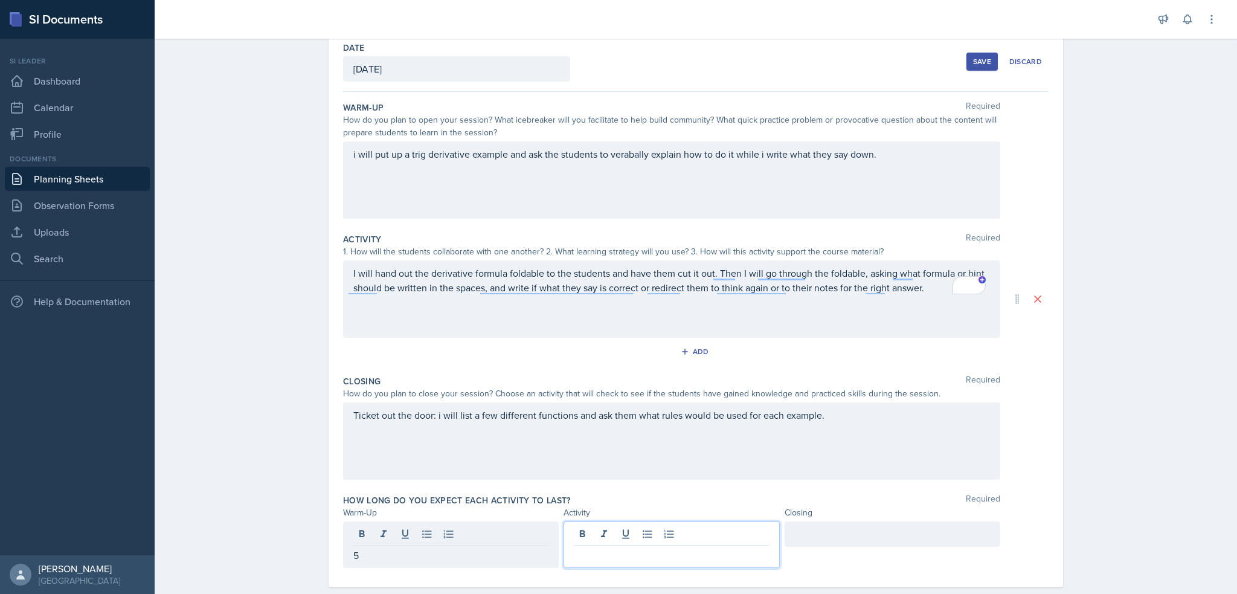
click at [600, 527] on div at bounding box center [671, 544] width 216 height 46
click at [824, 533] on div at bounding box center [892, 533] width 216 height 25
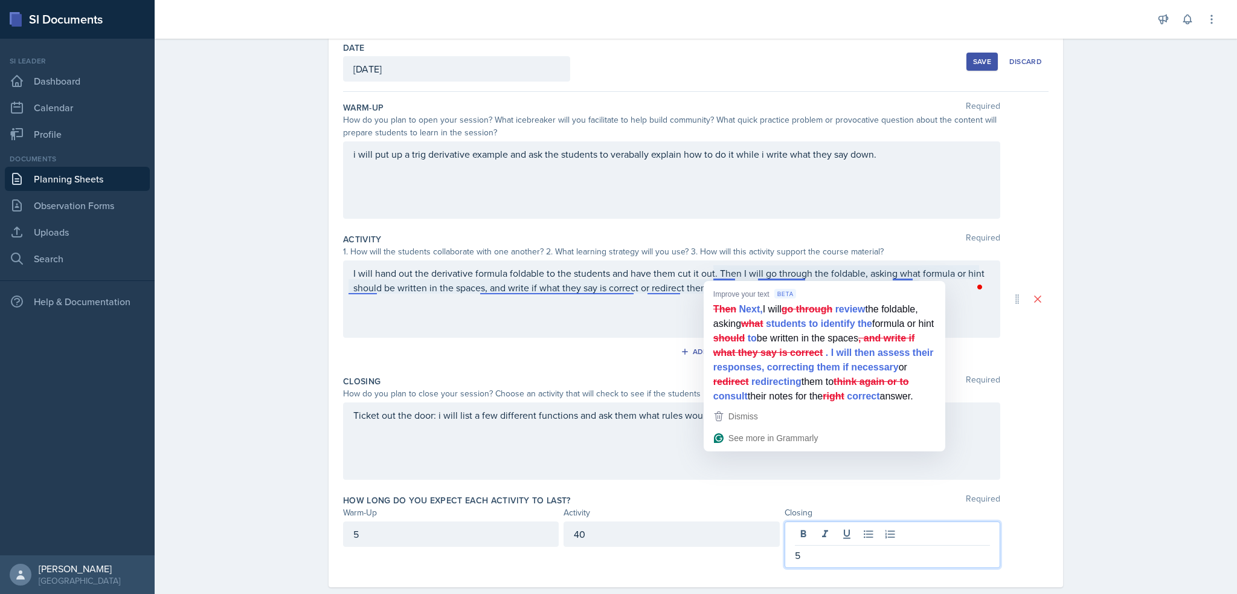
click at [862, 192] on div "i will put up a trig derivative example and ask the students to verabally expla…" at bounding box center [671, 179] width 657 height 77
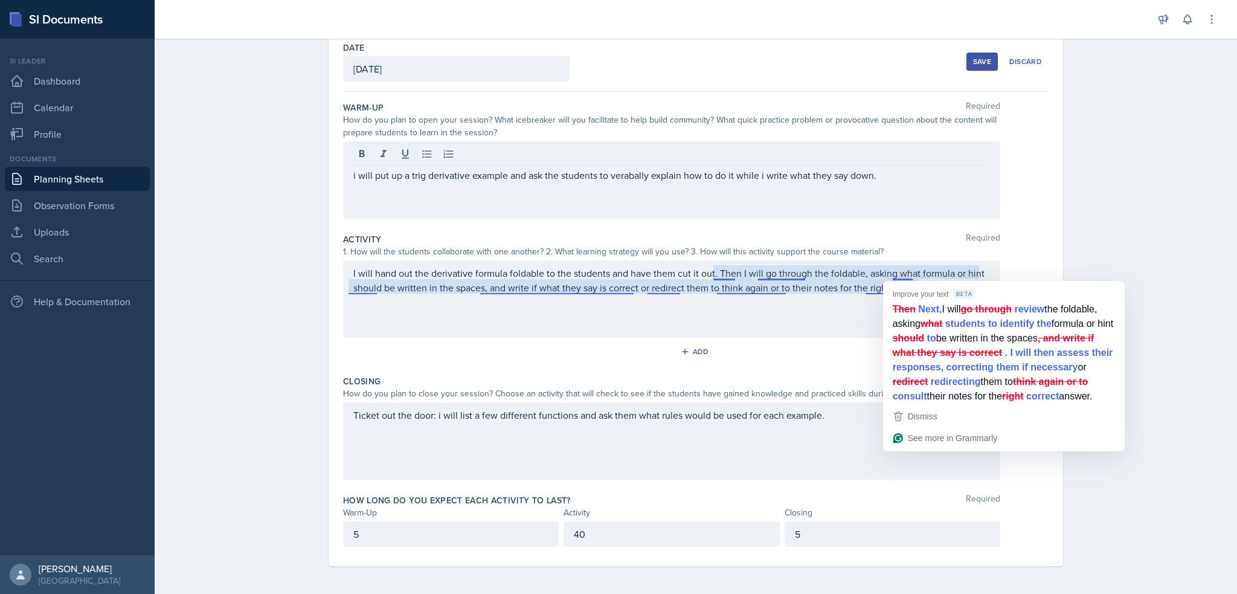
click at [873, 333] on div "I will hand out the derivative formula foldable to the students and have them c…" at bounding box center [671, 298] width 657 height 77
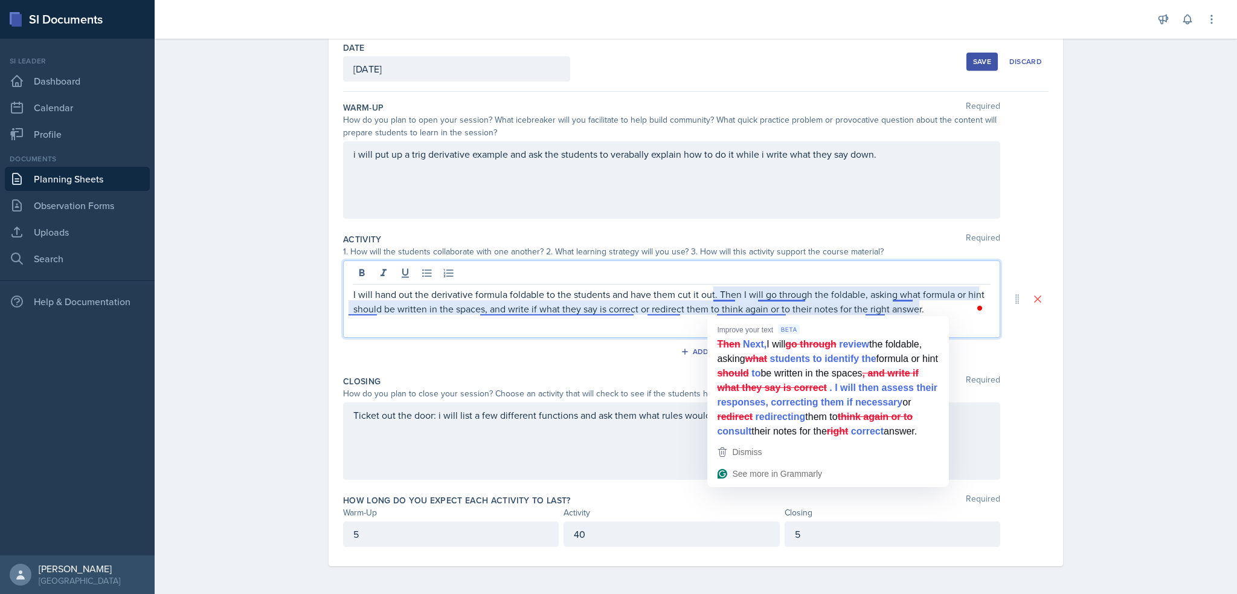
click at [946, 312] on p "I will hand out the derivative formula foldable to the students and have them c…" at bounding box center [671, 301] width 636 height 29
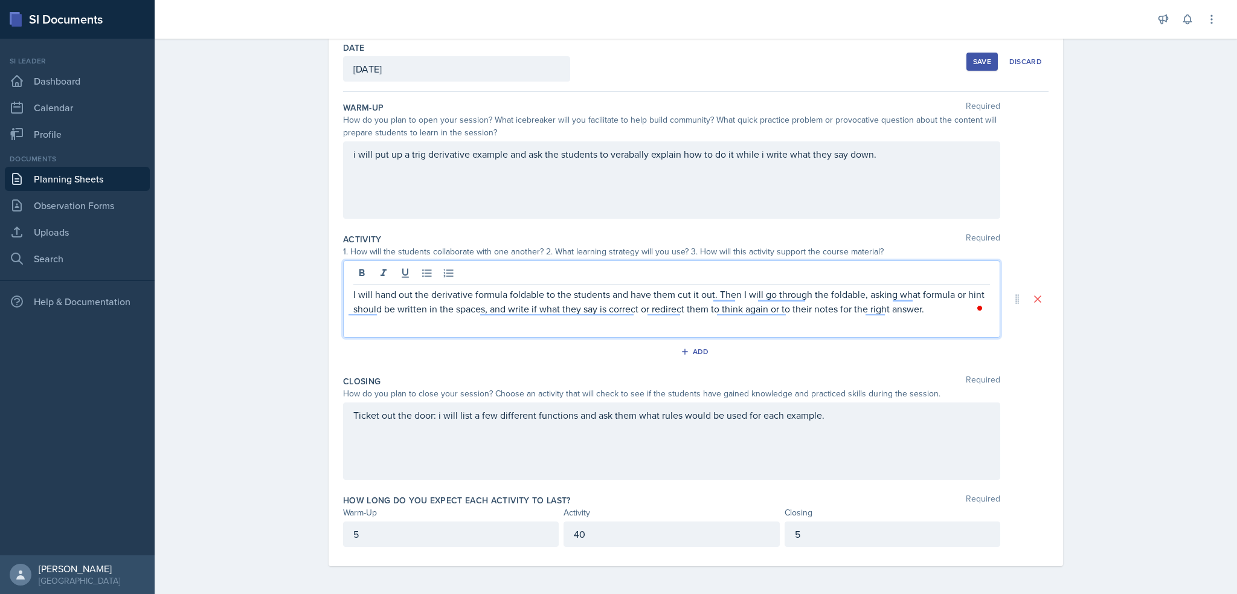
click at [973, 63] on div "Save" at bounding box center [982, 62] width 18 height 10
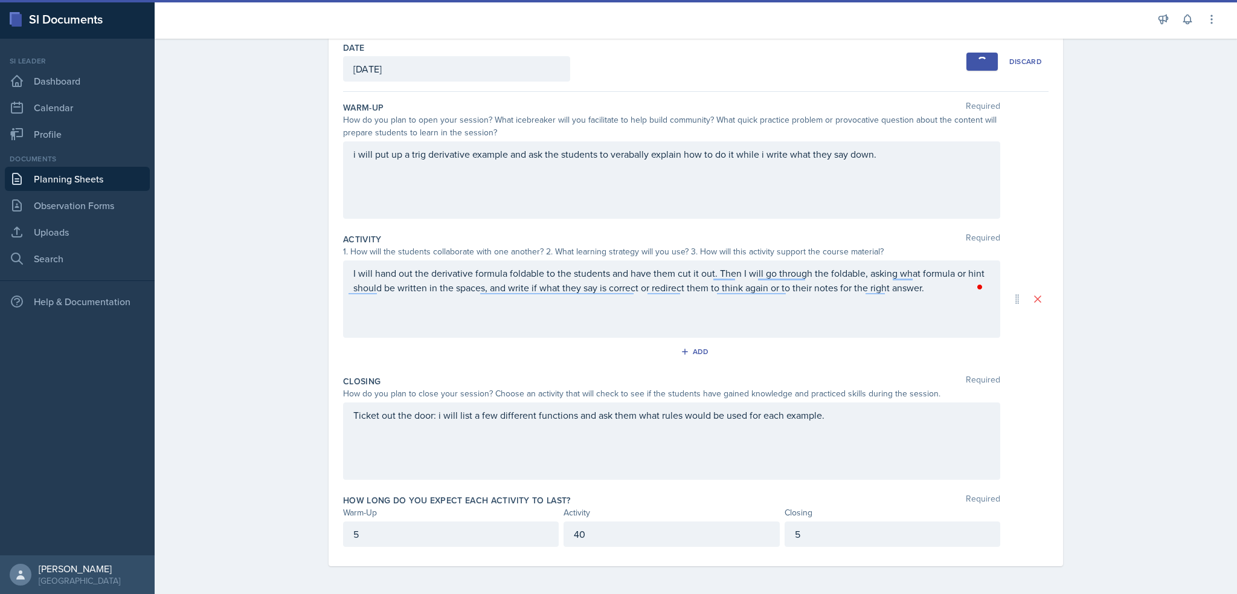
scroll to position [0, 0]
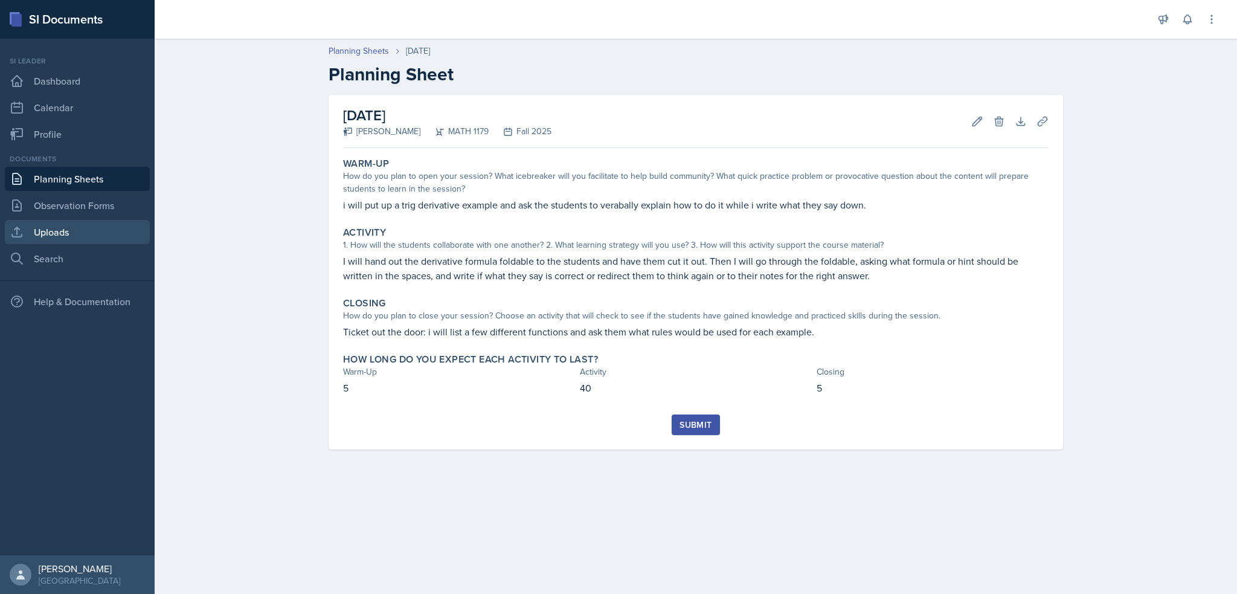
click at [37, 229] on link "Uploads" at bounding box center [77, 232] width 145 height 24
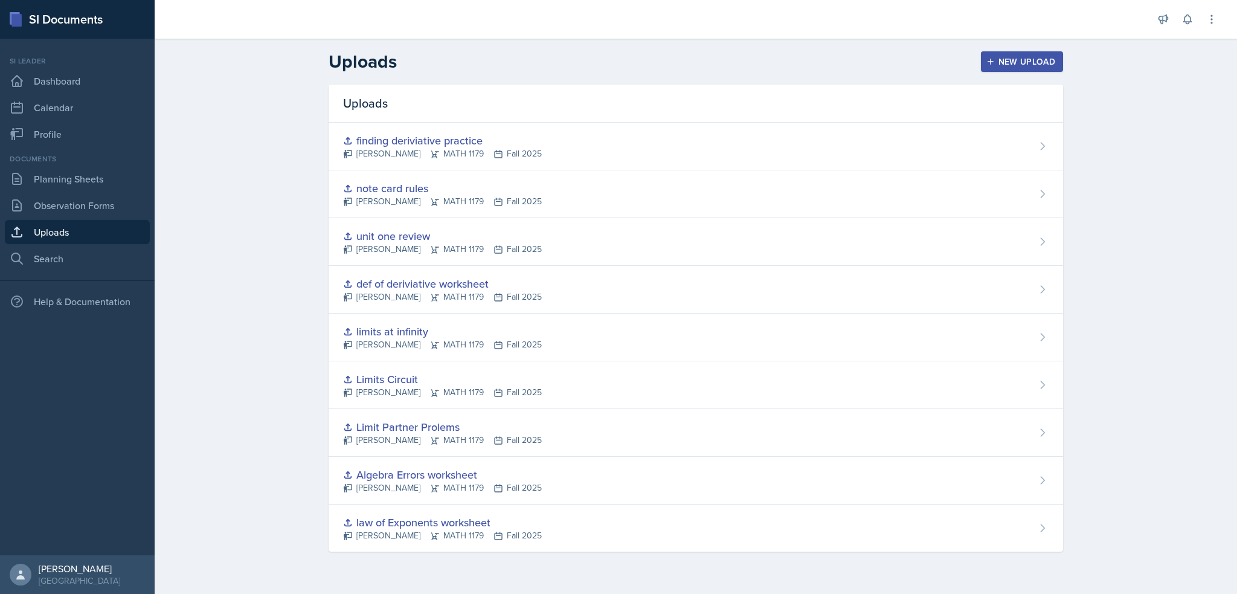
click at [1029, 72] on header "Uploads New Upload" at bounding box center [696, 62] width 1082 height 46
click at [1032, 66] on div "New Upload" at bounding box center [1021, 62] width 67 height 10
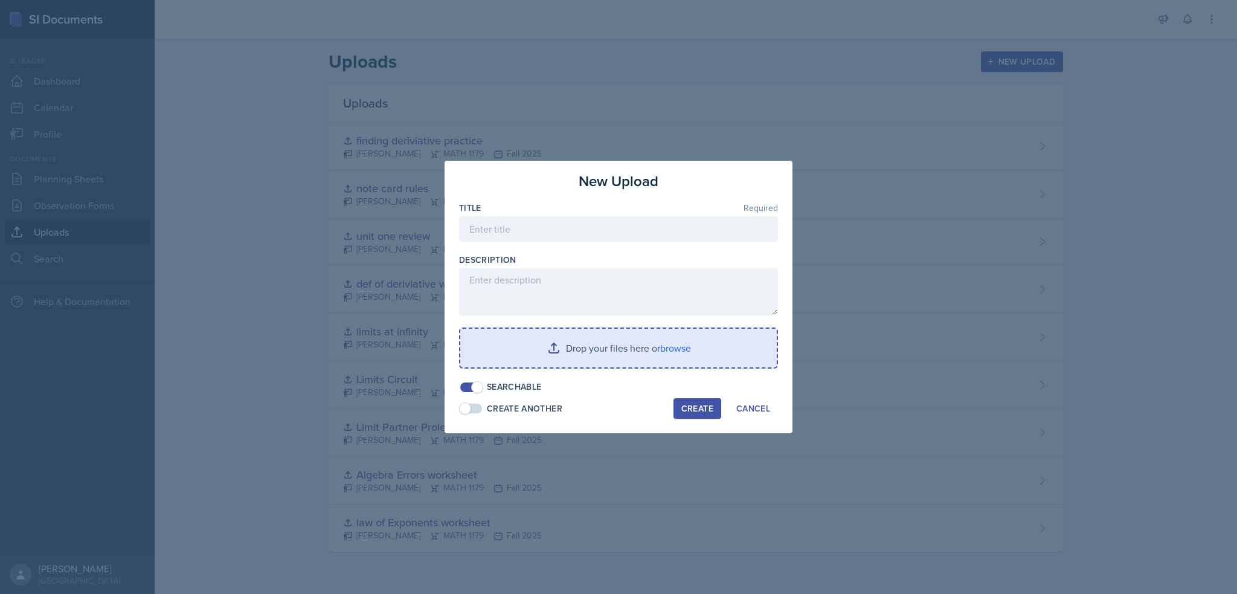
click at [519, 356] on input "file" at bounding box center [618, 347] width 316 height 39
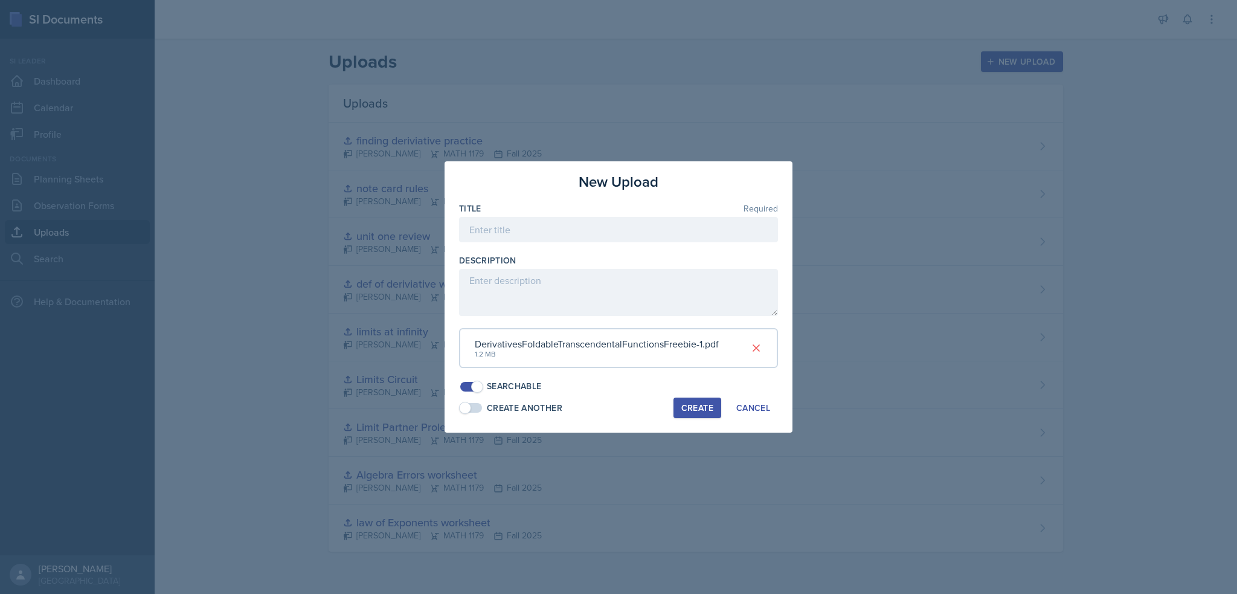
click at [693, 409] on div "Create" at bounding box center [697, 408] width 32 height 10
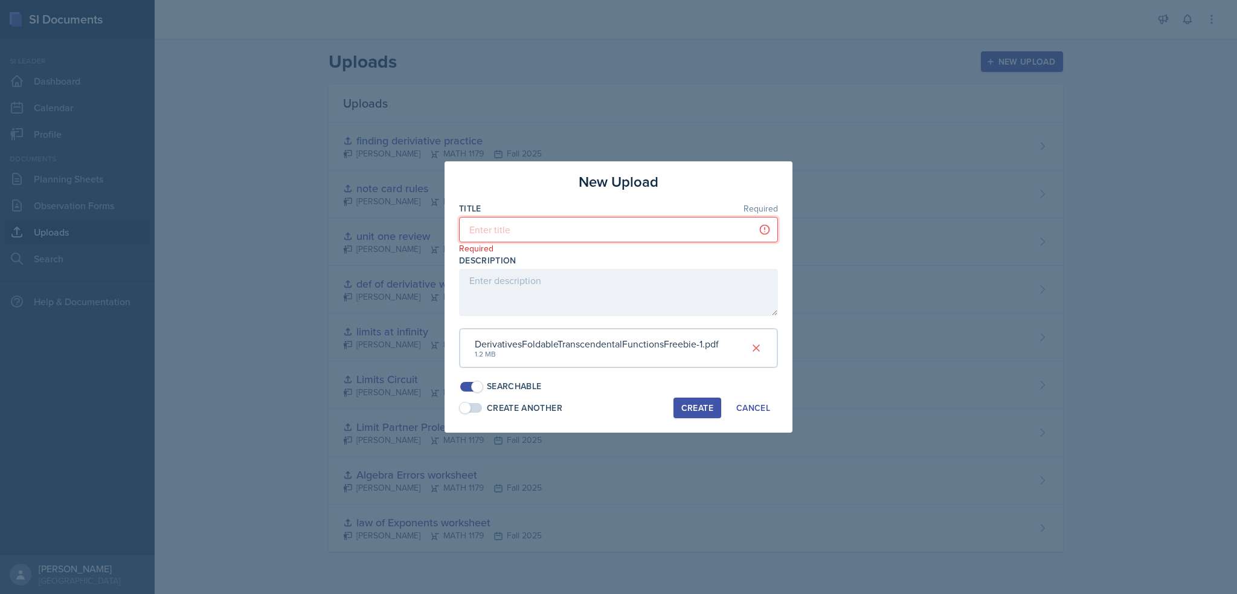
click at [548, 232] on input at bounding box center [618, 229] width 319 height 25
type input "Derivative foldable"
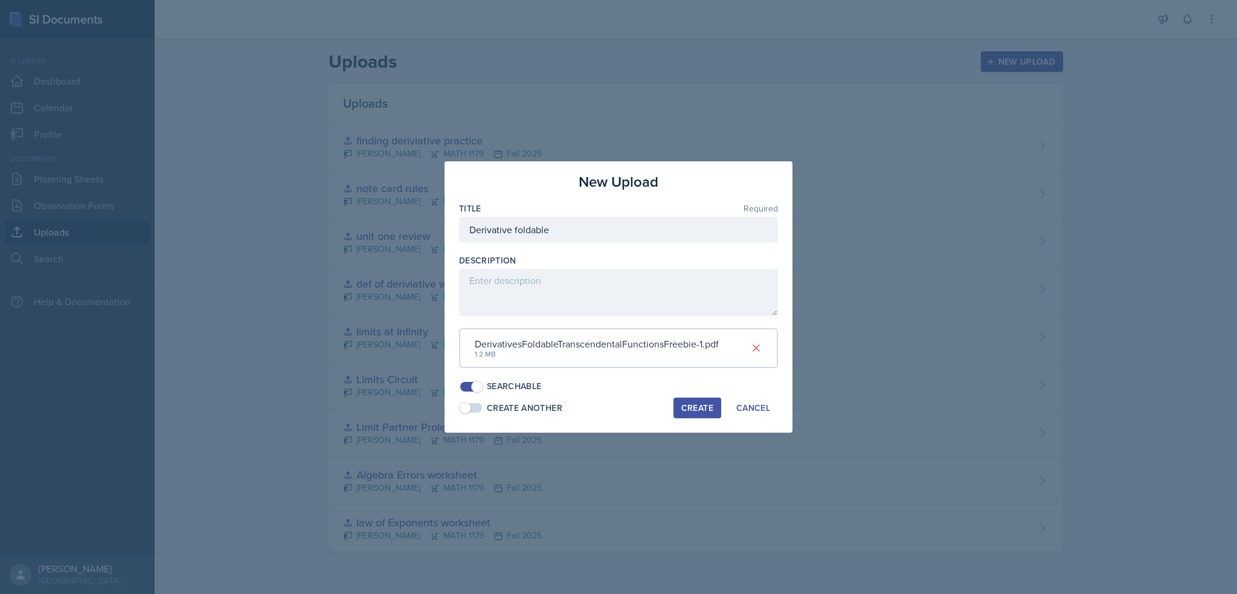
click at [693, 399] on button "Create" at bounding box center [697, 407] width 48 height 21
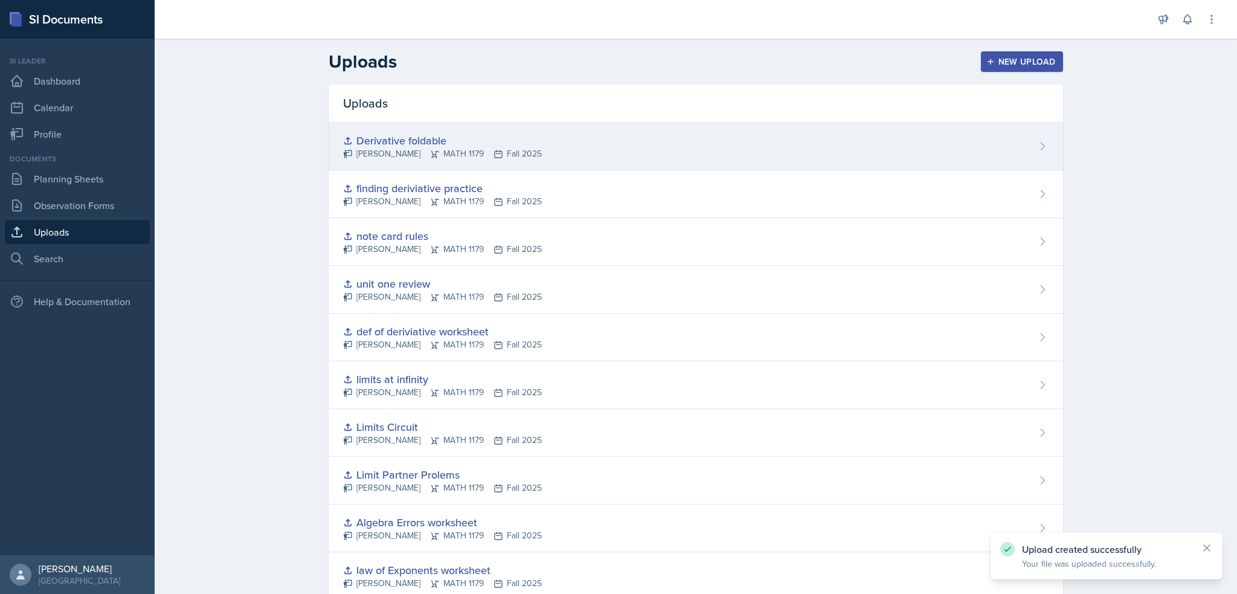
click at [755, 129] on div "Derivative foldable [PERSON_NAME] MATH 1179 Fall 2025" at bounding box center [695, 147] width 734 height 48
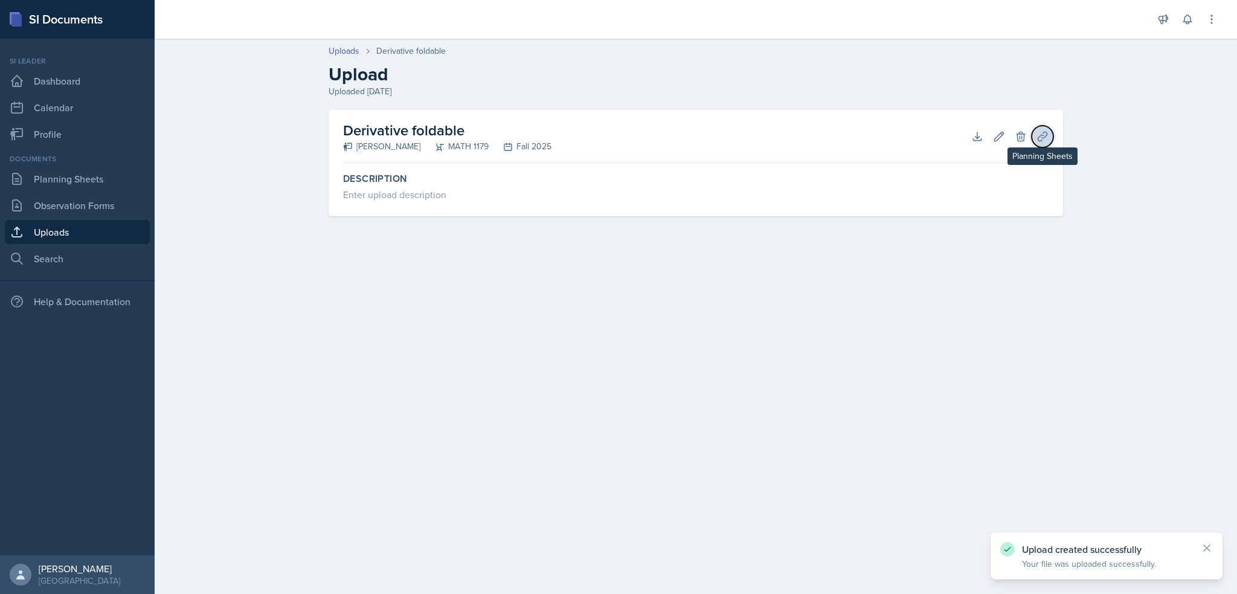
click at [1036, 132] on icon at bounding box center [1042, 136] width 12 height 12
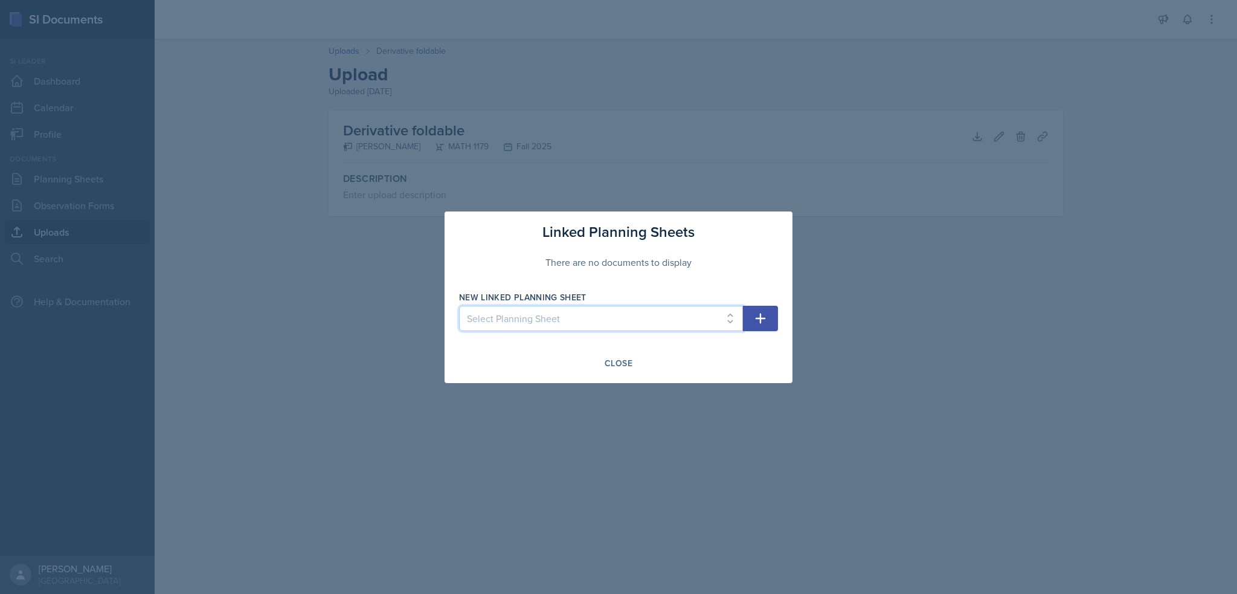
click at [626, 310] on select "Select Planning Sheet [DATE] [DATE] [DATE] [DATE] [DATE] [DATE] [DATE] [DATE] […" at bounding box center [601, 318] width 284 height 25
select select "85d34b00-dffb-4ae3-b415-12ba68084e30"
click at [459, 306] on select "Select Planning Sheet [DATE] [DATE] [DATE] [DATE] [DATE] [DATE] [DATE] [DATE] […" at bounding box center [601, 318] width 284 height 25
click at [739, 314] on select "Select Planning Sheet [DATE] [DATE] [DATE] [DATE] [DATE] [DATE] [DATE] [DATE] […" at bounding box center [601, 318] width 284 height 25
click at [773, 317] on button "button" at bounding box center [760, 318] width 35 height 25
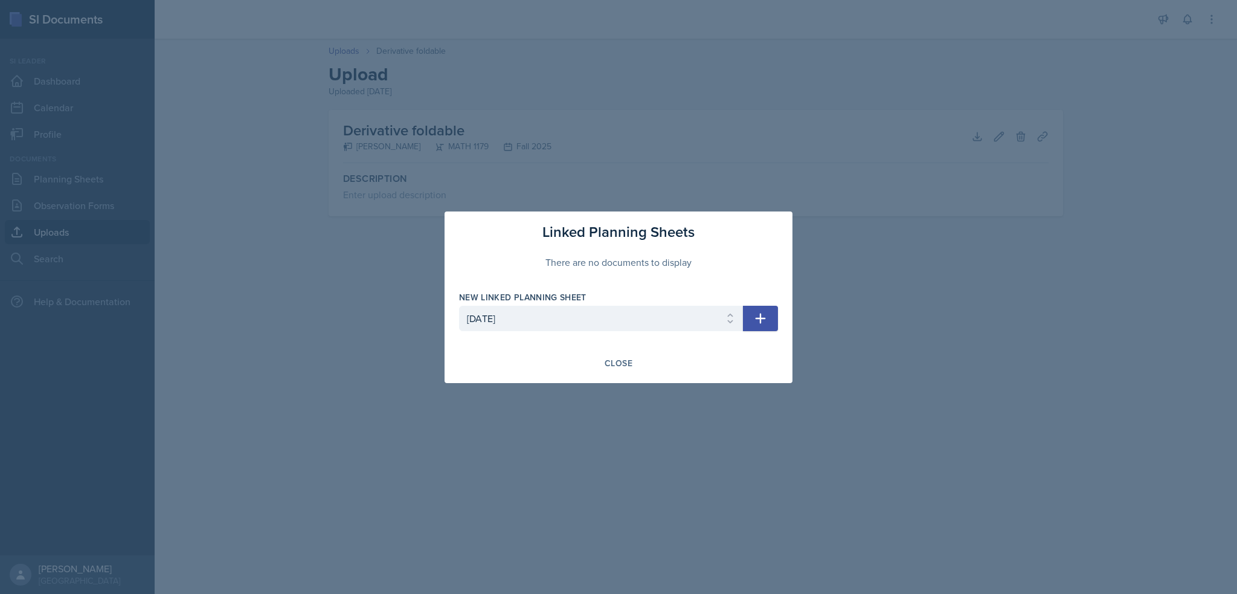
select select
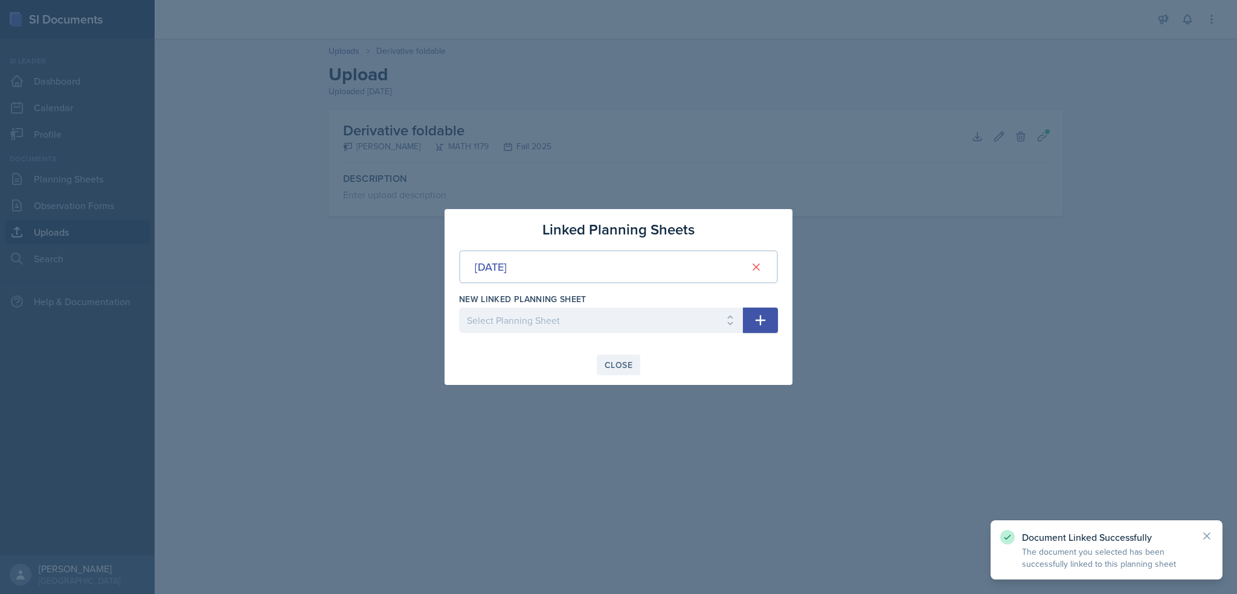
click at [627, 363] on div "Close" at bounding box center [618, 365] width 28 height 10
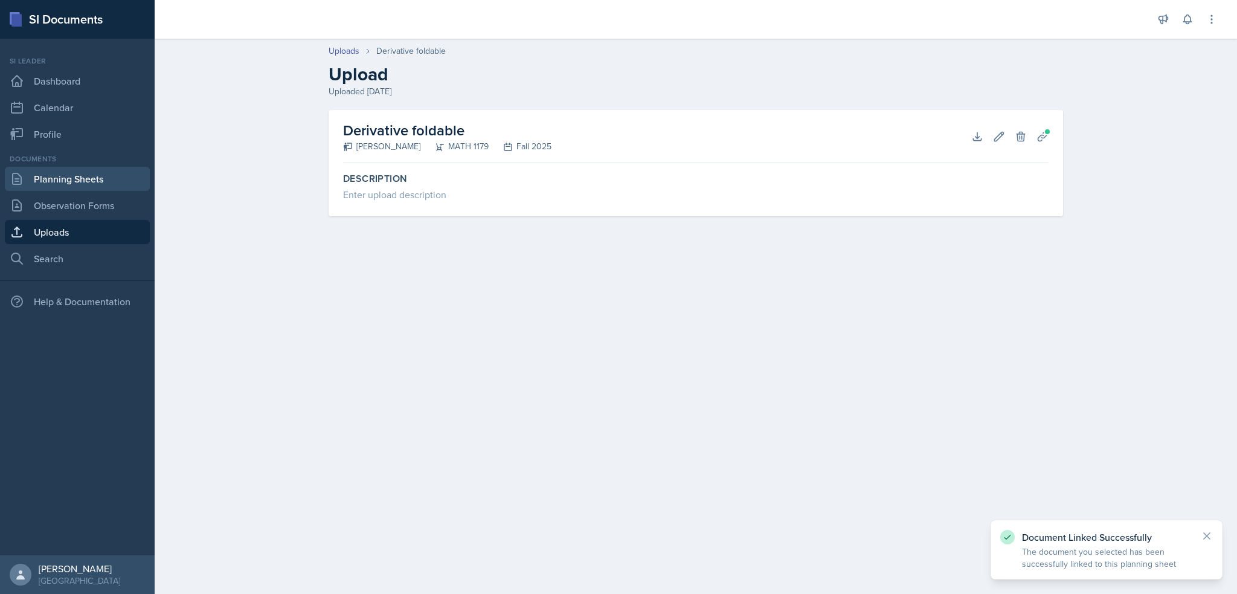
click at [56, 182] on link "Planning Sheets" at bounding box center [77, 179] width 145 height 24
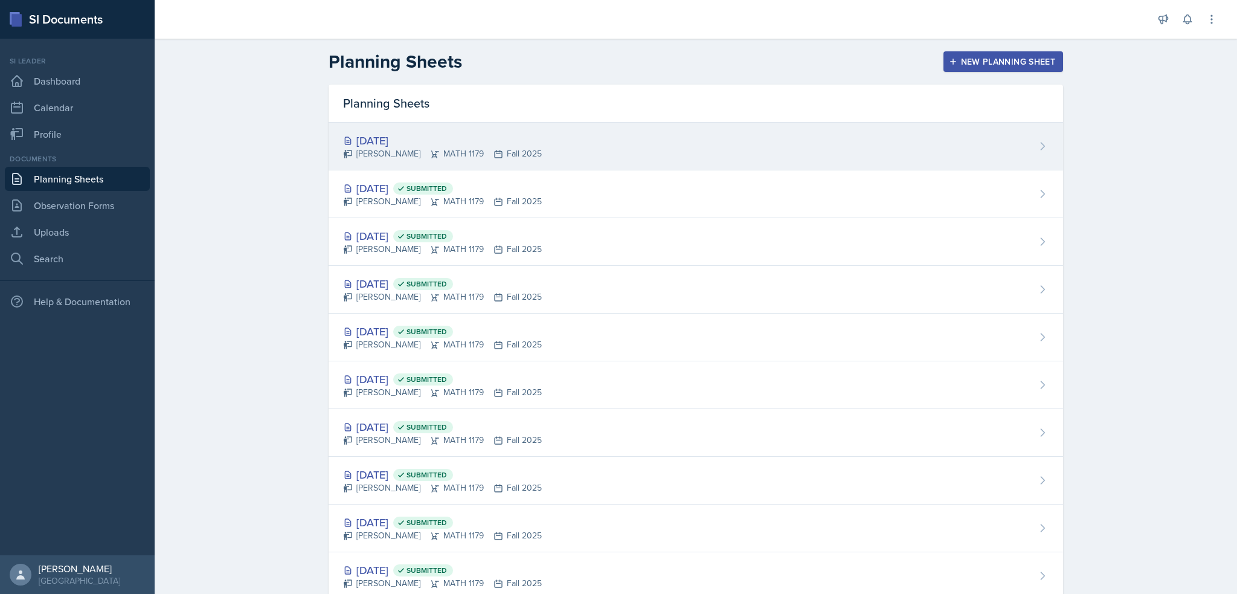
click at [406, 151] on div "[PERSON_NAME] MATH 1179 Fall 2025" at bounding box center [442, 153] width 199 height 13
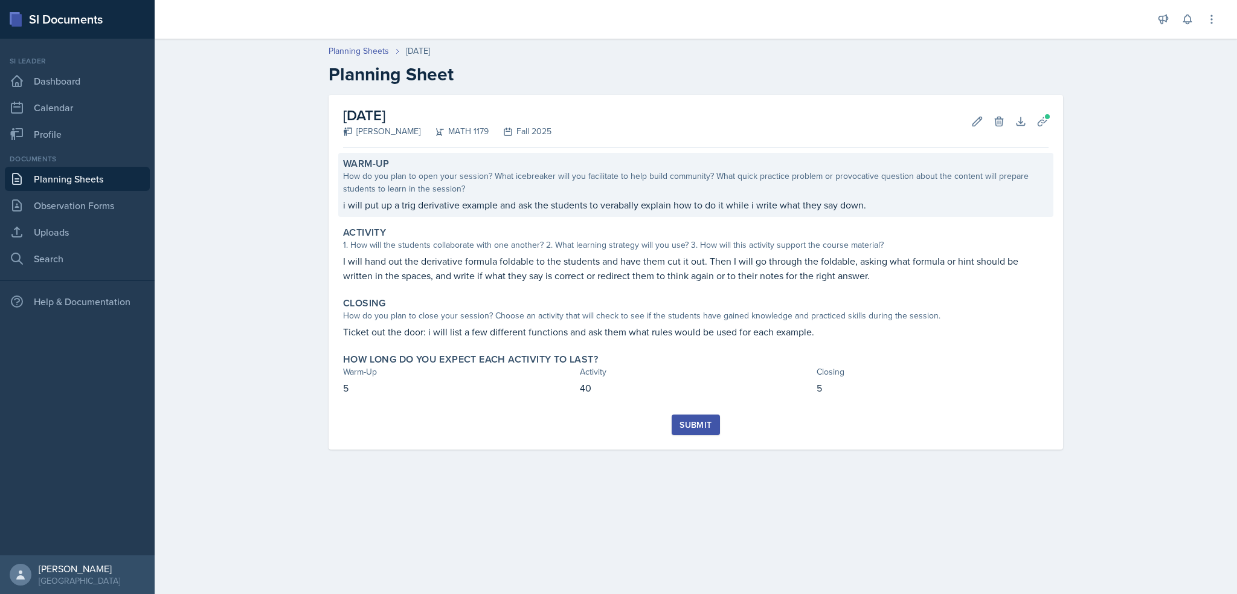
click at [380, 183] on div "How do you plan to open your session? What icebreaker will you facilitate to he…" at bounding box center [695, 182] width 705 height 25
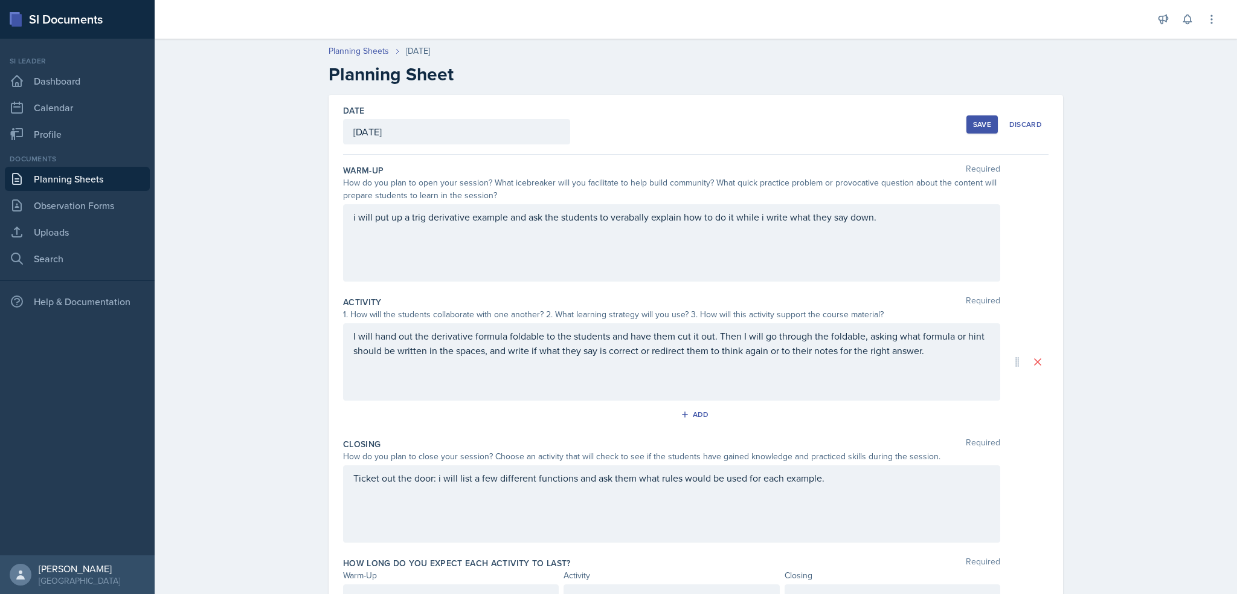
click at [351, 223] on div "i will put up a trig derivative example and ask the students to verabally expla…" at bounding box center [671, 242] width 657 height 77
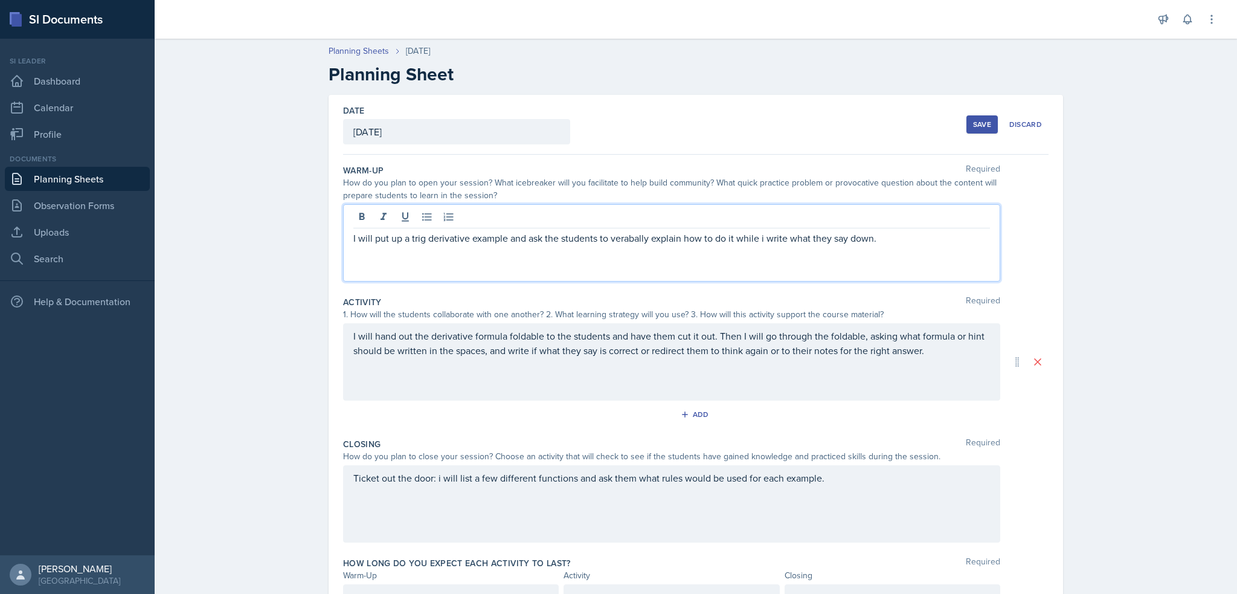
click at [877, 240] on p "I will put up a trig derivative example and ask the students to verabally expla…" at bounding box center [671, 238] width 636 height 14
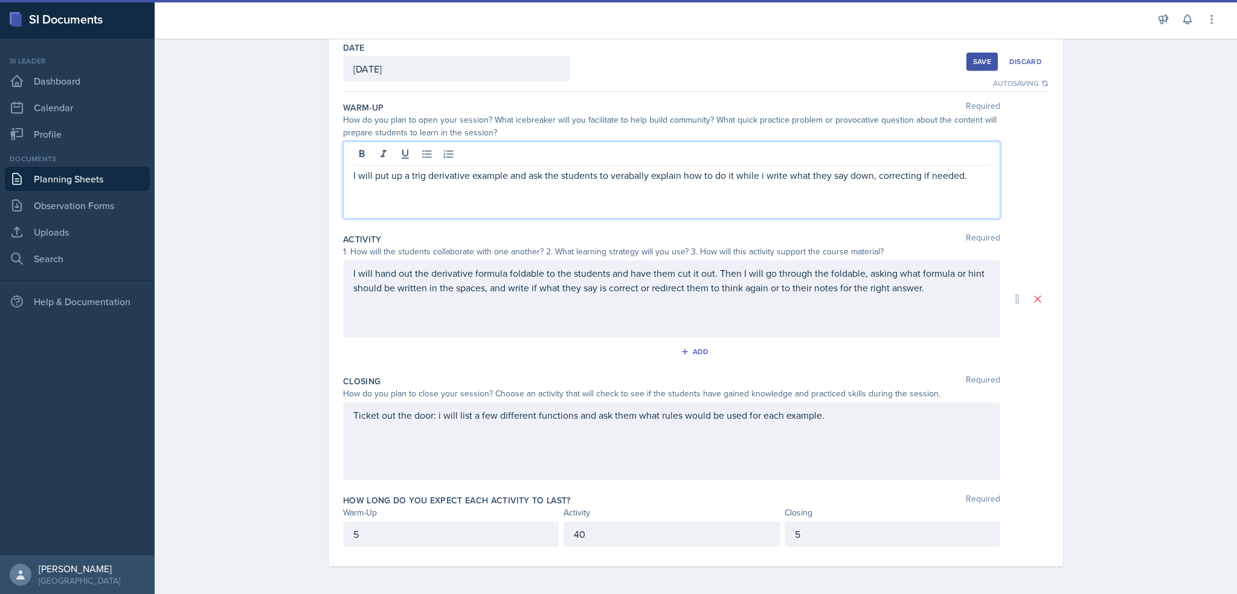
scroll to position [63, 0]
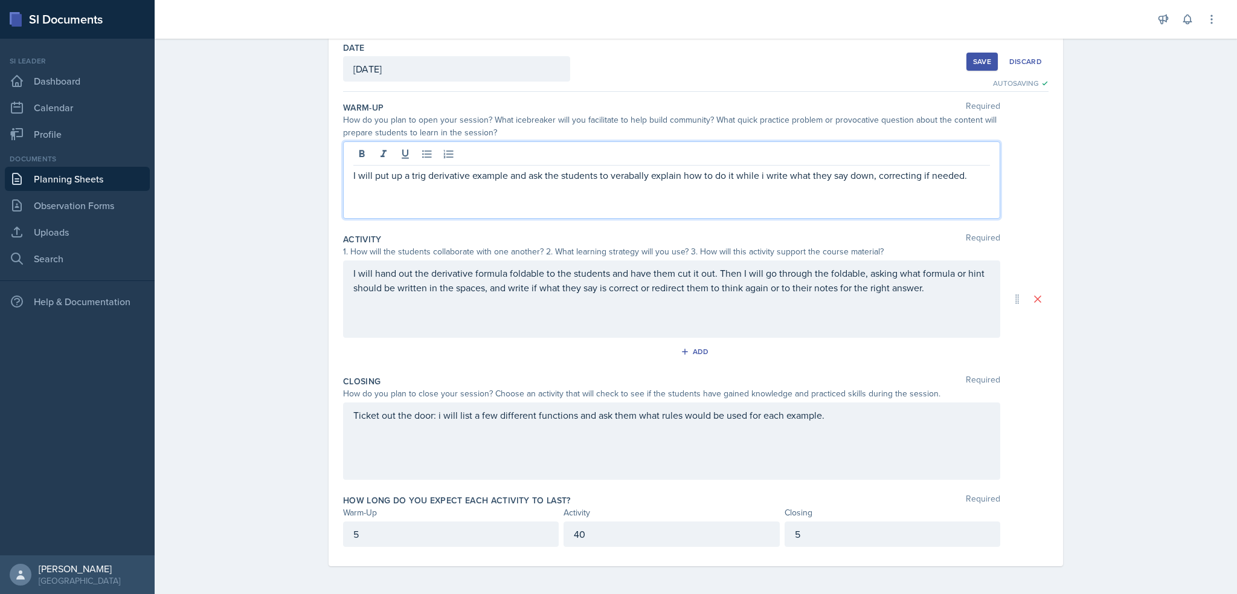
click at [988, 68] on button "Save" at bounding box center [981, 62] width 31 height 18
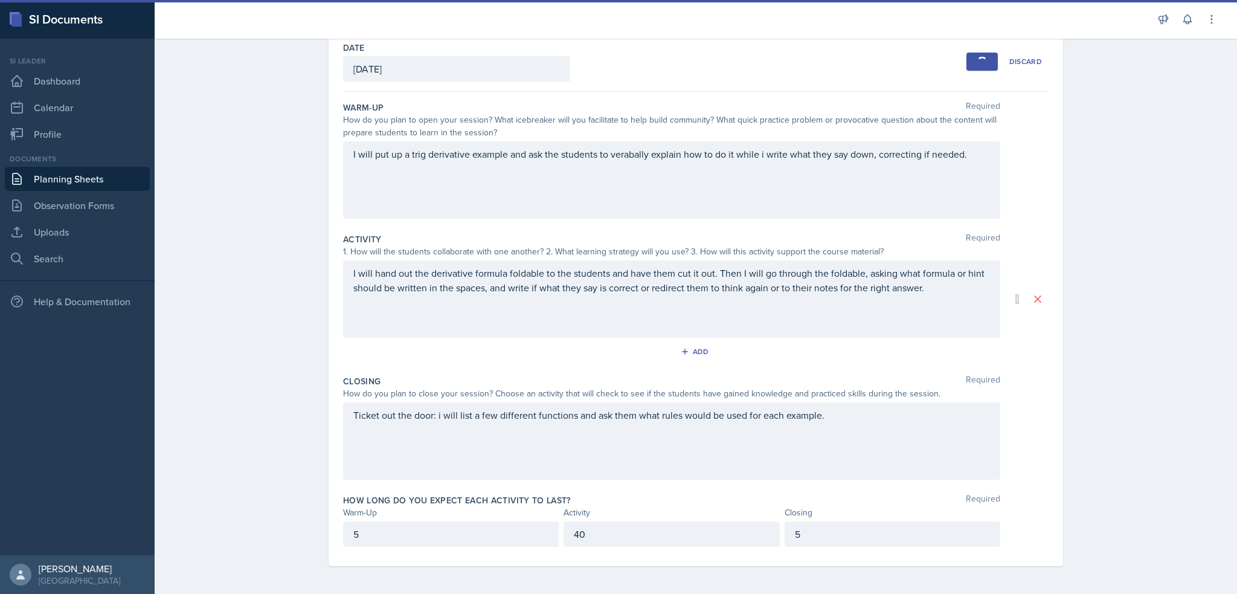
scroll to position [0, 0]
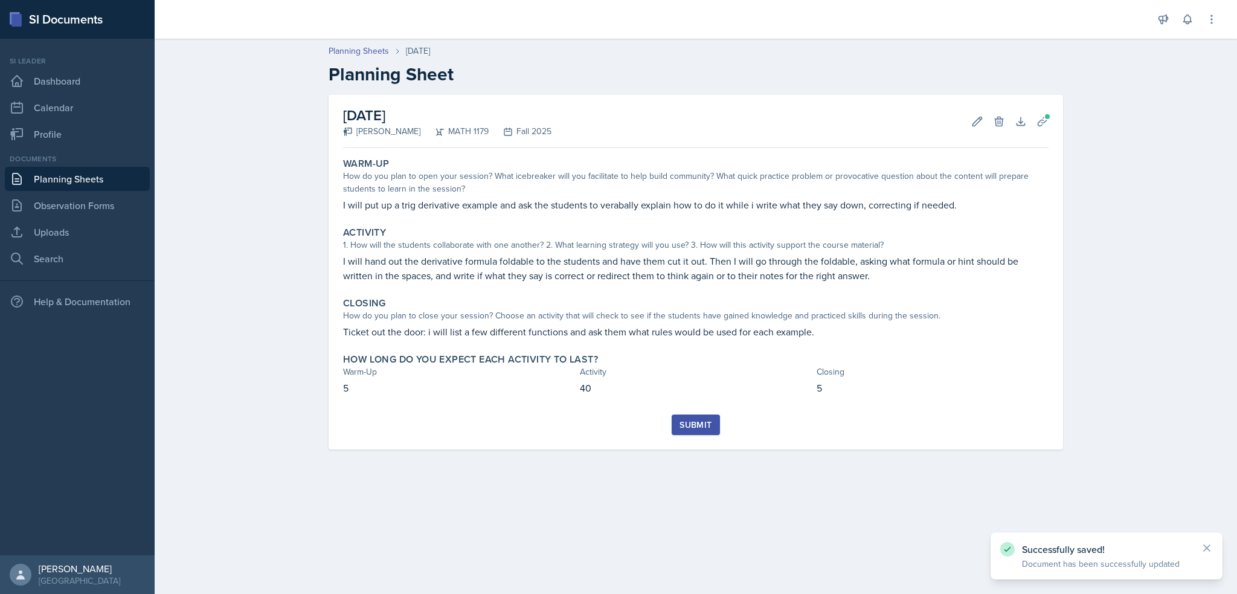
click at [705, 415] on button "Submit" at bounding box center [695, 424] width 48 height 21
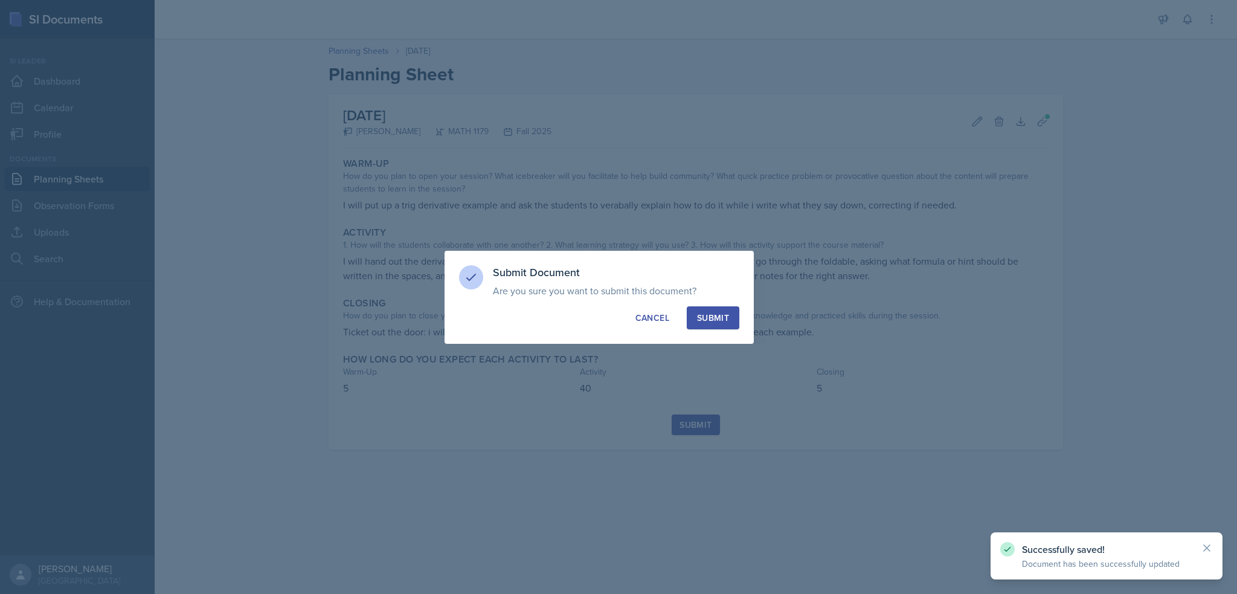
click at [723, 302] on div "Submit Document Are you sure you want to submit this document? This document wi…" at bounding box center [598, 297] width 309 height 93
click at [722, 312] on div "Submit" at bounding box center [713, 318] width 32 height 12
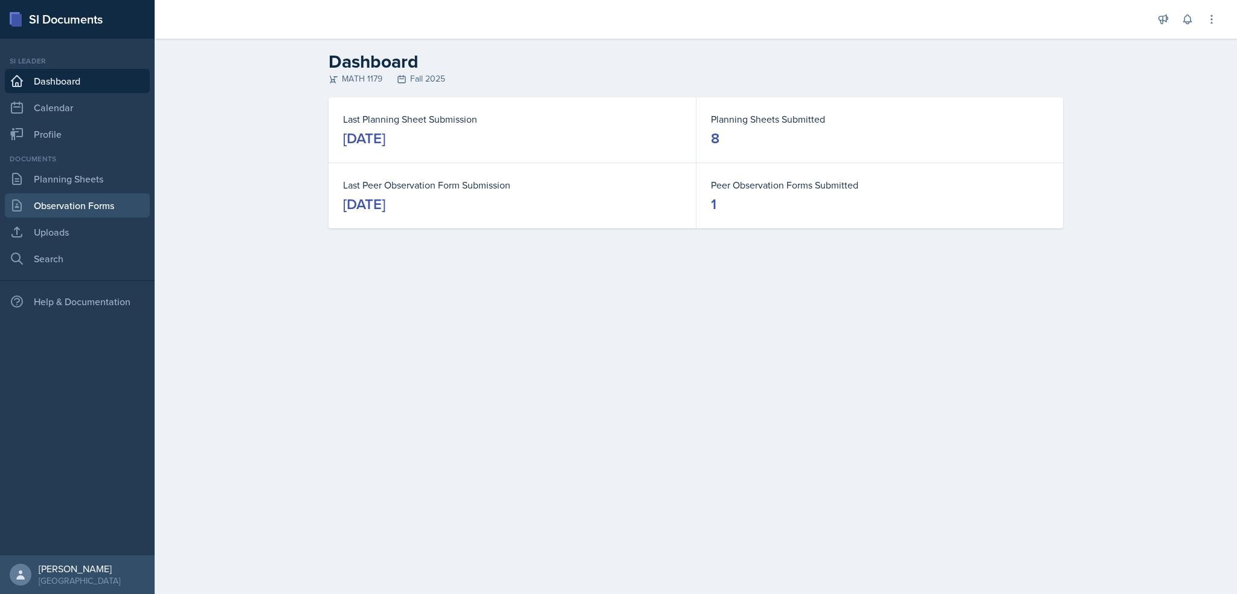
click at [71, 216] on link "Observation Forms" at bounding box center [77, 205] width 145 height 24
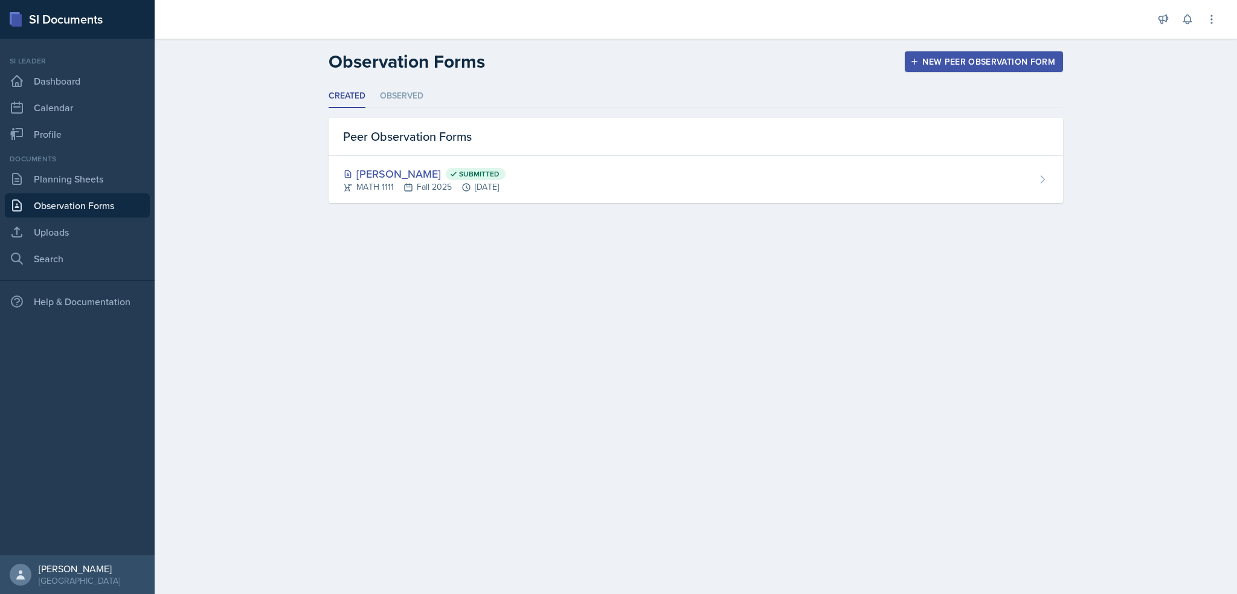
click at [60, 246] on div "Documents Planning Sheets Observation Forms Uploads Search" at bounding box center [77, 211] width 145 height 117
click at [64, 217] on div "Documents Planning Sheets Observation Forms Uploads Search" at bounding box center [77, 211] width 145 height 117
click at [49, 245] on div "Documents Planning Sheets Observation Forms Uploads Search" at bounding box center [77, 211] width 145 height 117
click at [48, 257] on link "Search" at bounding box center [77, 258] width 145 height 24
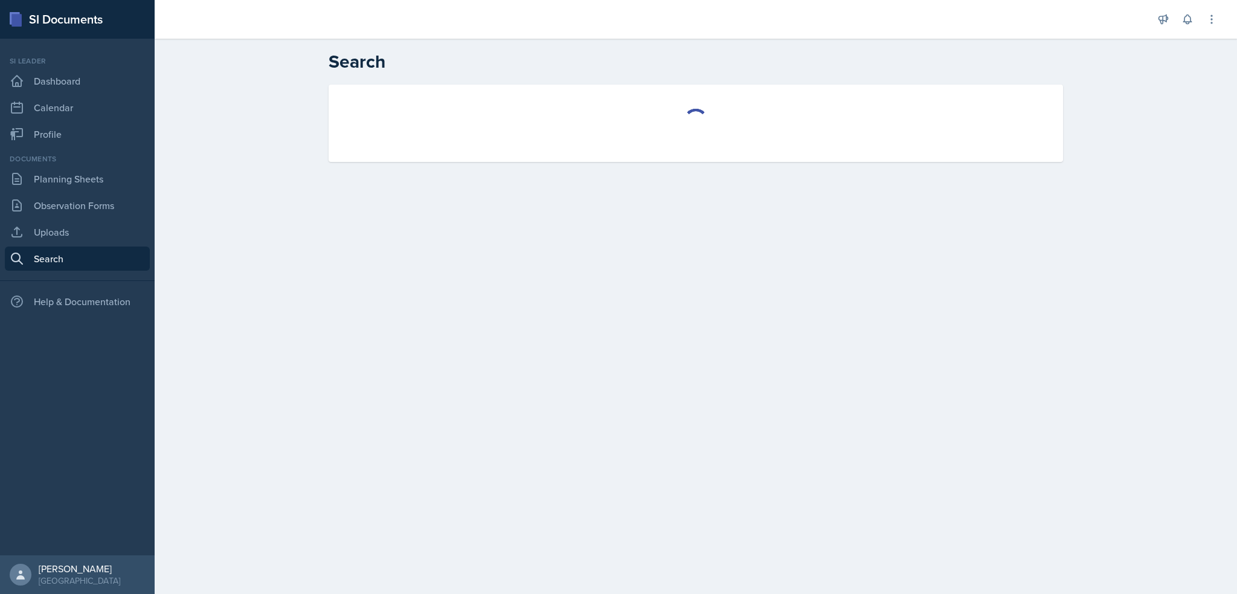
select select "all"
select select "1"
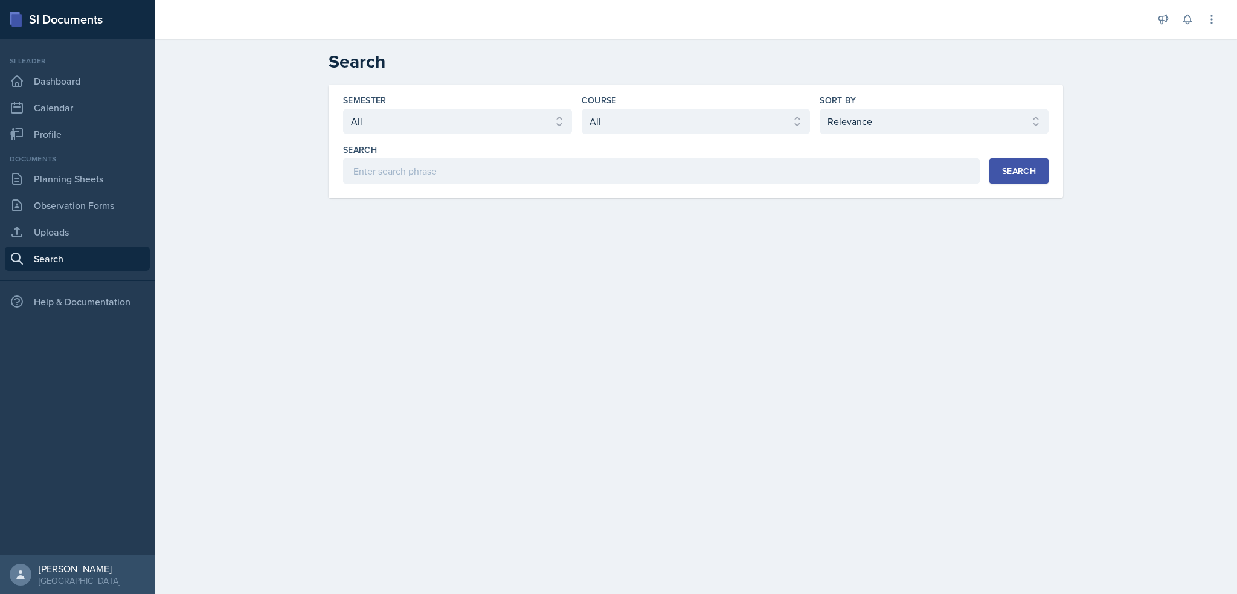
click at [531, 185] on div "Semester Select semester All Fall 2025 Summer 2025 Spring 2025 Fall 2024 Summer…" at bounding box center [695, 142] width 734 height 114
click at [538, 165] on input at bounding box center [661, 170] width 636 height 25
type input "chain rule"
click at [658, 101] on div "Course" at bounding box center [695, 100] width 229 height 12
click at [665, 123] on select "Select course All ACCT 2101 ACCT 2102 ACCT 4050 ANTH 1102 ANTH 3301 ARCH 1000 A…" at bounding box center [695, 121] width 229 height 25
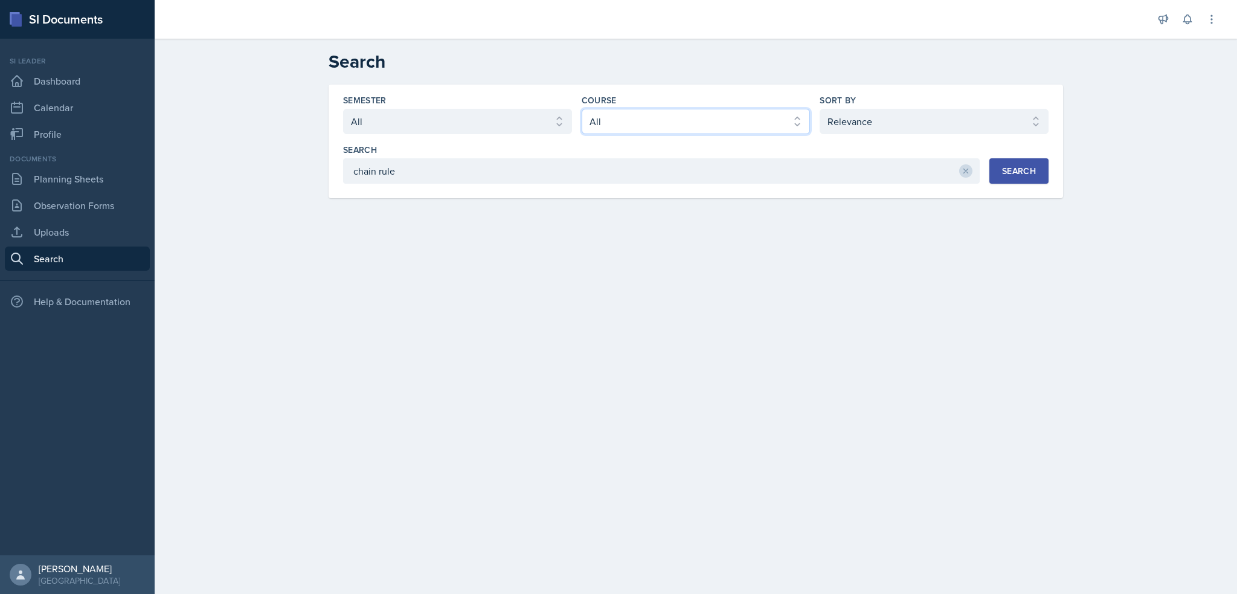
click at [581, 109] on select "Select course All ACCT 2101 ACCT 2102 ACCT 4050 ANTH 1102 ANTH 3301 ARCH 1000 A…" at bounding box center [695, 121] width 229 height 25
click at [671, 130] on select "Select course All ACCT 2101 ACCT 2102 ACCT 4050 ANTH 1102 ANTH 3301 ARCH 1000 A…" at bounding box center [695, 121] width 229 height 25
select select "6e5c8252-121a-4327-ae83-c0302f4105b8"
click at [581, 109] on select "Select course All ACCT 2101 ACCT 2102 ACCT 4050 ANTH 1102 ANTH 3301 ARCH 1000 A…" at bounding box center [695, 121] width 229 height 25
click at [1002, 167] on div "Search" at bounding box center [1019, 171] width 34 height 10
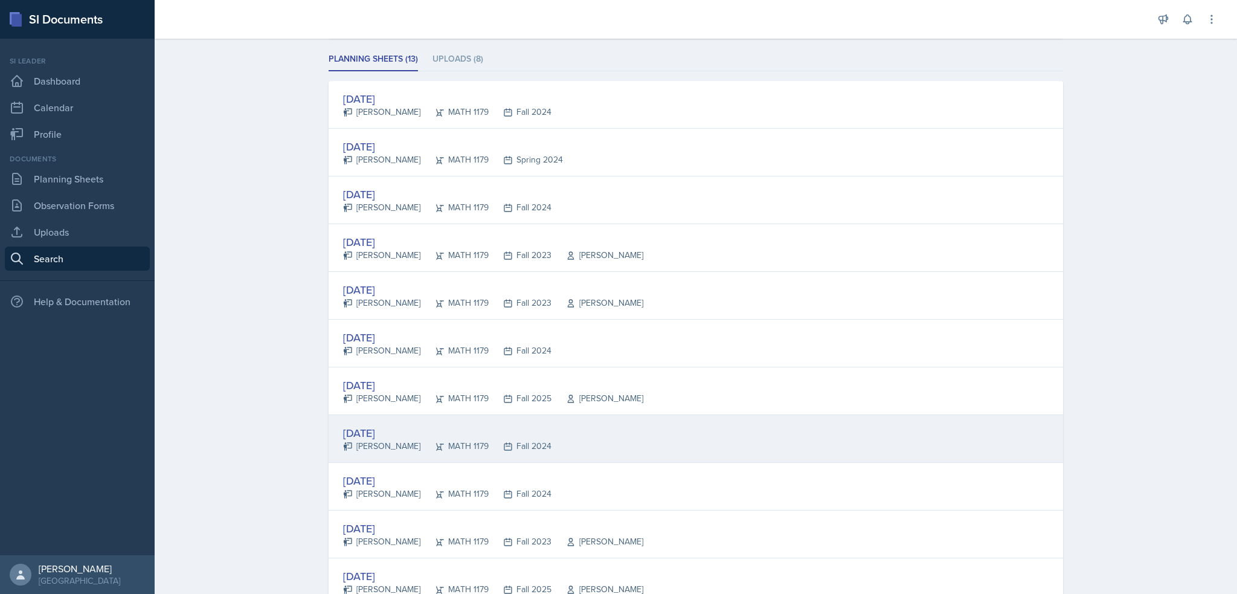
scroll to position [181, 0]
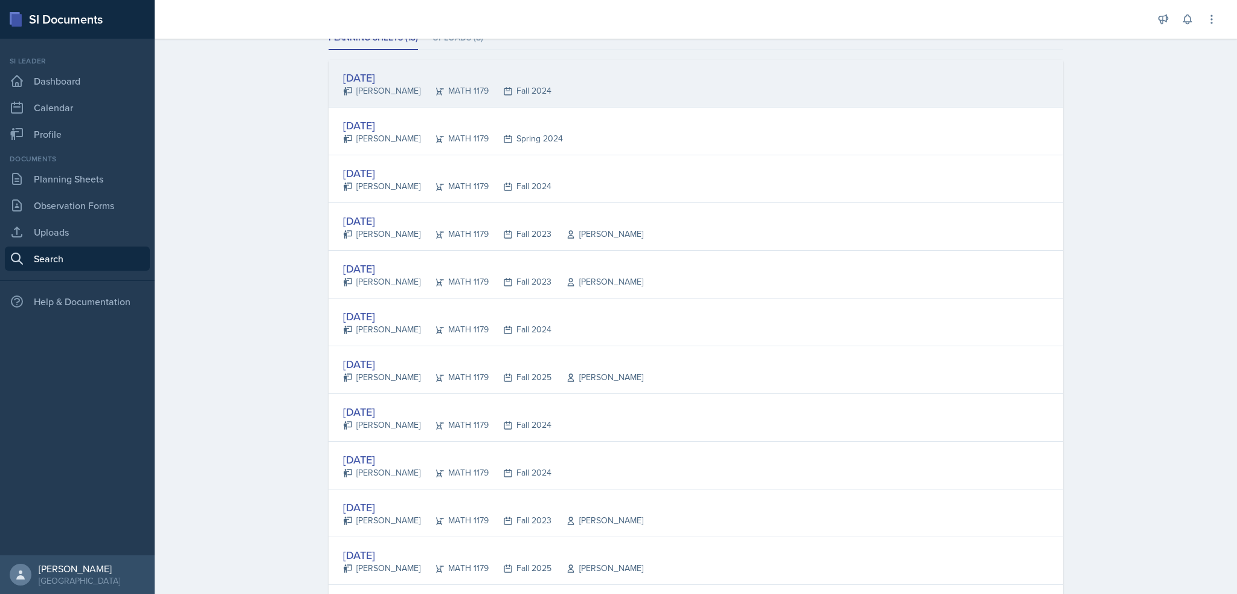
click at [373, 75] on div "[DATE]" at bounding box center [447, 77] width 208 height 16
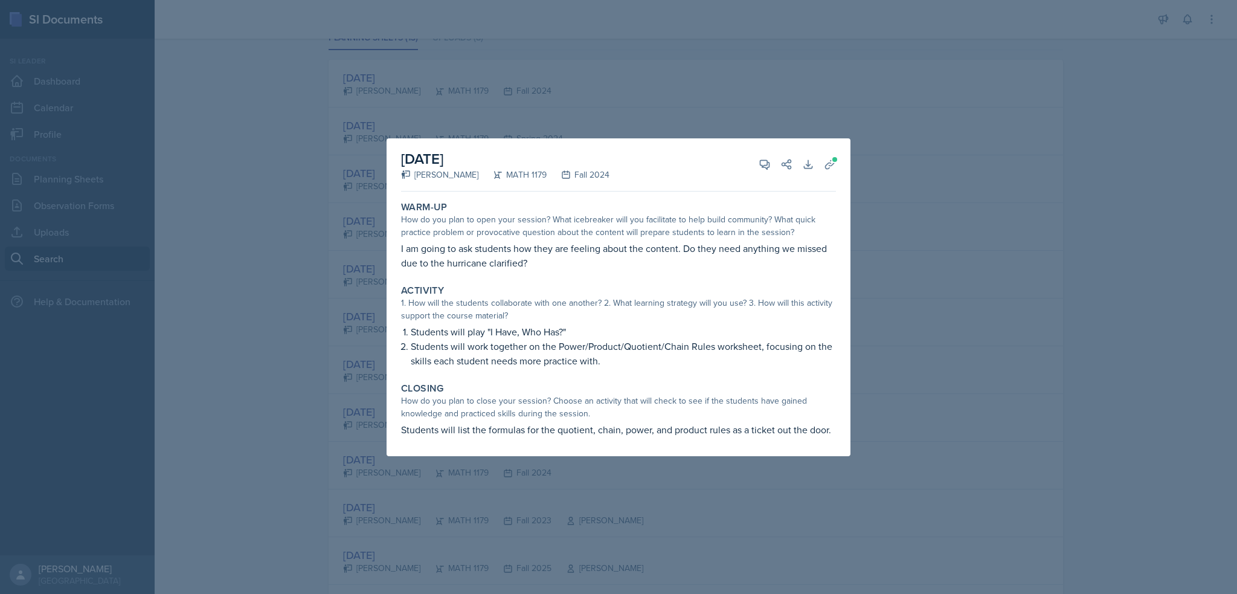
click at [859, 60] on div at bounding box center [618, 297] width 1237 height 594
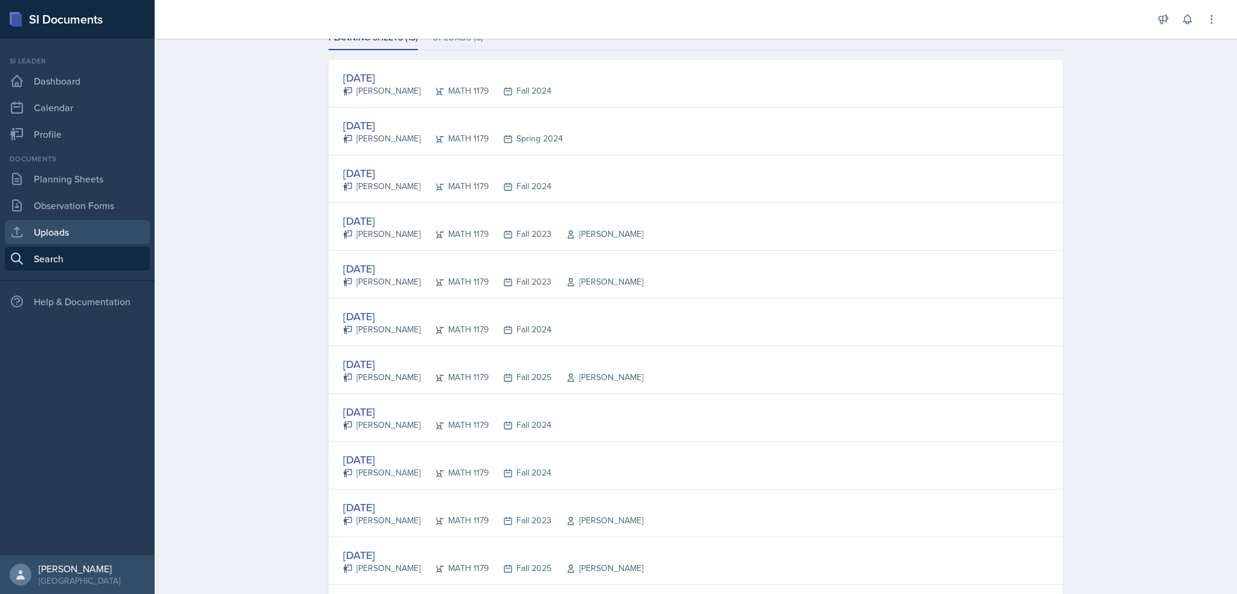
click at [75, 237] on link "Uploads" at bounding box center [77, 232] width 145 height 24
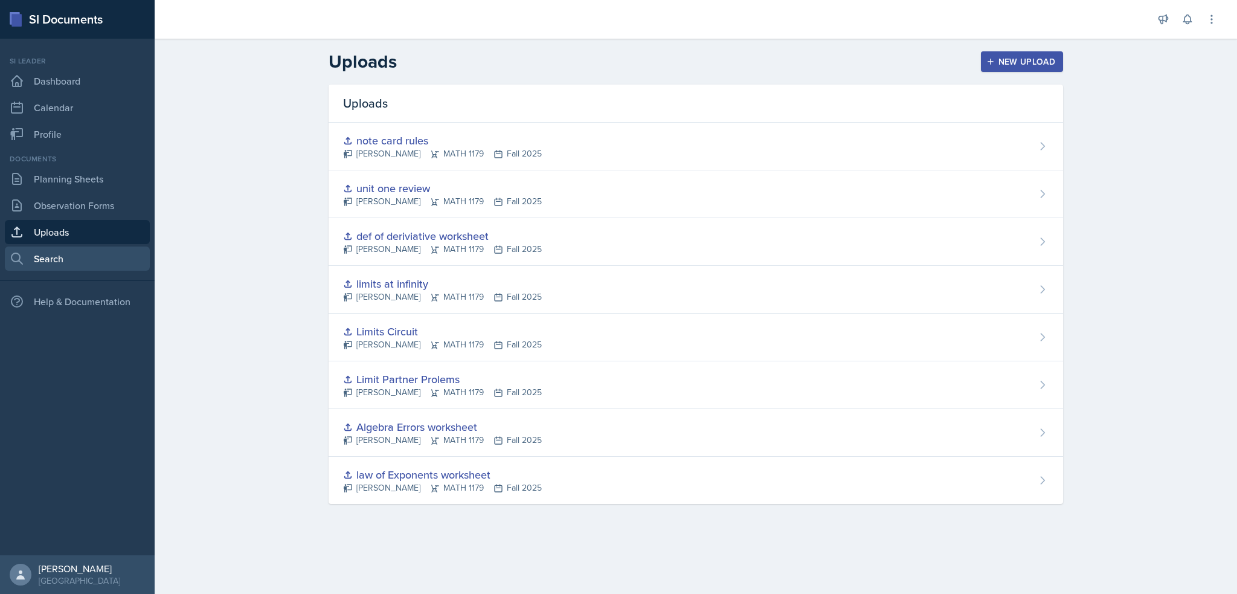
click at [53, 251] on link "Search" at bounding box center [77, 258] width 145 height 24
select select "all"
select select "1"
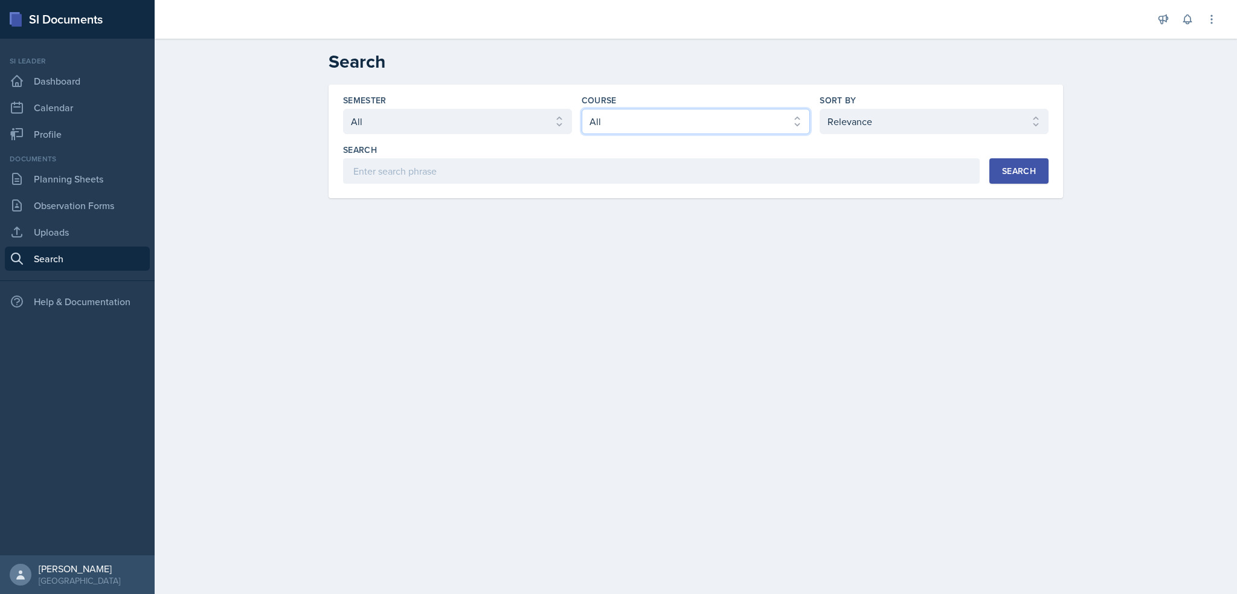
drag, startPoint x: 766, startPoint y: 126, endPoint x: 763, endPoint y: 132, distance: 7.3
click at [766, 126] on select "Select course All ACCT 2101 ACCT 2102 ACCT 4050 ANTH 1102 ANTH 3301 ARCH 1000 A…" at bounding box center [695, 121] width 229 height 25
click at [458, 178] on input at bounding box center [661, 170] width 636 height 25
type input "derivative"
click at [785, 113] on select "Select course All ACCT 2101 ACCT 2102 ACCT 4050 ANTH 1102 ANTH 3301 ARCH 1000 A…" at bounding box center [695, 121] width 229 height 25
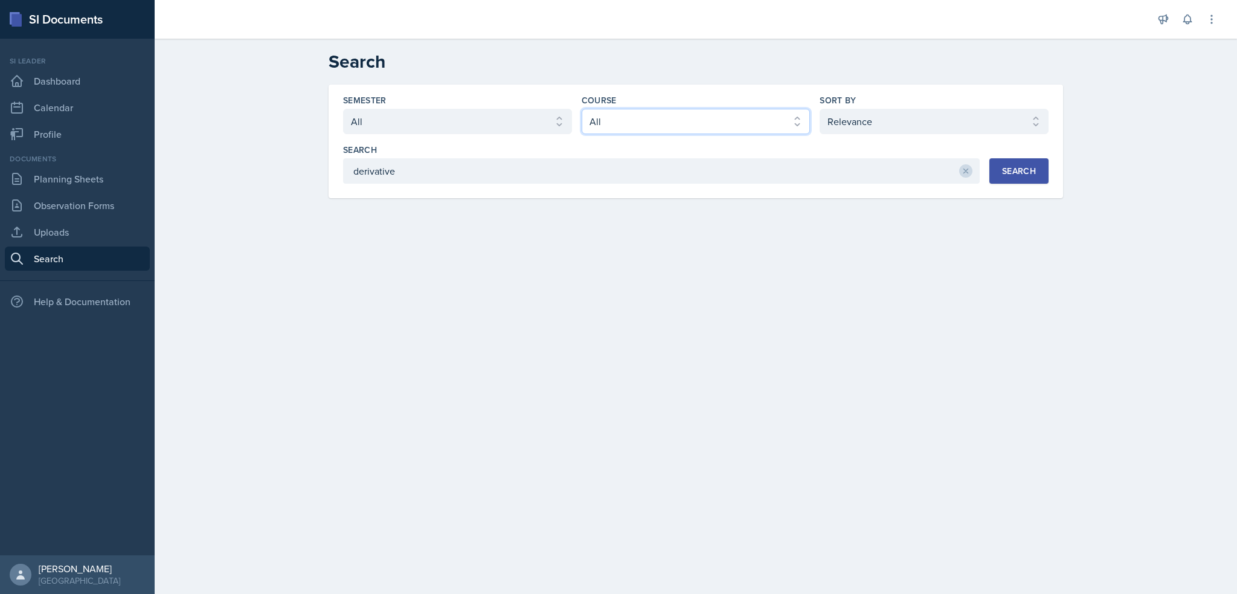
select select "6e5c8252-121a-4327-ae83-c0302f4105b8"
click at [581, 109] on select "Select course All ACCT 2101 ACCT 2102 ACCT 4050 ANTH 1102 ANTH 3301 ARCH 1000 A…" at bounding box center [695, 121] width 229 height 25
click at [1021, 169] on div "Search" at bounding box center [1019, 171] width 34 height 10
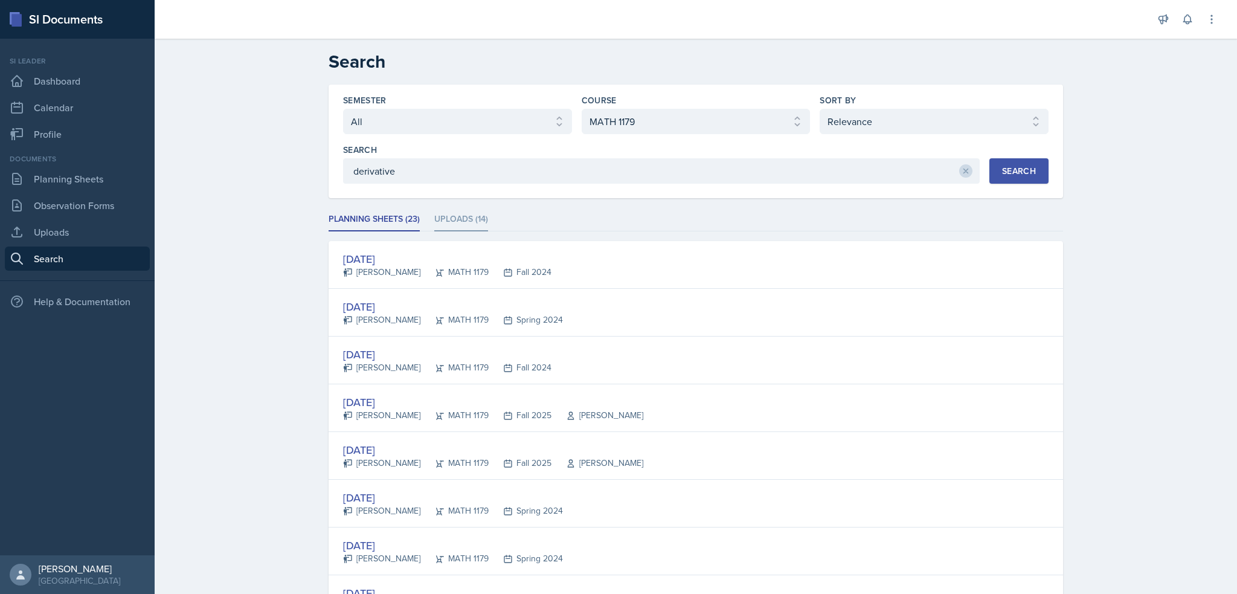
click at [445, 217] on li "Uploads (14)" at bounding box center [461, 220] width 54 height 24
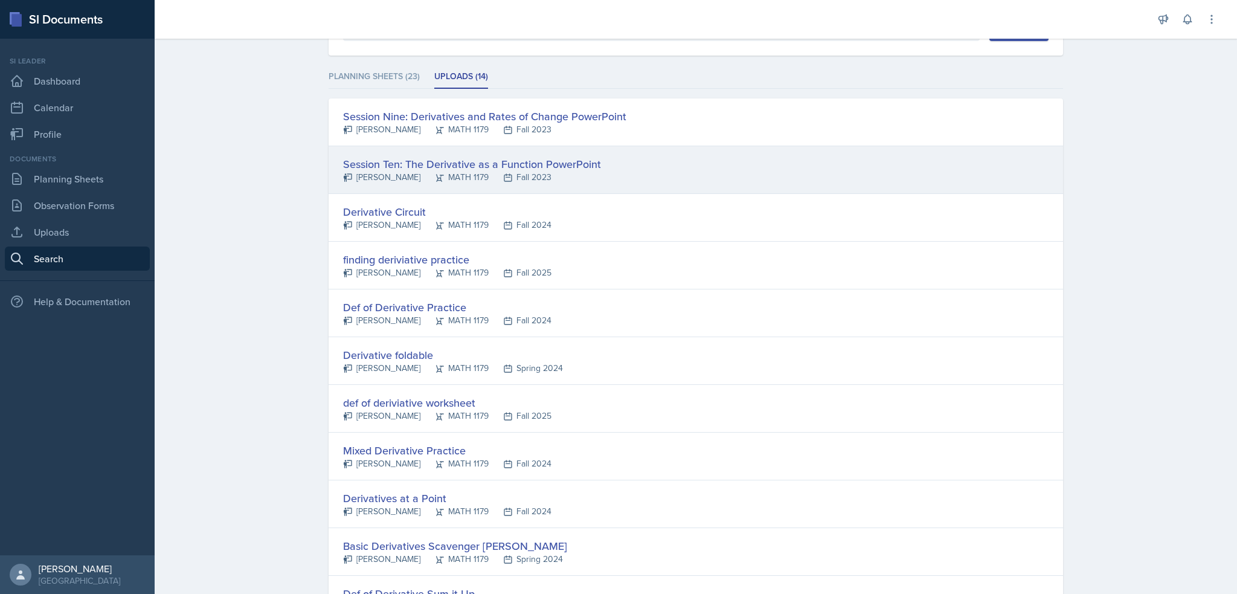
scroll to position [181, 0]
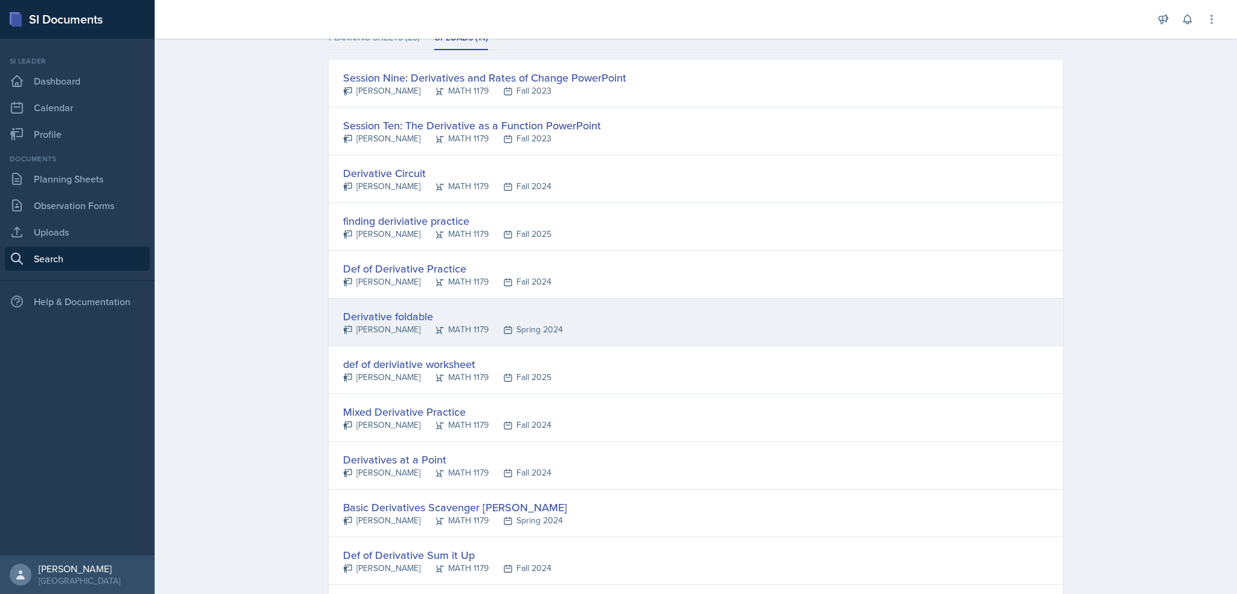
click at [384, 309] on div "Derivative foldable" at bounding box center [453, 316] width 220 height 16
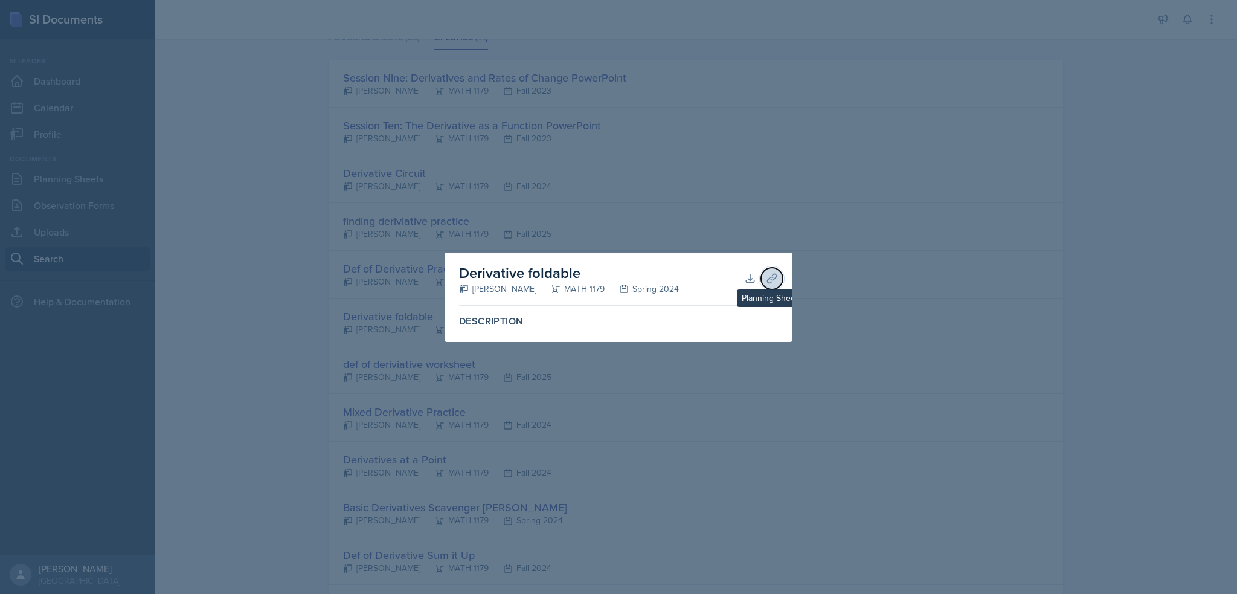
click at [777, 272] on button "Planning Sheets" at bounding box center [772, 278] width 22 height 22
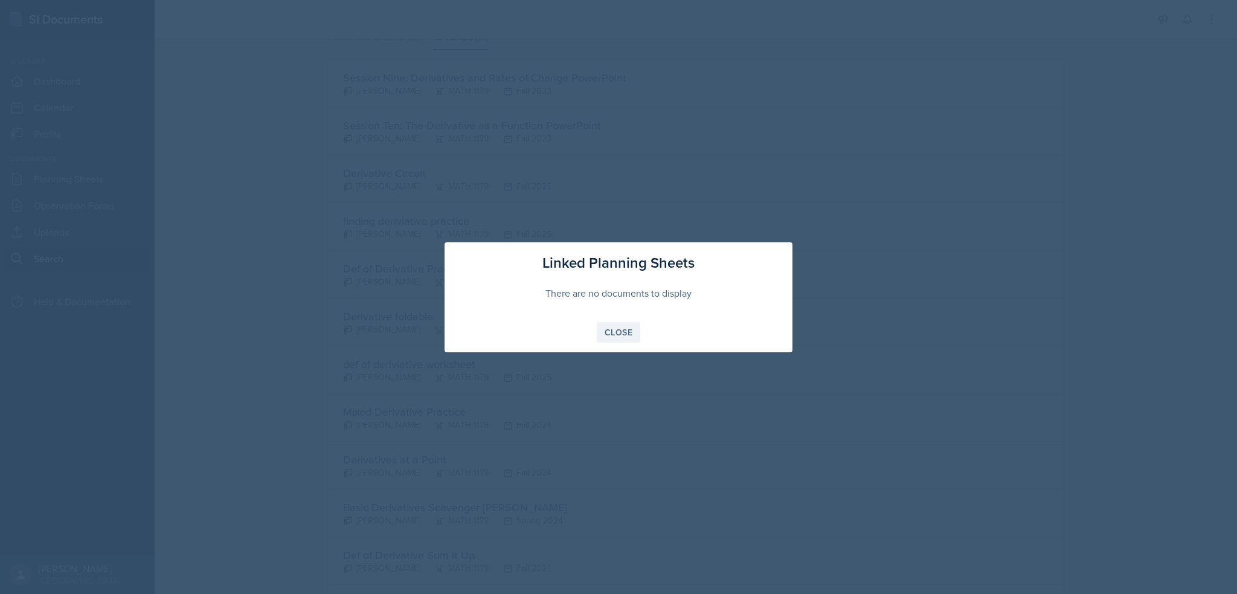
click at [613, 338] on button "Close" at bounding box center [618, 332] width 43 height 21
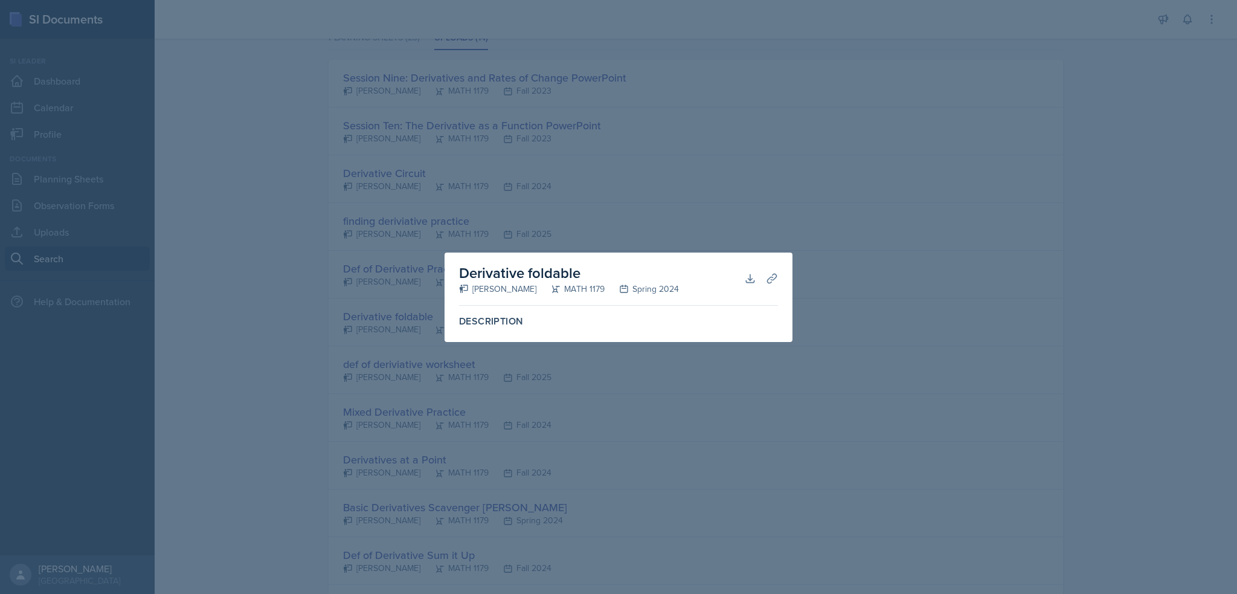
click at [491, 284] on div "[PERSON_NAME]" at bounding box center [497, 289] width 77 height 13
click at [571, 286] on div "MATH 1179" at bounding box center [570, 289] width 68 height 13
click at [514, 258] on div "Derivative foldable Ellie Iaryguine MATH 1179 Spring 2024 Download Planning She…" at bounding box center [618, 278] width 319 height 53
click at [594, 383] on div at bounding box center [618, 297] width 1237 height 594
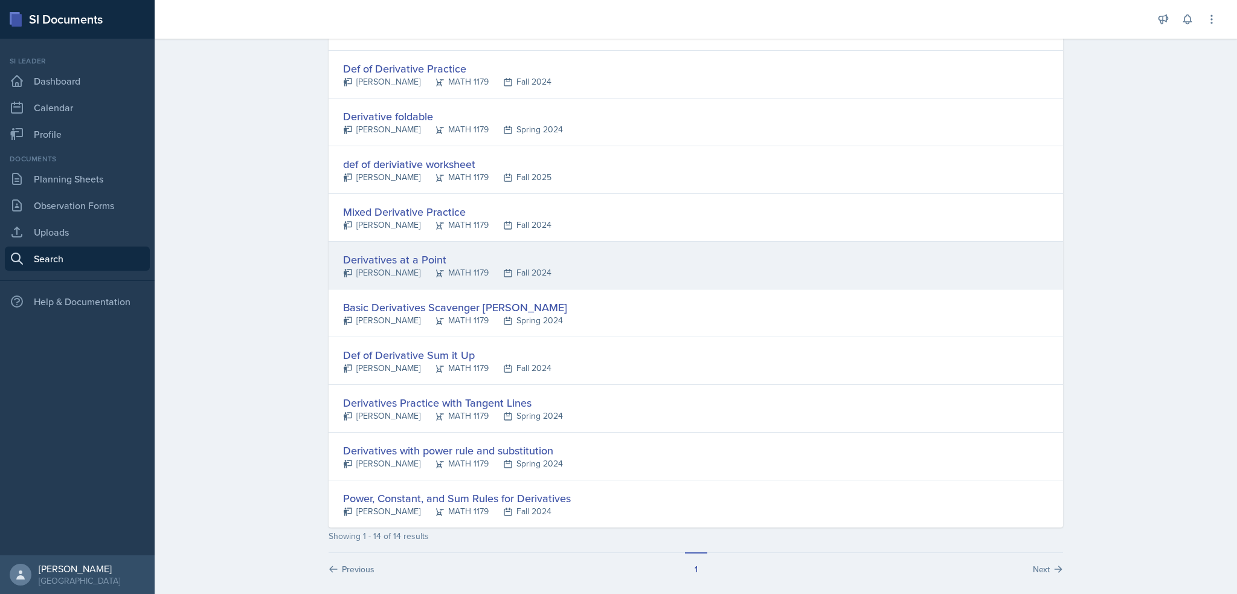
scroll to position [388, 0]
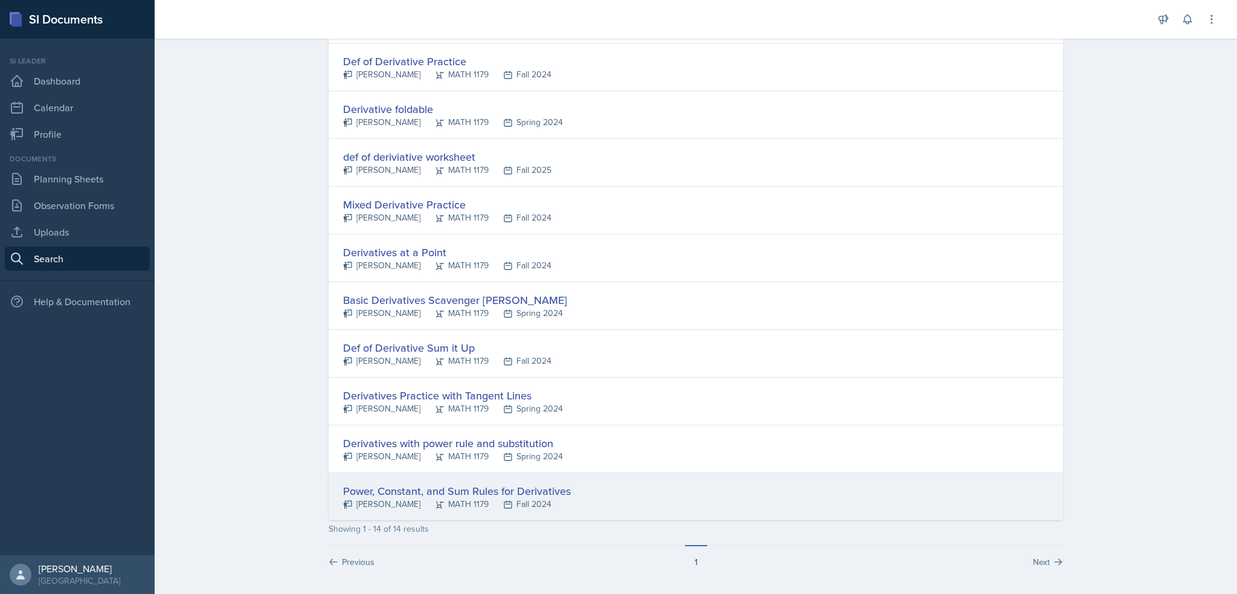
click at [408, 489] on div "Power, Constant, and Sum Rules for Derivatives" at bounding box center [457, 490] width 228 height 16
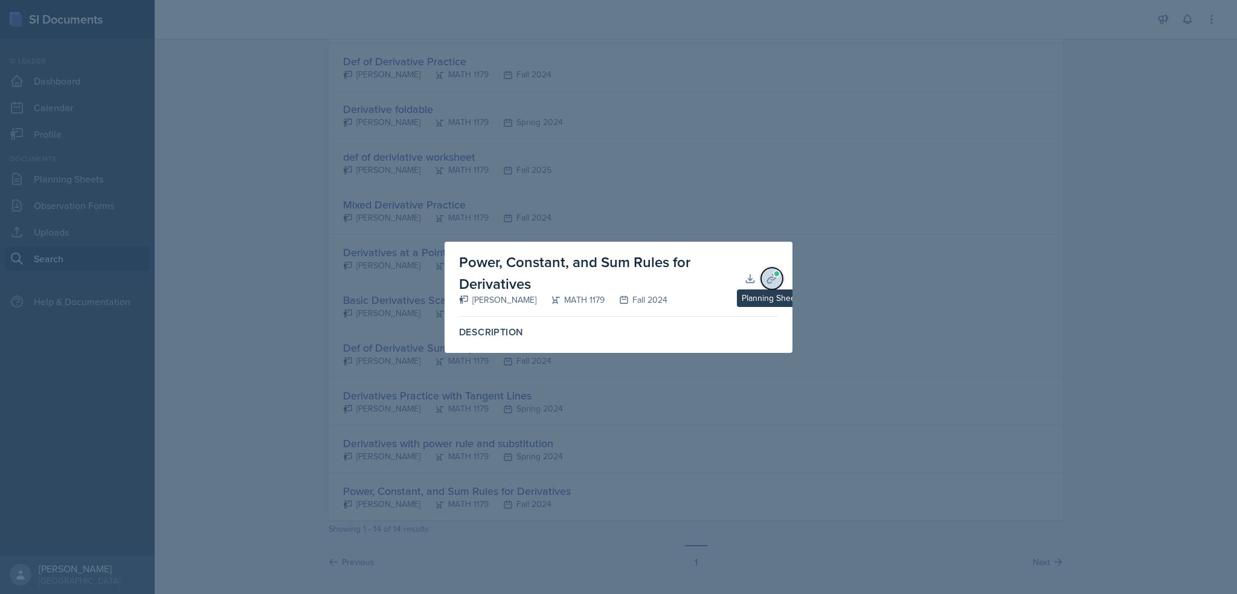
click at [770, 282] on icon at bounding box center [771, 278] width 9 height 9
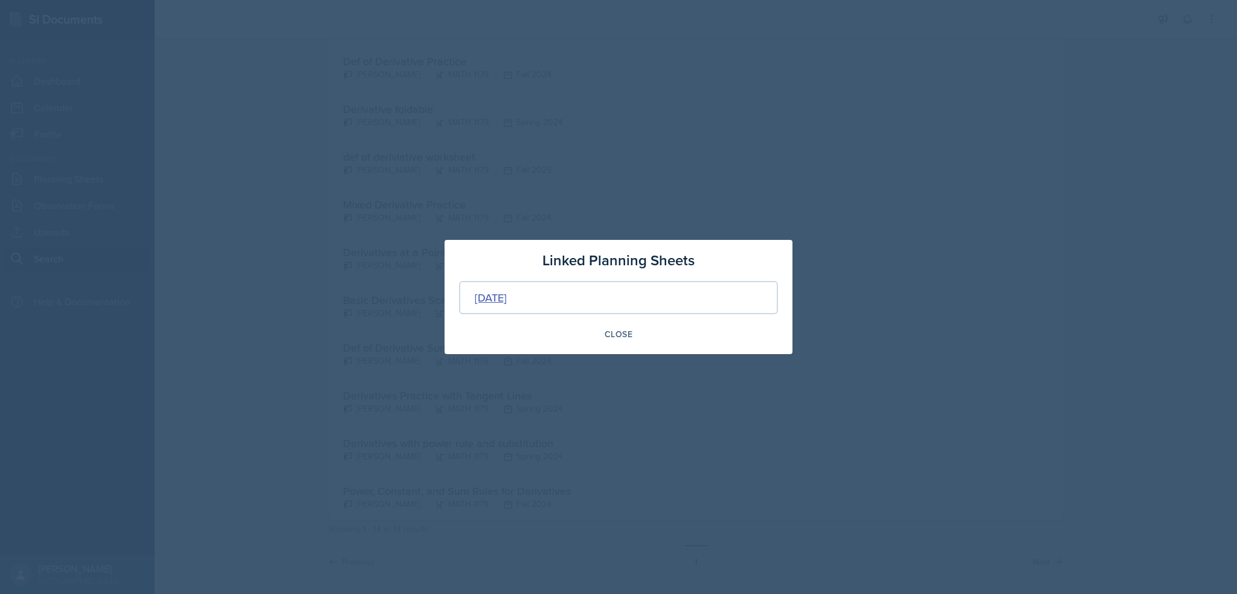
click at [506, 301] on div "[DATE]" at bounding box center [491, 297] width 32 height 16
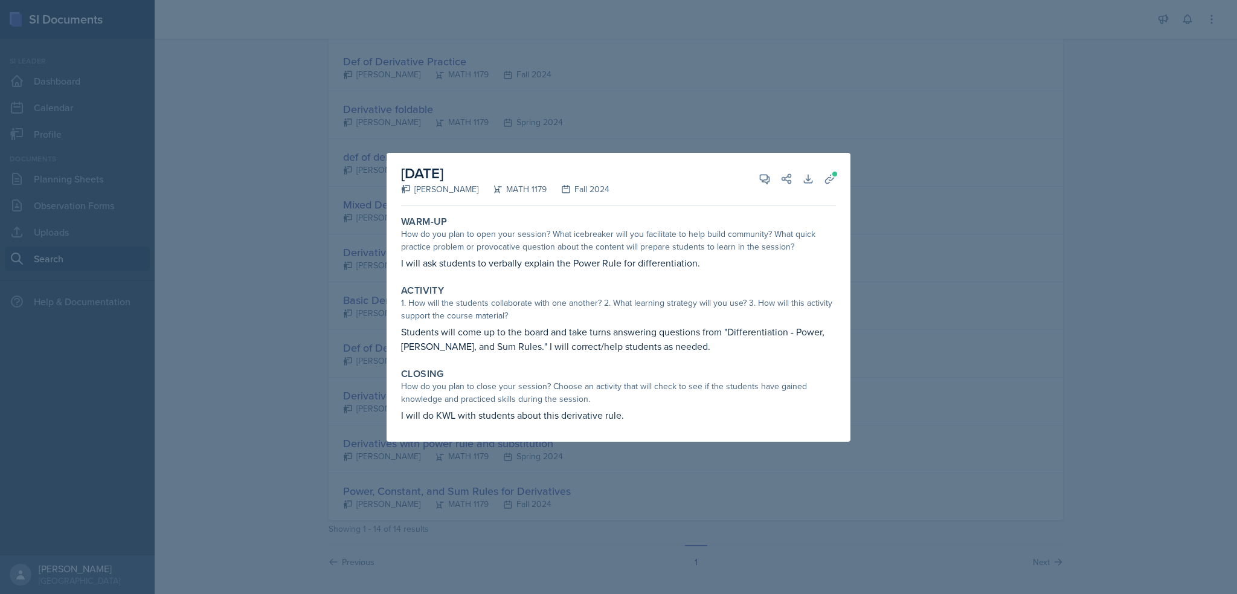
click at [456, 503] on div at bounding box center [618, 297] width 1237 height 594
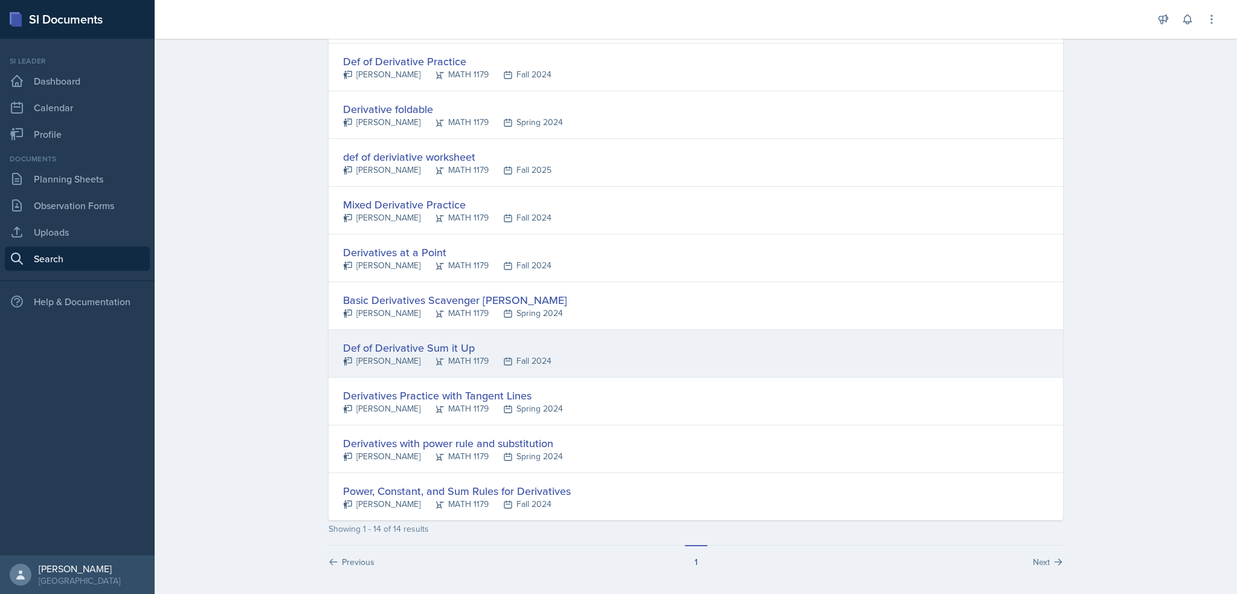
click at [406, 347] on div "Def of Derivative Sum it Up" at bounding box center [447, 347] width 208 height 16
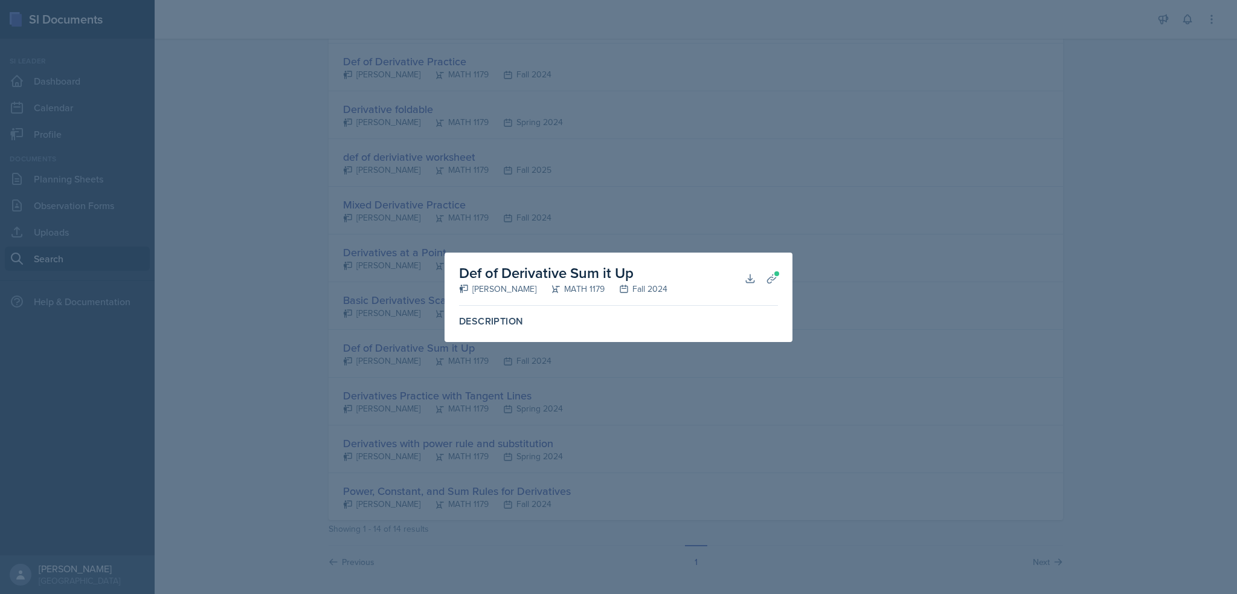
click at [604, 219] on div at bounding box center [618, 297] width 1237 height 594
